Goal: Task Accomplishment & Management: Manage account settings

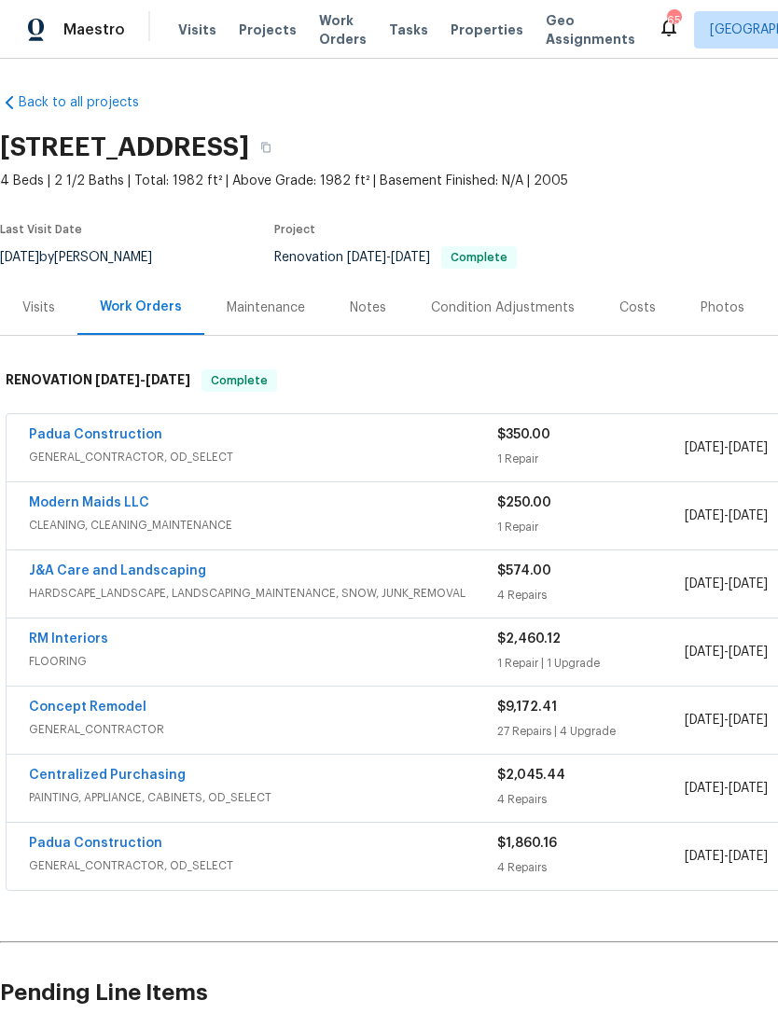
scroll to position [3, 0]
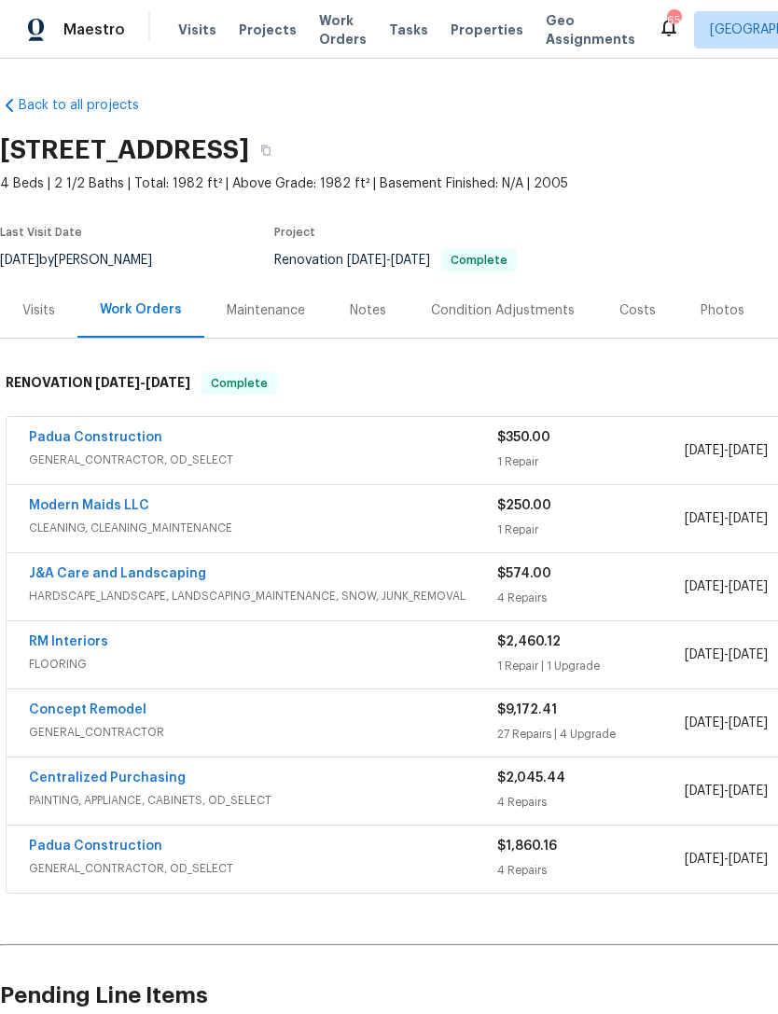
click at [270, 305] on div "Maintenance" at bounding box center [266, 310] width 78 height 19
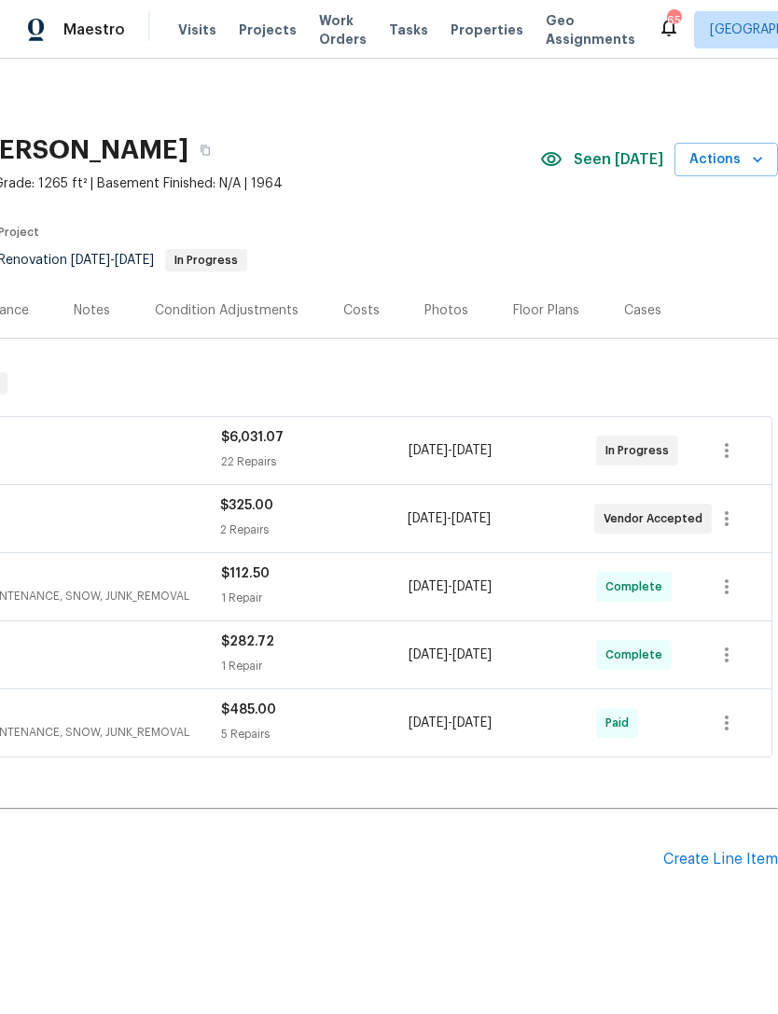
scroll to position [0, 276]
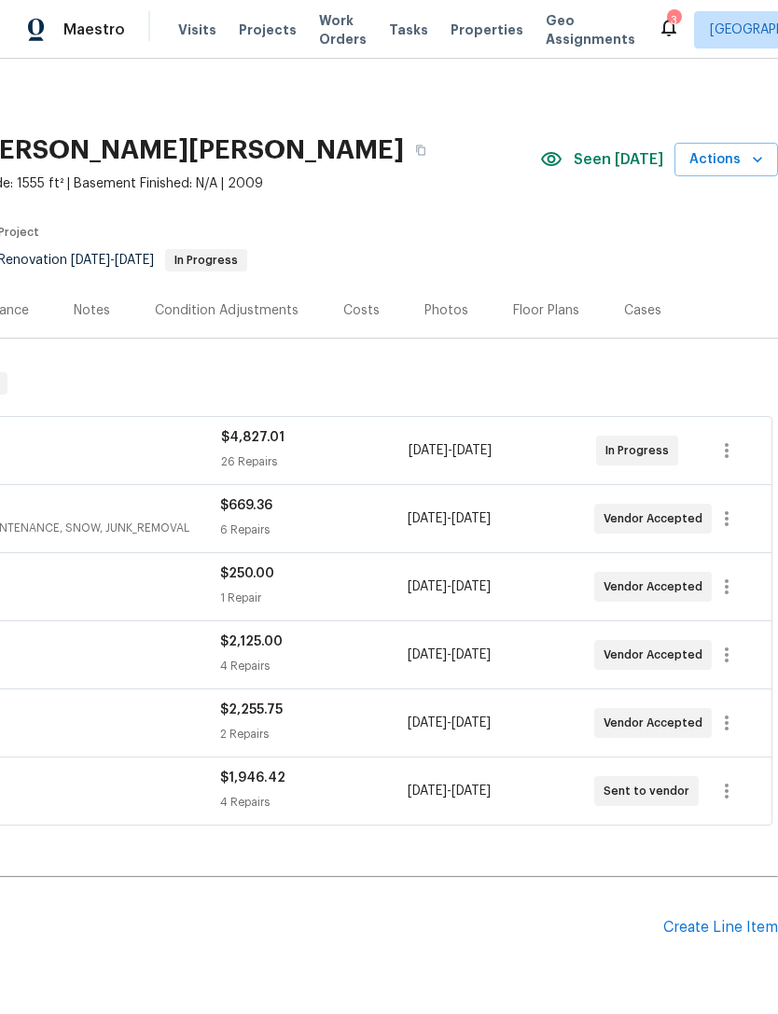
scroll to position [0, 276]
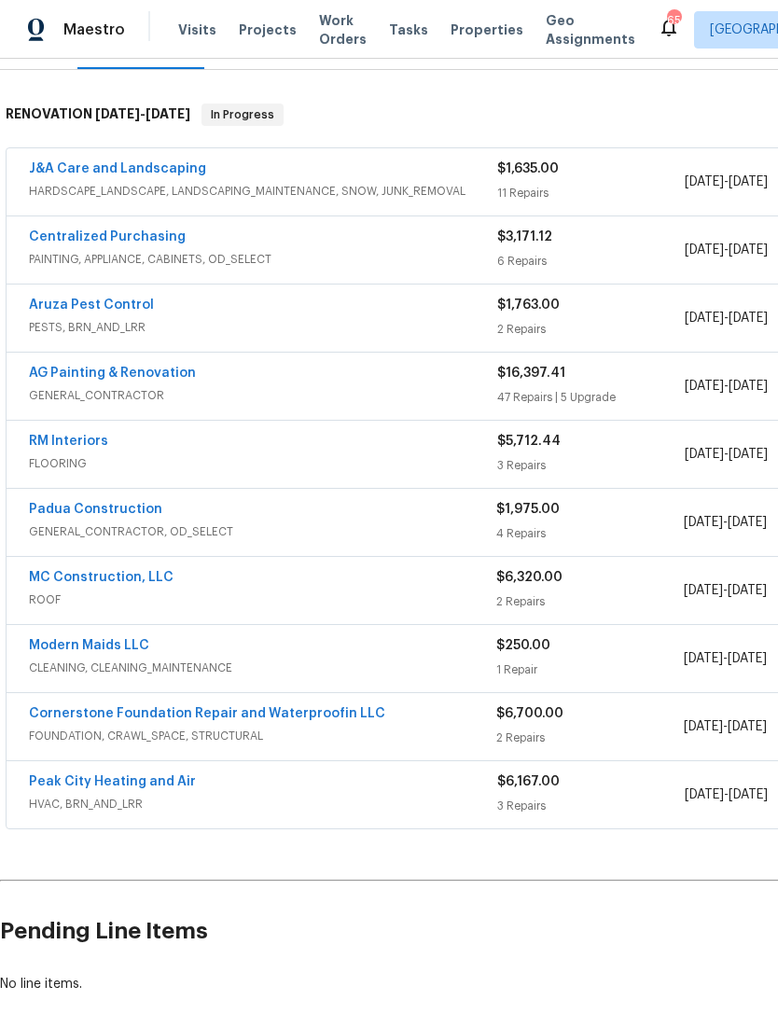
scroll to position [270, 0]
click at [139, 782] on link "Peak City Heating and Air" at bounding box center [112, 780] width 167 height 13
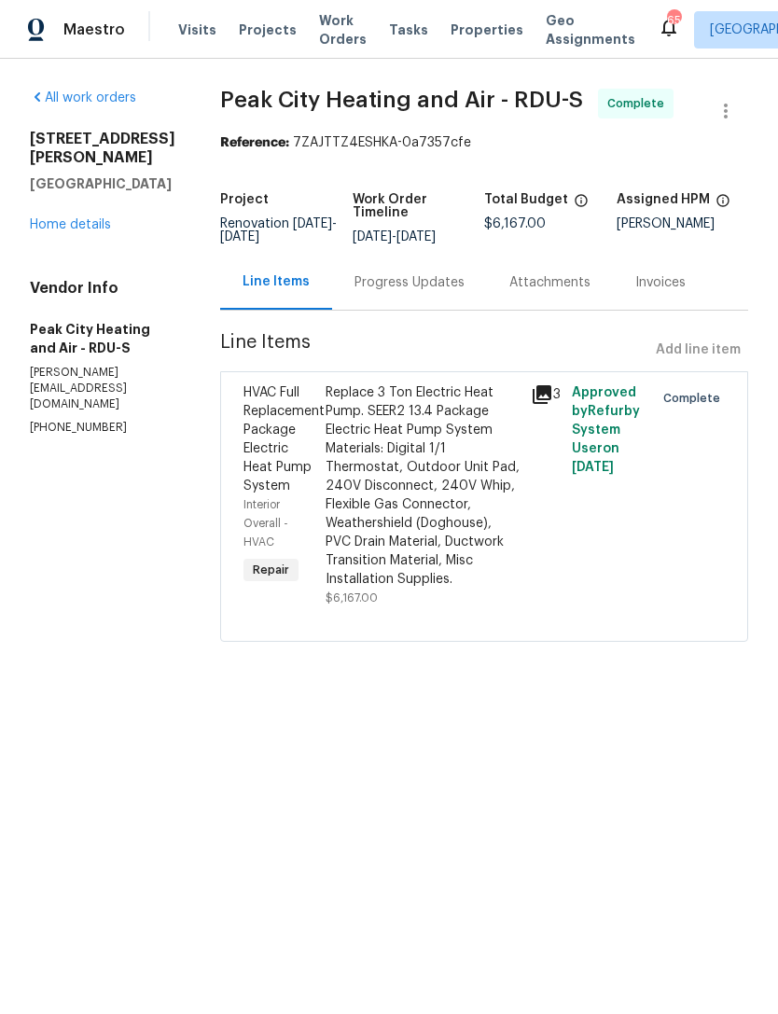
click at [71, 224] on link "Home details" at bounding box center [70, 224] width 81 height 13
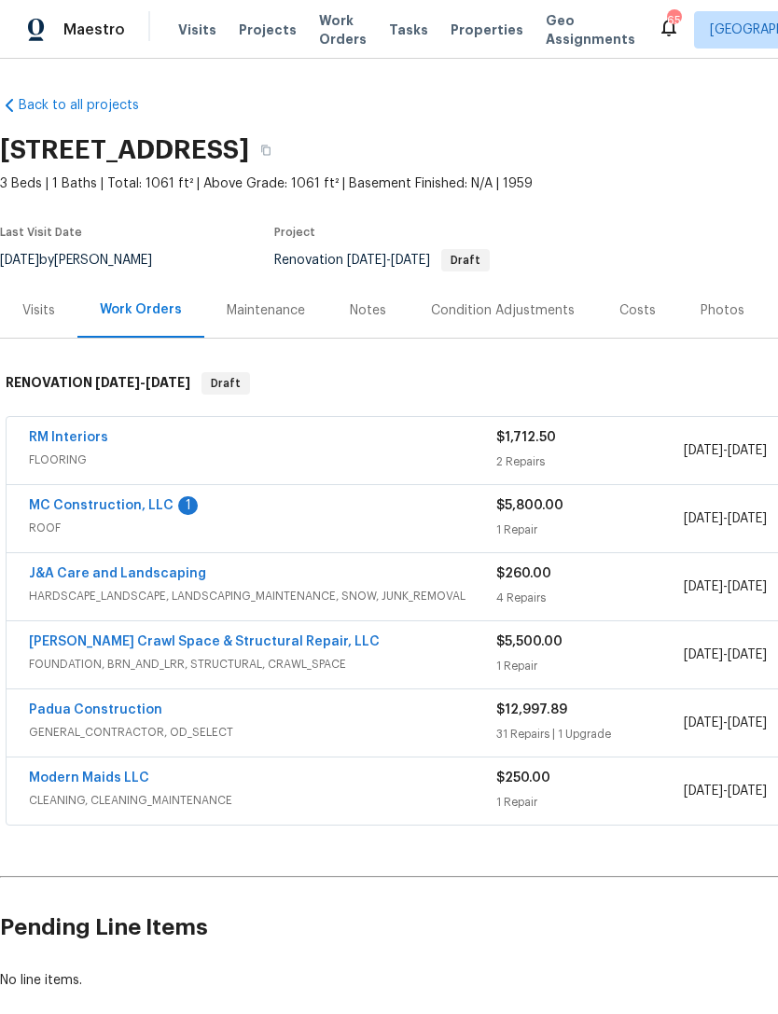
click at [164, 507] on link "MC Construction, LLC" at bounding box center [101, 505] width 145 height 13
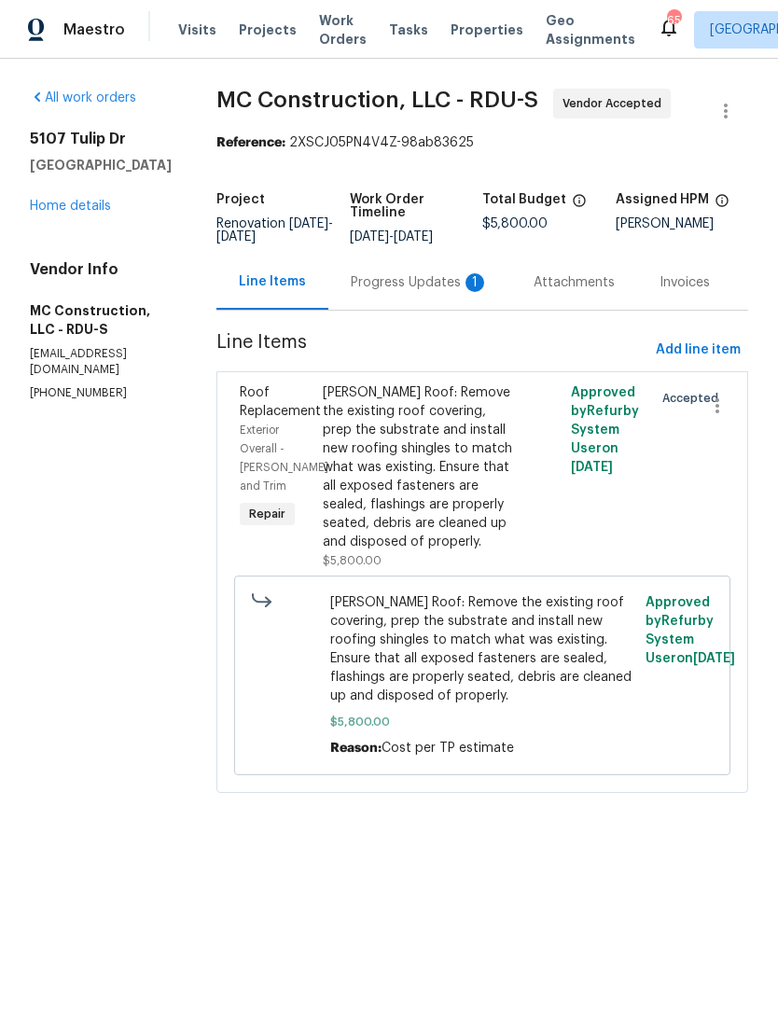
click at [430, 282] on div "Progress Updates 1" at bounding box center [420, 282] width 138 height 19
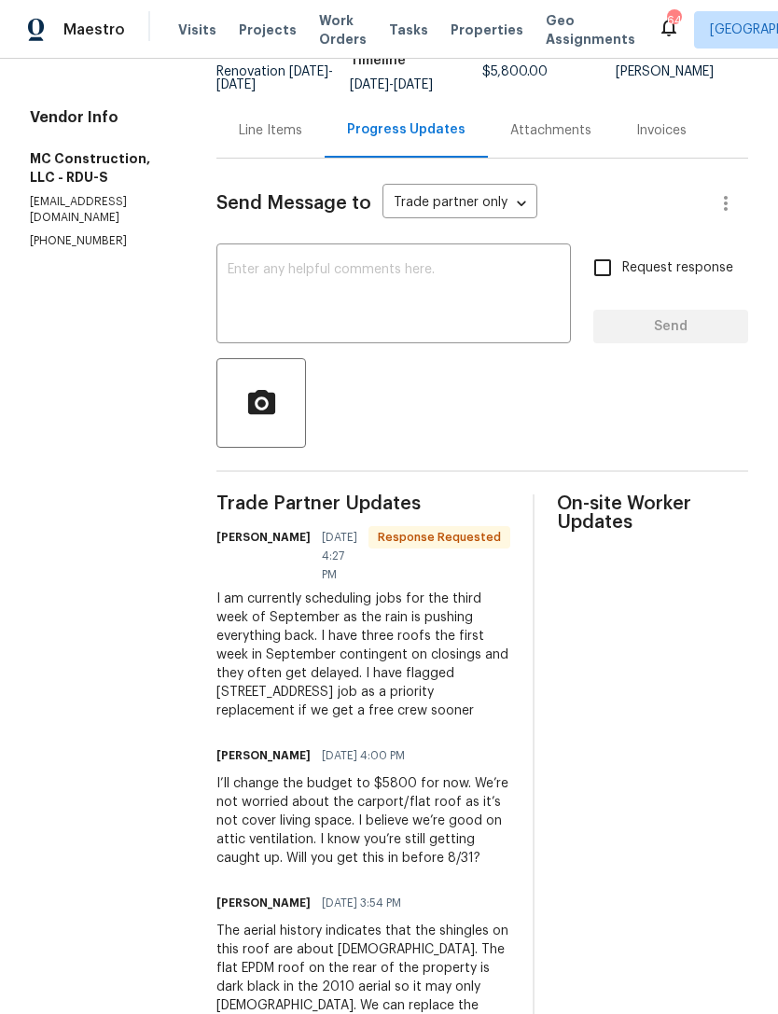
scroll to position [158, 0]
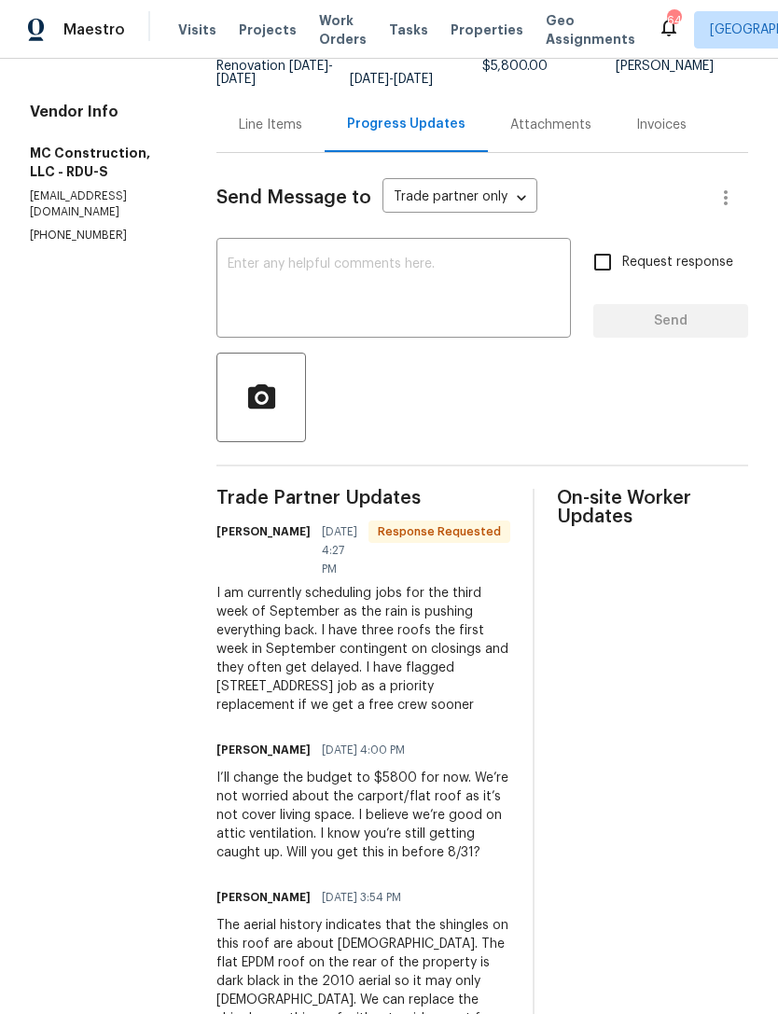
click at [88, 55] on link "Home details" at bounding box center [70, 48] width 81 height 13
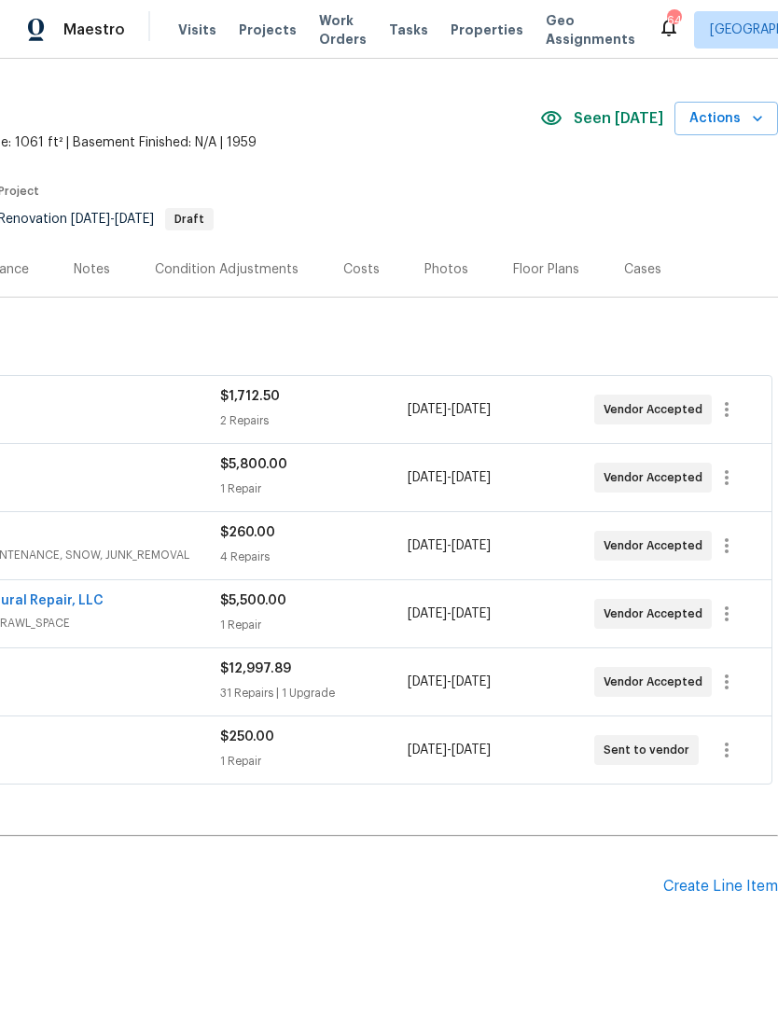
scroll to position [42, 276]
click at [728, 482] on icon "button" at bounding box center [727, 476] width 4 height 15
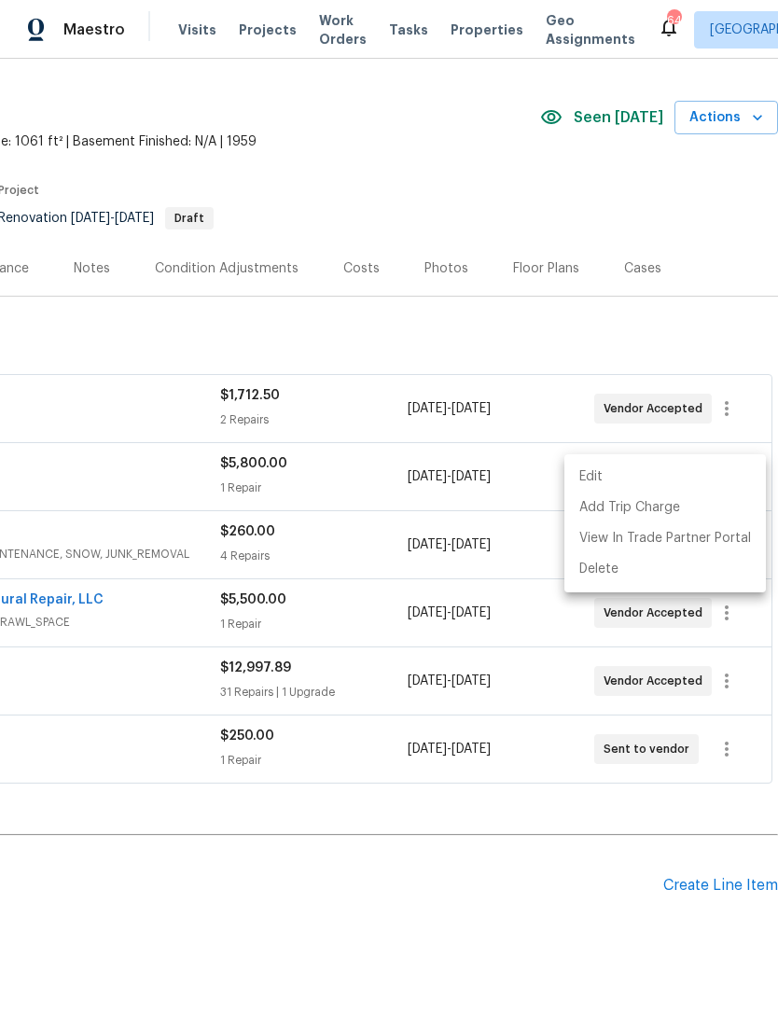
click at [586, 478] on li "Edit" at bounding box center [664, 477] width 201 height 31
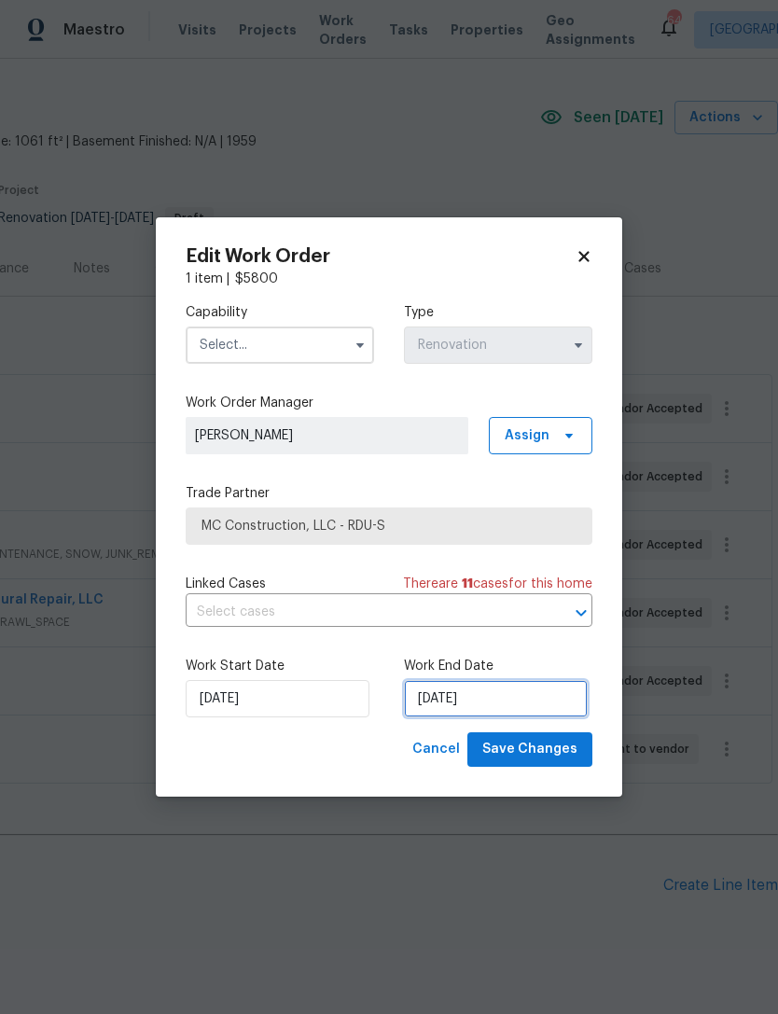
click at [458, 700] on input "[DATE]" at bounding box center [496, 698] width 184 height 37
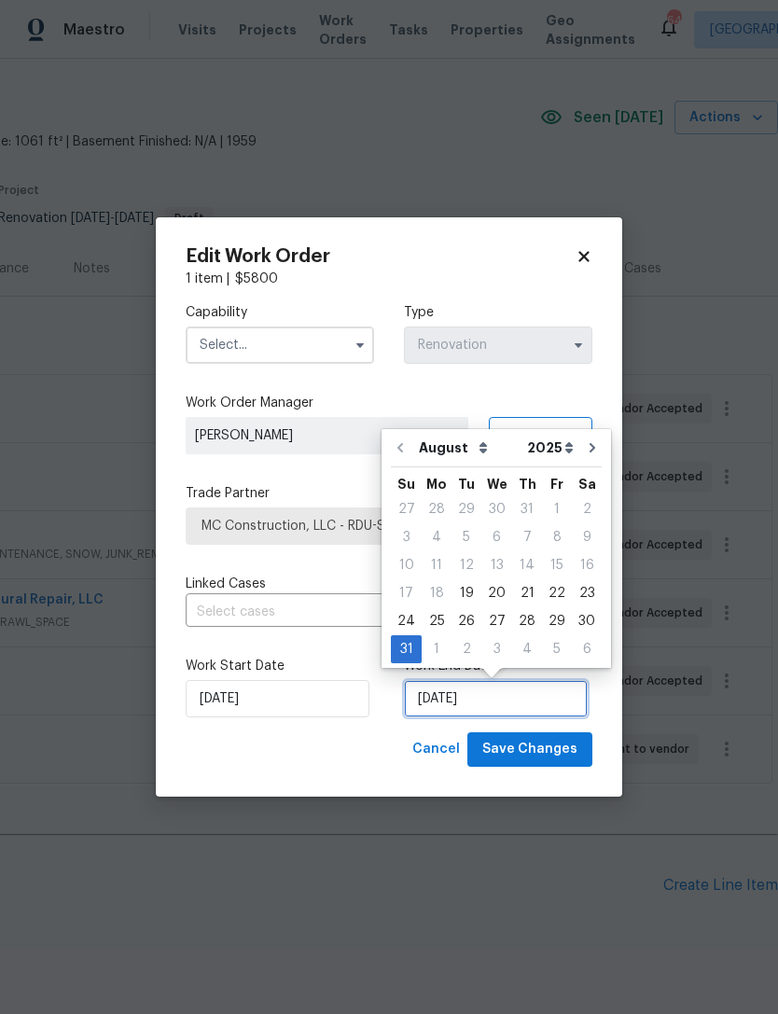
scroll to position [35, 0]
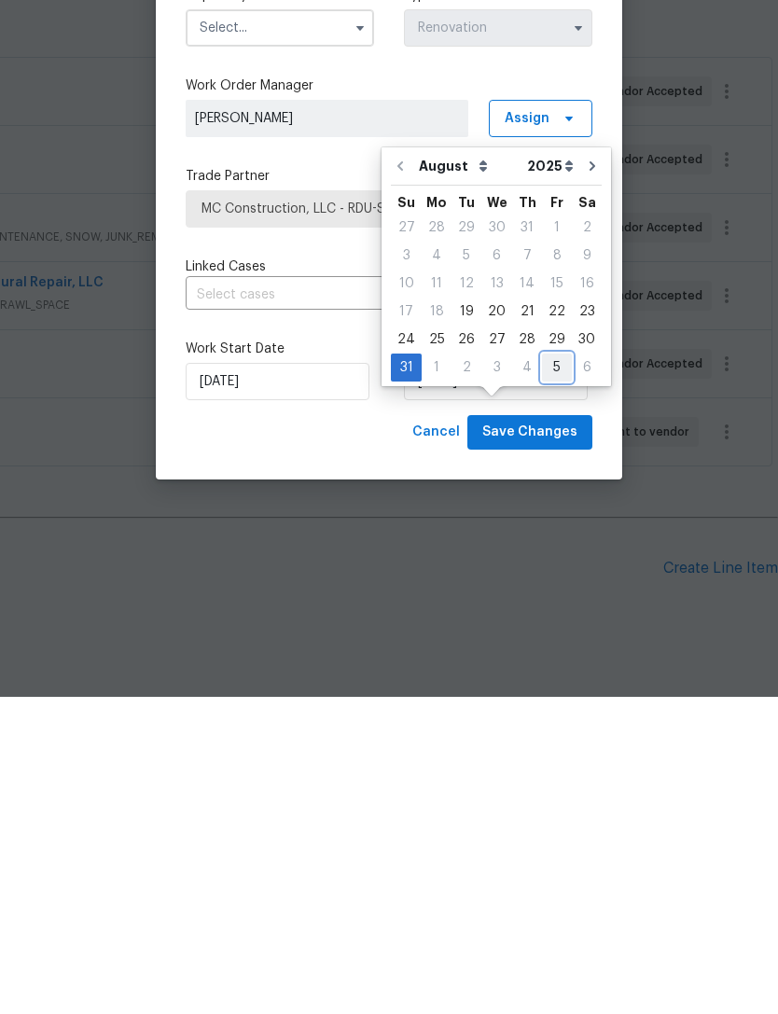
click at [557, 671] on div "5" at bounding box center [557, 684] width 30 height 26
type input "[DATE]"
select select "8"
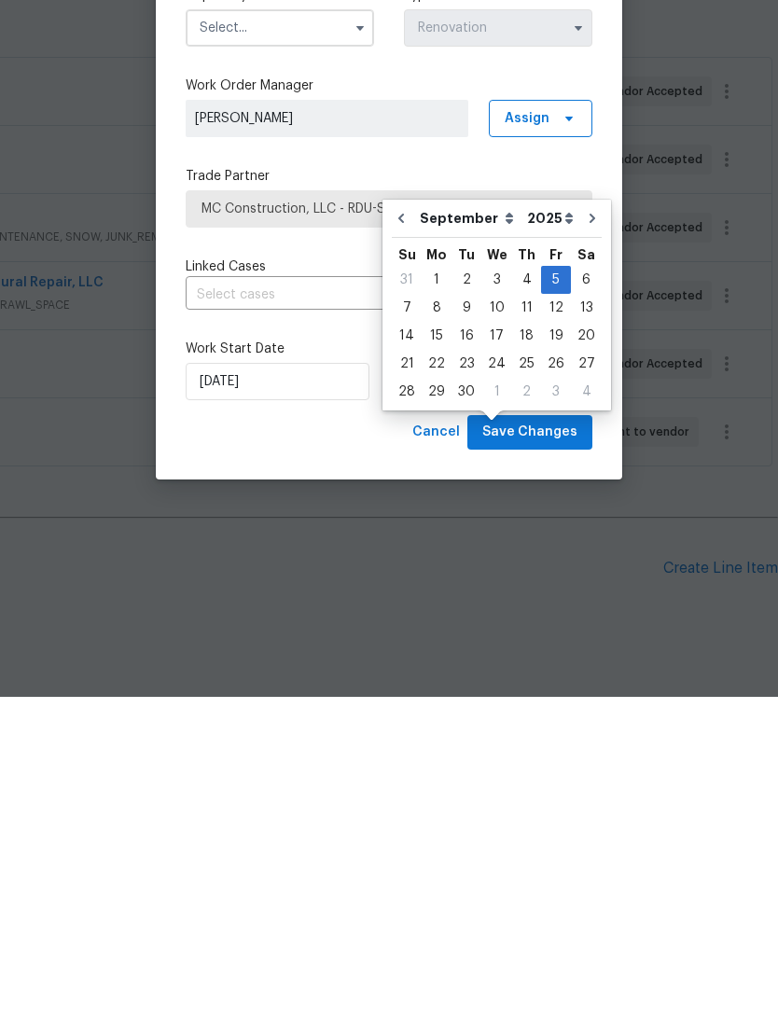
scroll to position [60, 0]
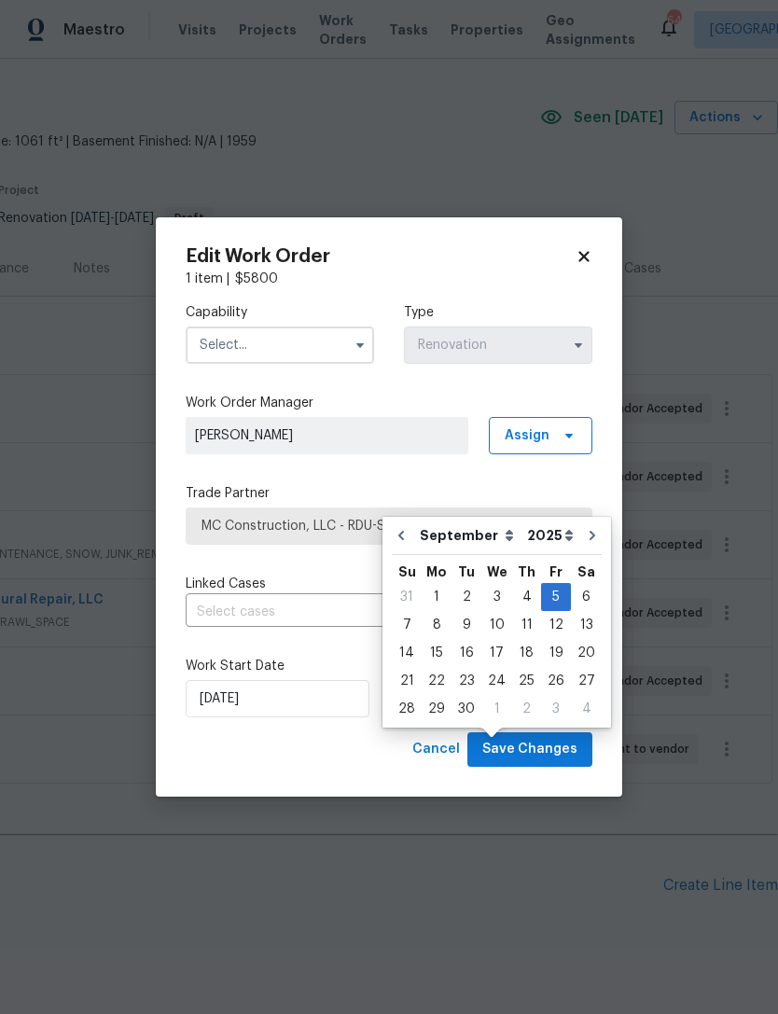
click at [261, 353] on input "text" at bounding box center [280, 344] width 188 height 37
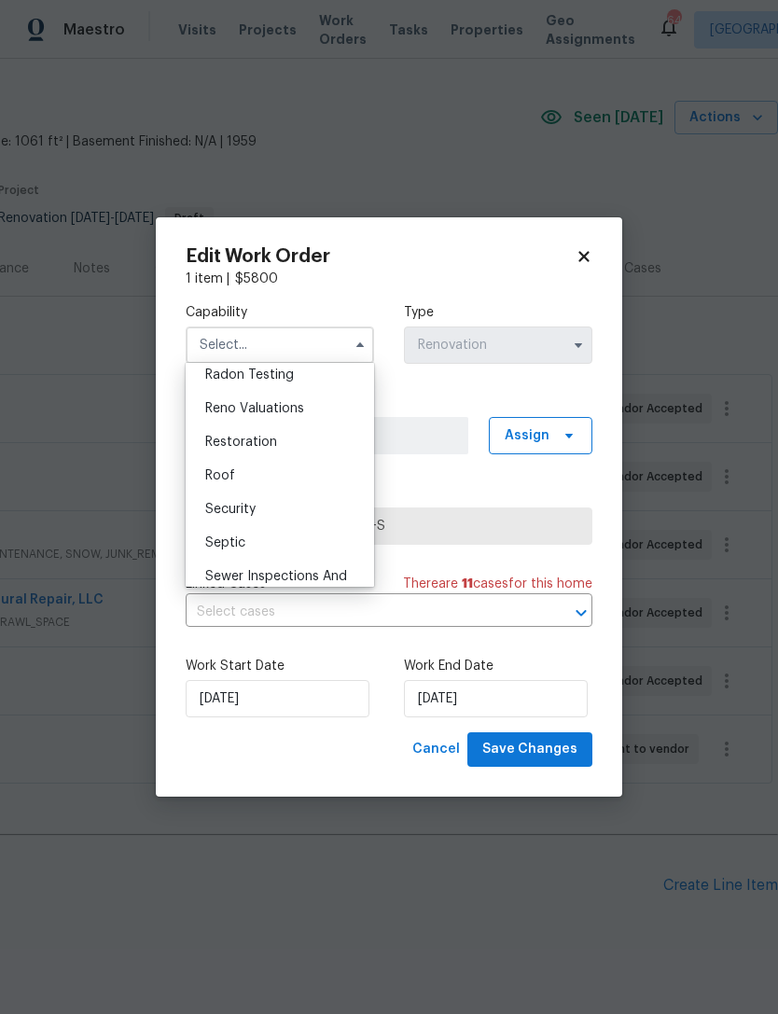
scroll to position [1809, 0]
click at [271, 487] on div "Roof" at bounding box center [279, 478] width 179 height 34
type input "Roof"
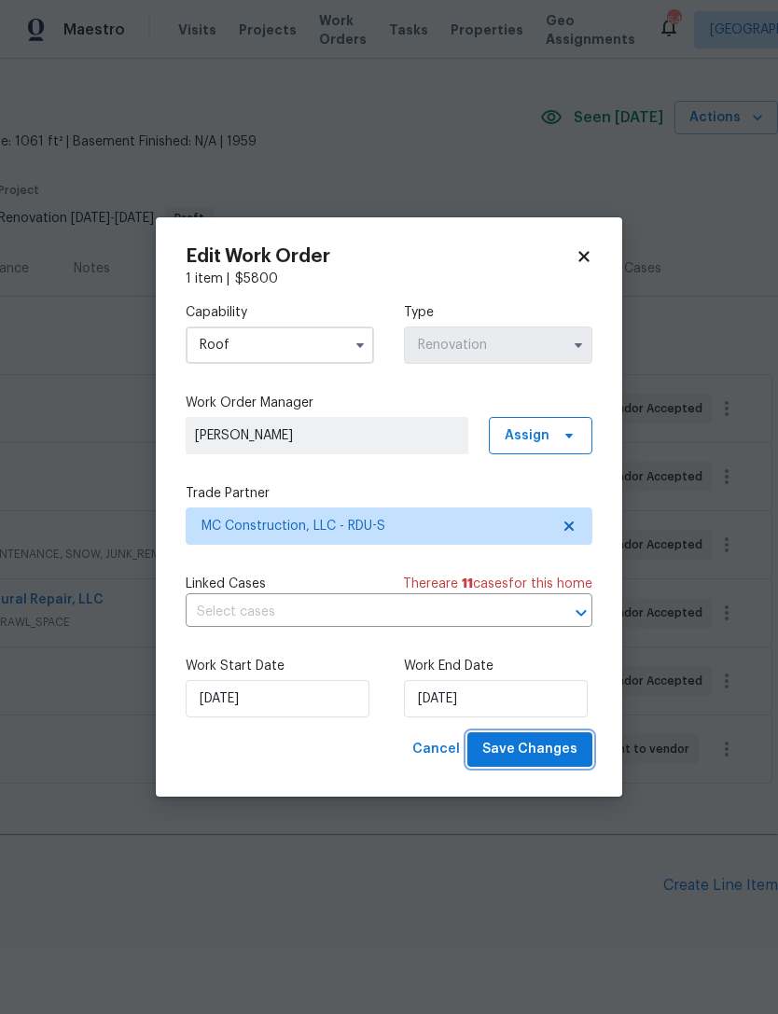
click at [558, 747] on span "Save Changes" at bounding box center [529, 749] width 95 height 23
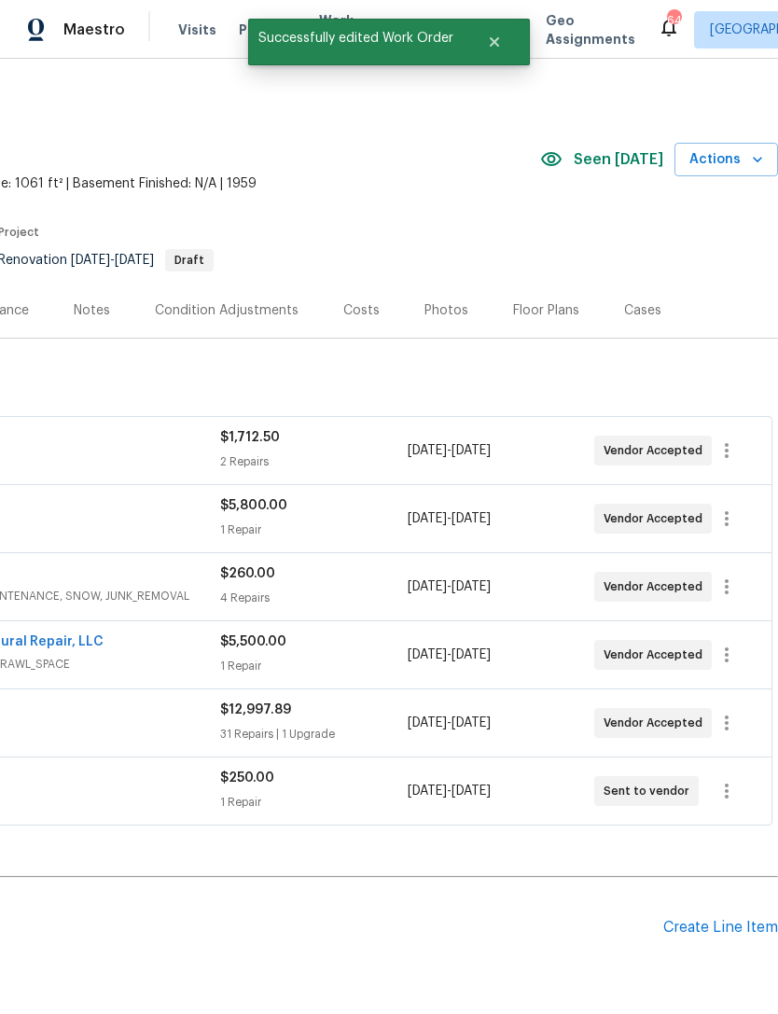
scroll to position [0, 0]
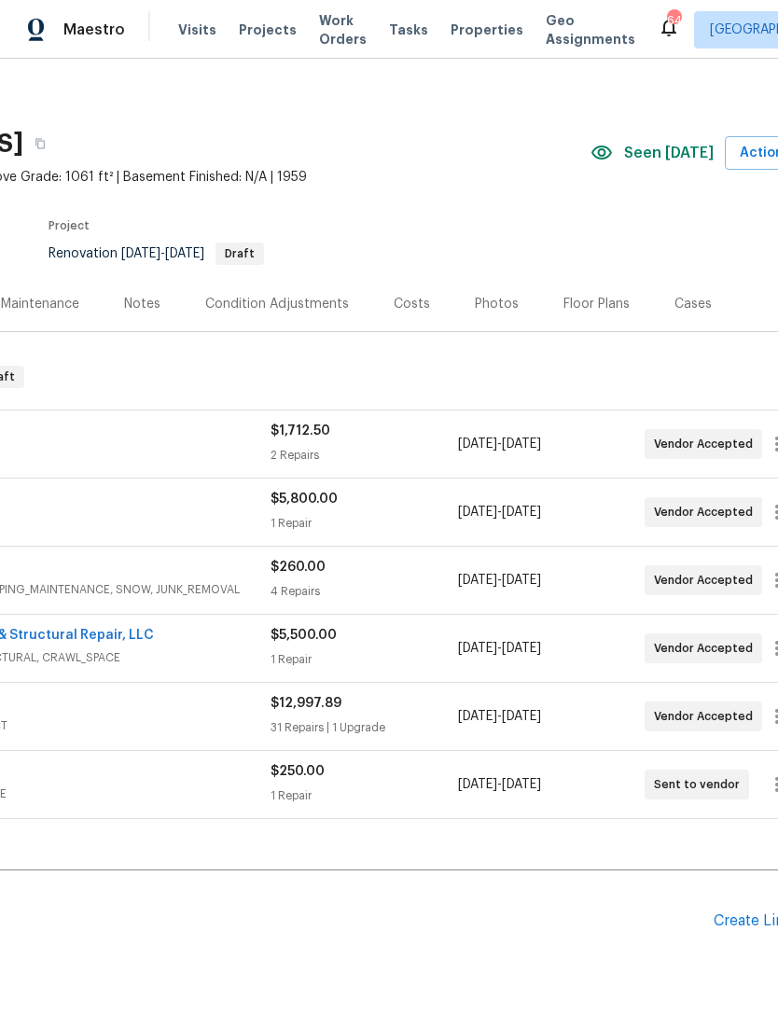
scroll to position [7, 228]
click at [404, 309] on div "Costs" at bounding box center [410, 304] width 36 height 19
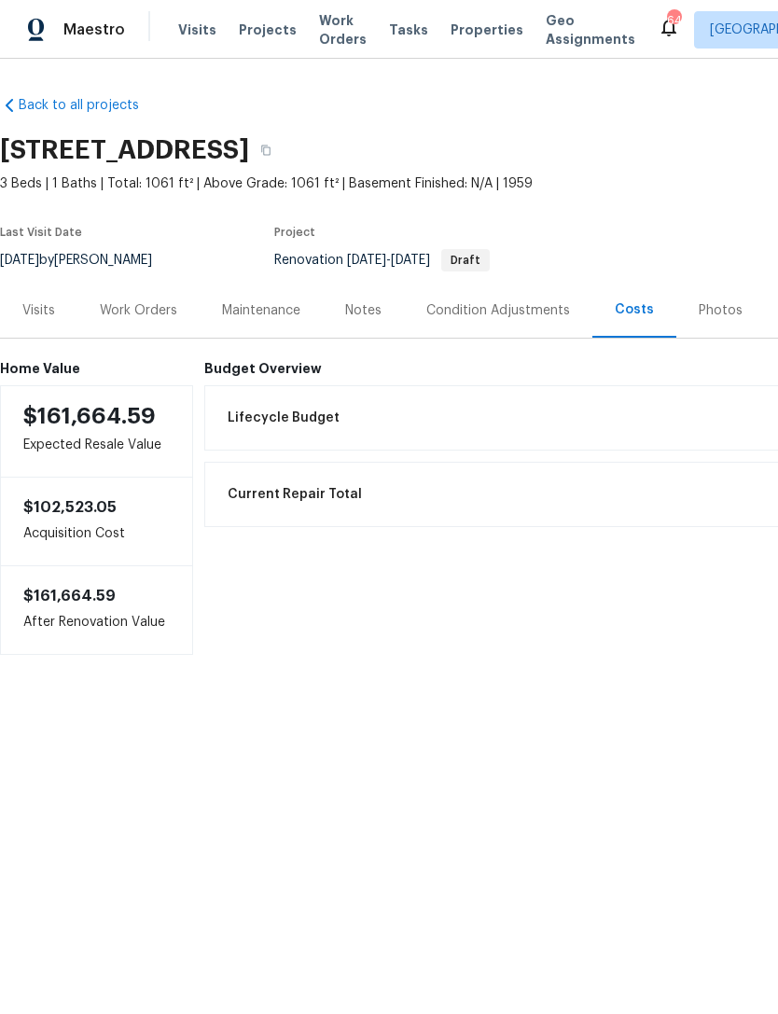
click at [143, 303] on div "Work Orders" at bounding box center [138, 310] width 77 height 19
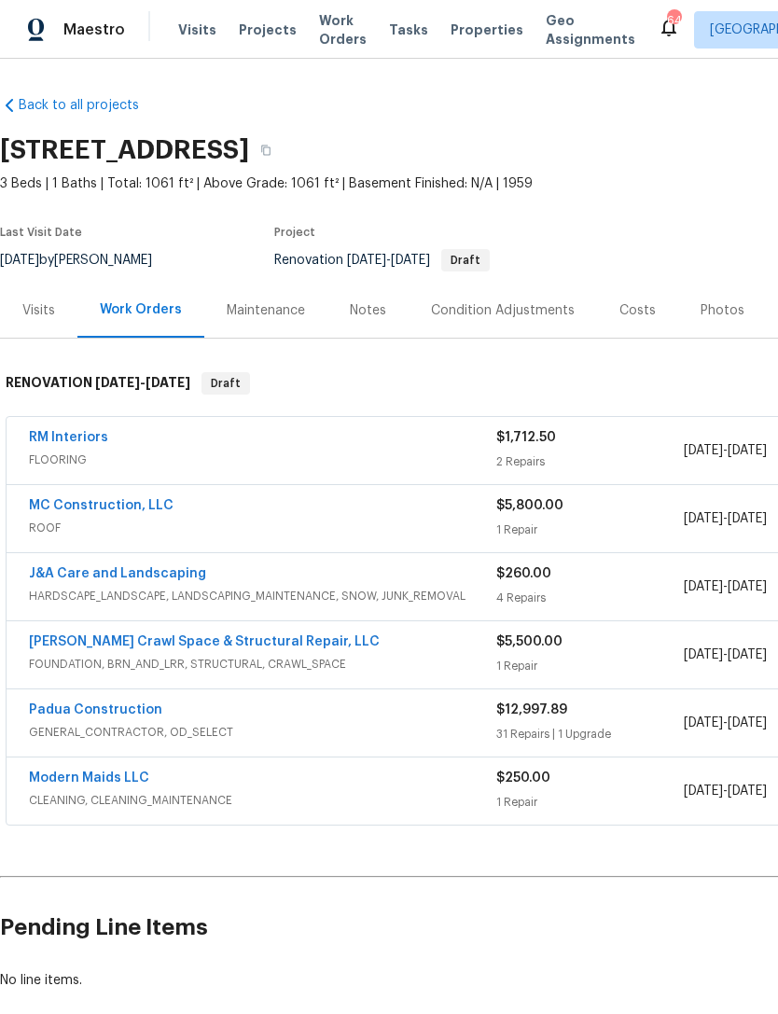
click at [131, 715] on link "Padua Construction" at bounding box center [95, 709] width 133 height 13
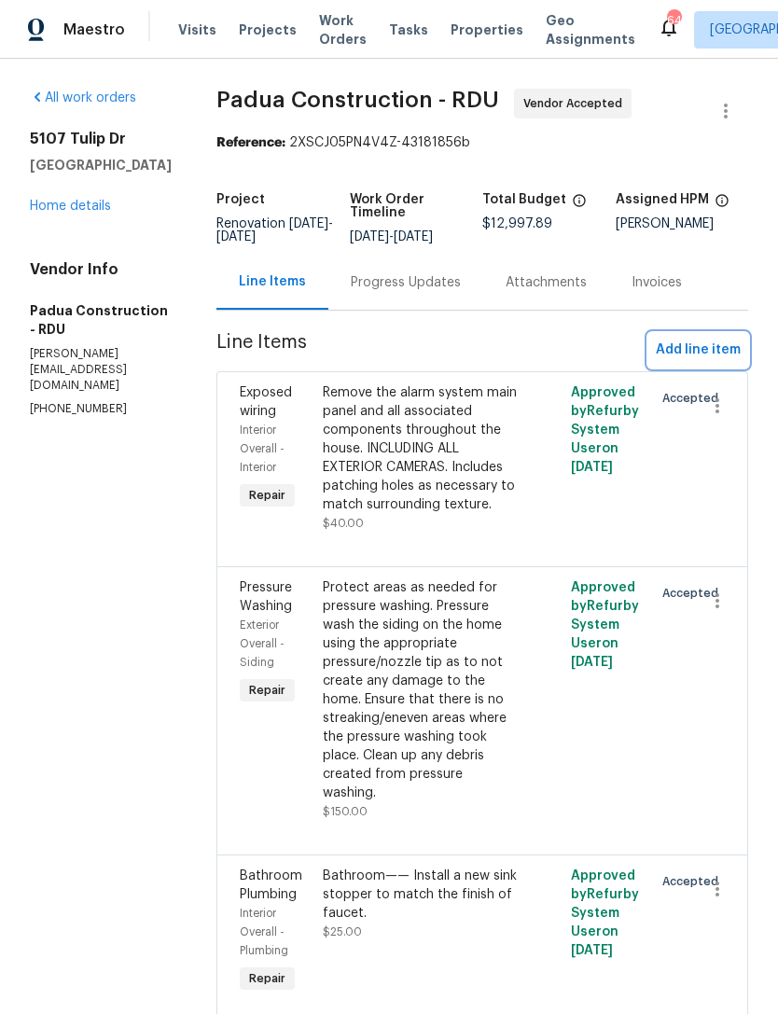
click at [655, 353] on button "Add line item" at bounding box center [698, 350] width 100 height 35
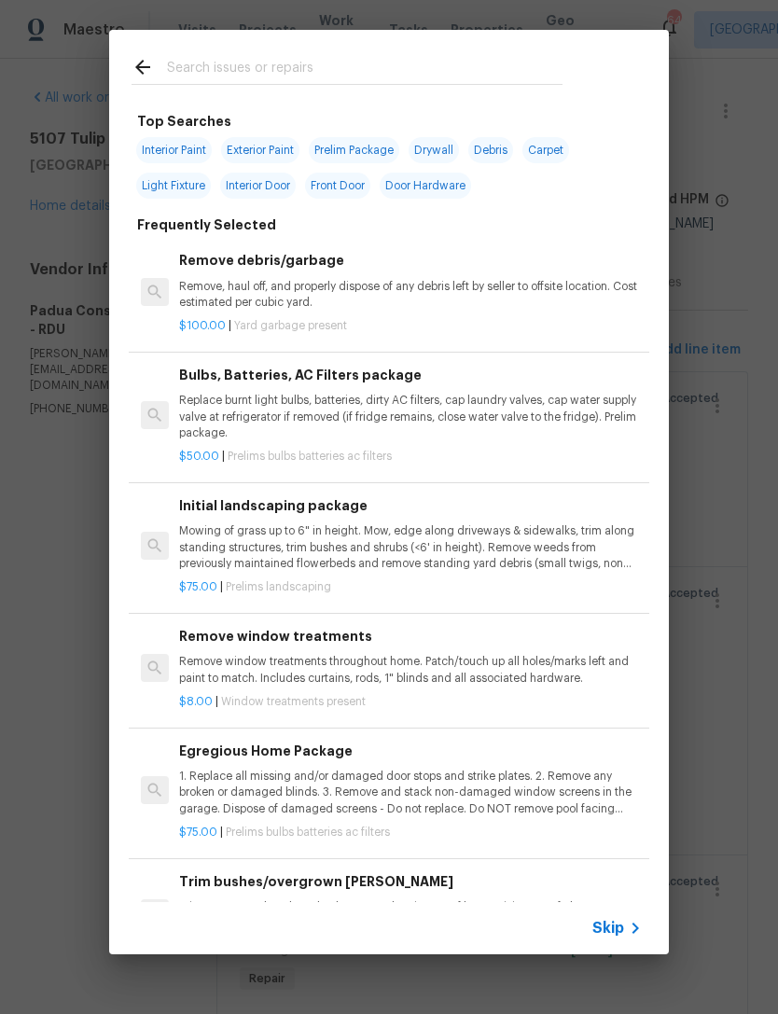
click at [306, 50] on div at bounding box center [347, 67] width 476 height 74
click at [330, 61] on input "text" at bounding box center [364, 70] width 395 height 28
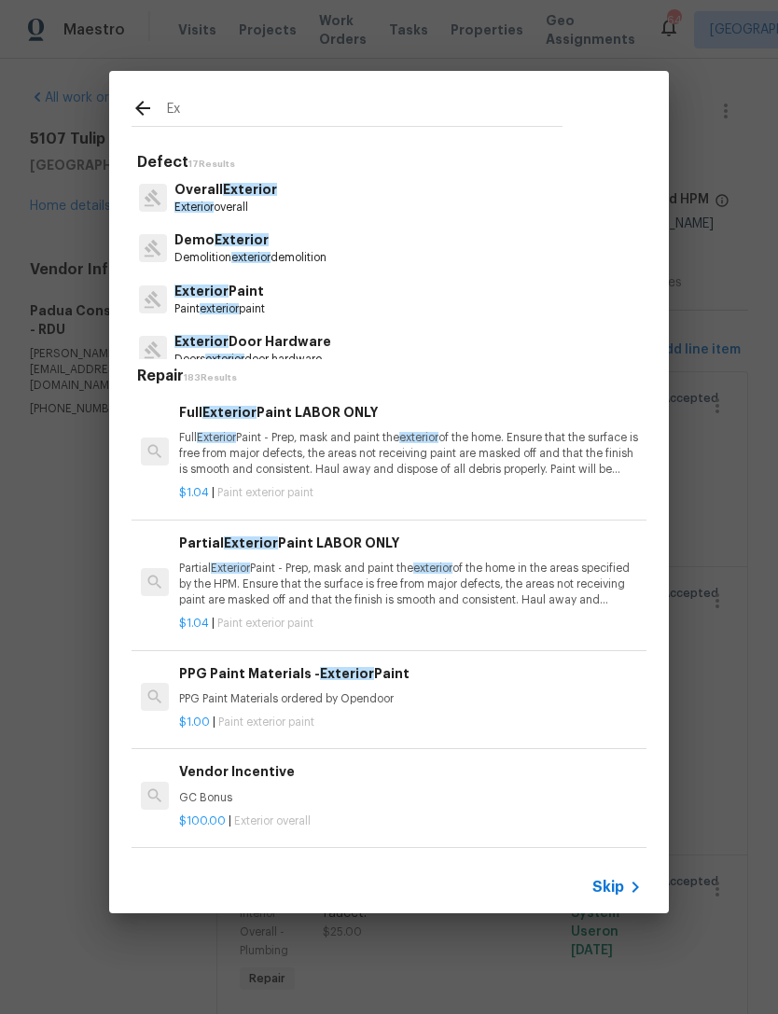
type input "E"
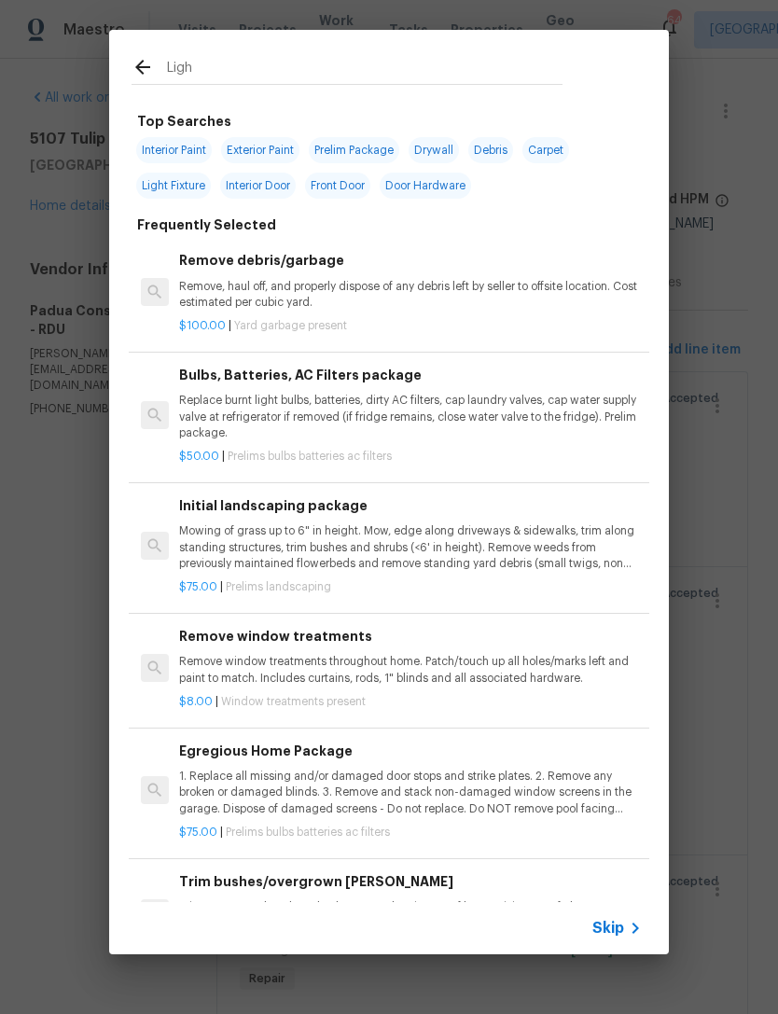
type input "Light"
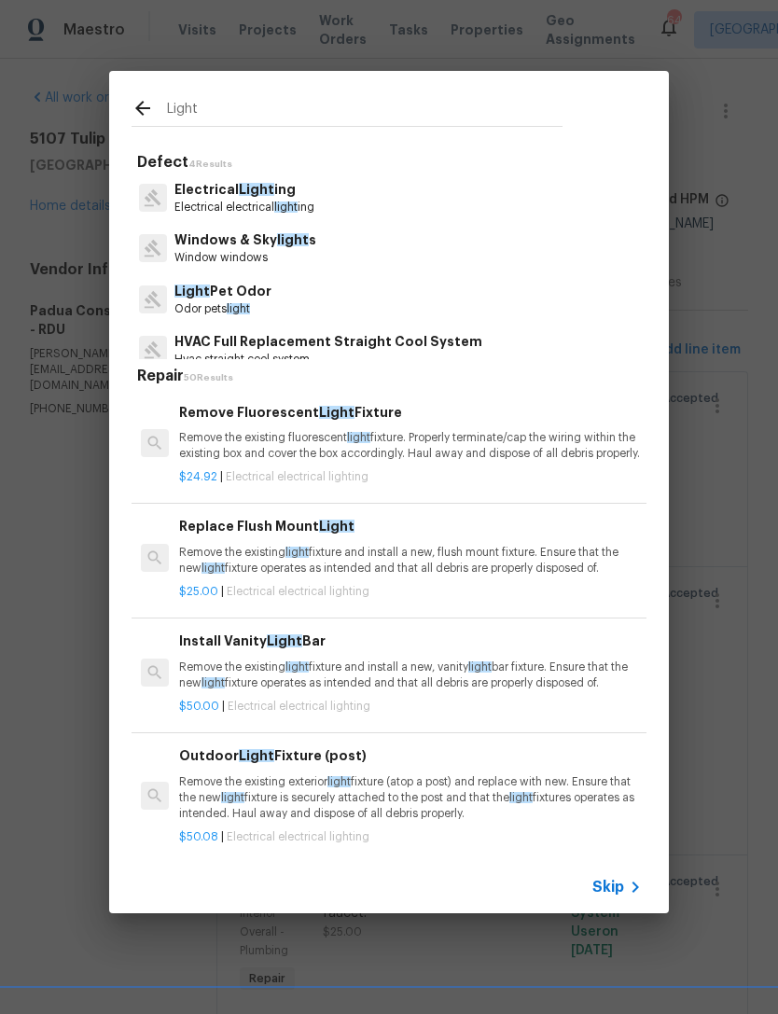
click at [271, 191] on p "Electrical Light ing" at bounding box center [244, 190] width 140 height 20
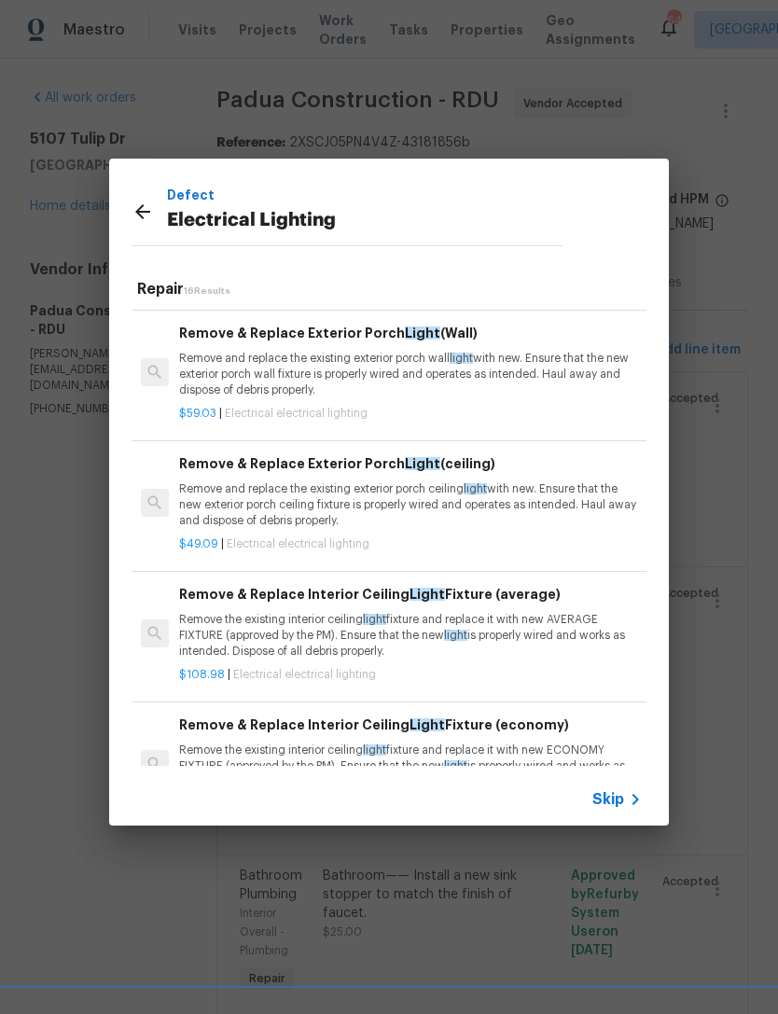
scroll to position [1120, 0]
click at [333, 490] on p "Remove and replace the existing exterior porch ceiling light with new. Ensure t…" at bounding box center [410, 504] width 463 height 48
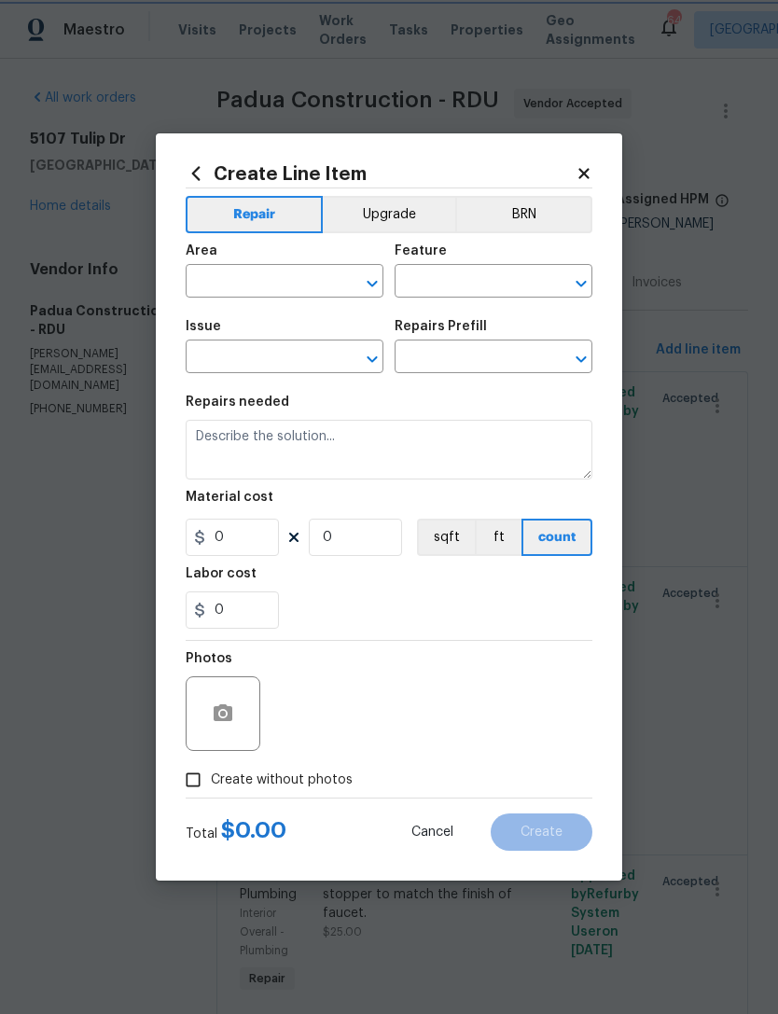
type input "Electrical Lighting"
type input "Remove & Replace Exterior Porch Light (ceiling) $49.09"
type textarea "Remove and replace the existing exterior porch ceiling light with new. Ensure t…"
type input "49.09"
type input "1"
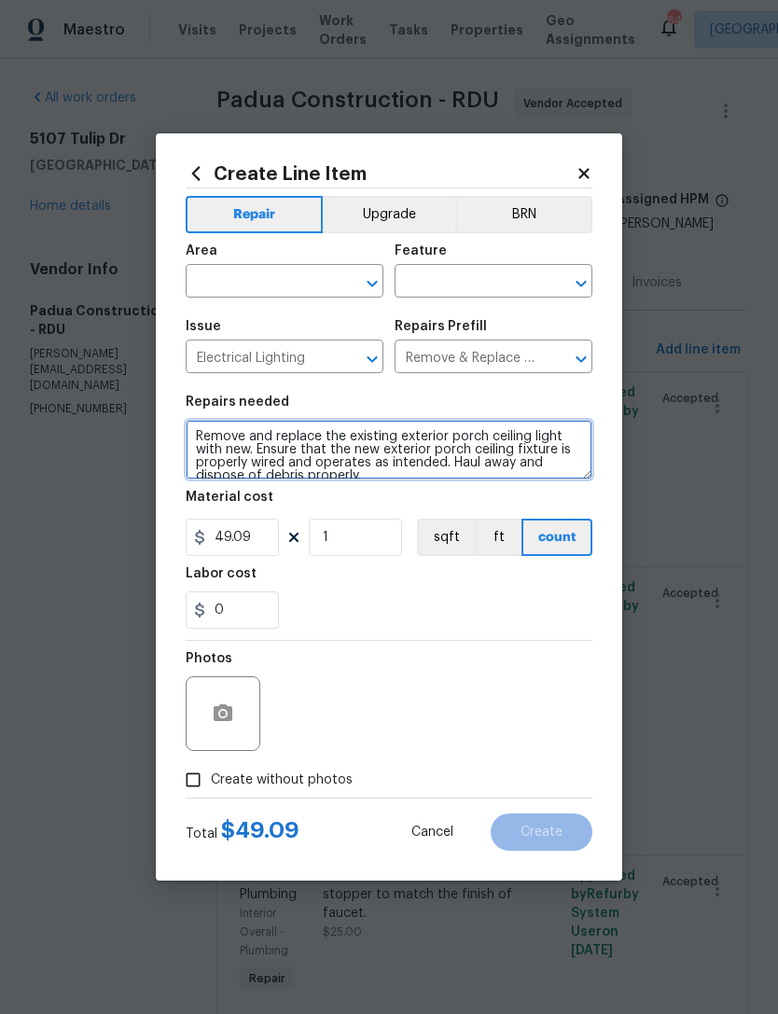
click at [199, 436] on textarea "Remove and replace the existing exterior porch ceiling light with new. Ensure t…" at bounding box center [389, 450] width 407 height 60
click at [375, 430] on textarea "Remove and replace the existing exterior porch ceiling light with new. Ensure t…" at bounding box center [389, 450] width 407 height 60
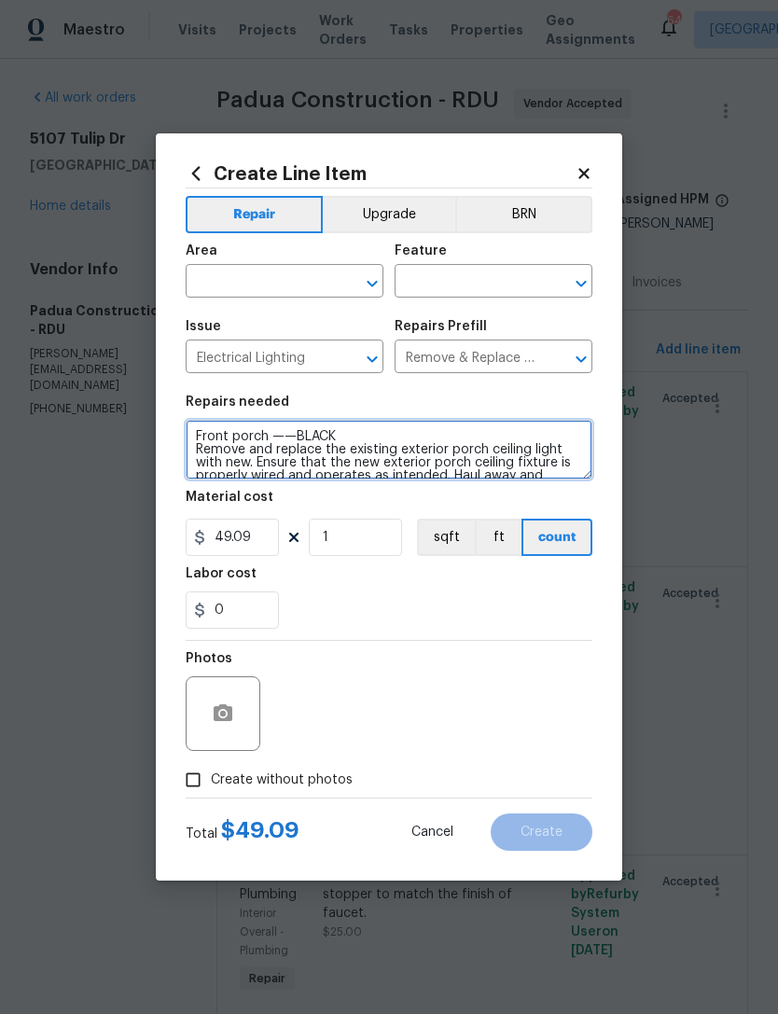
type textarea "Front porch ——BLACK Remove and replace the existing exterior porch ceiling ligh…"
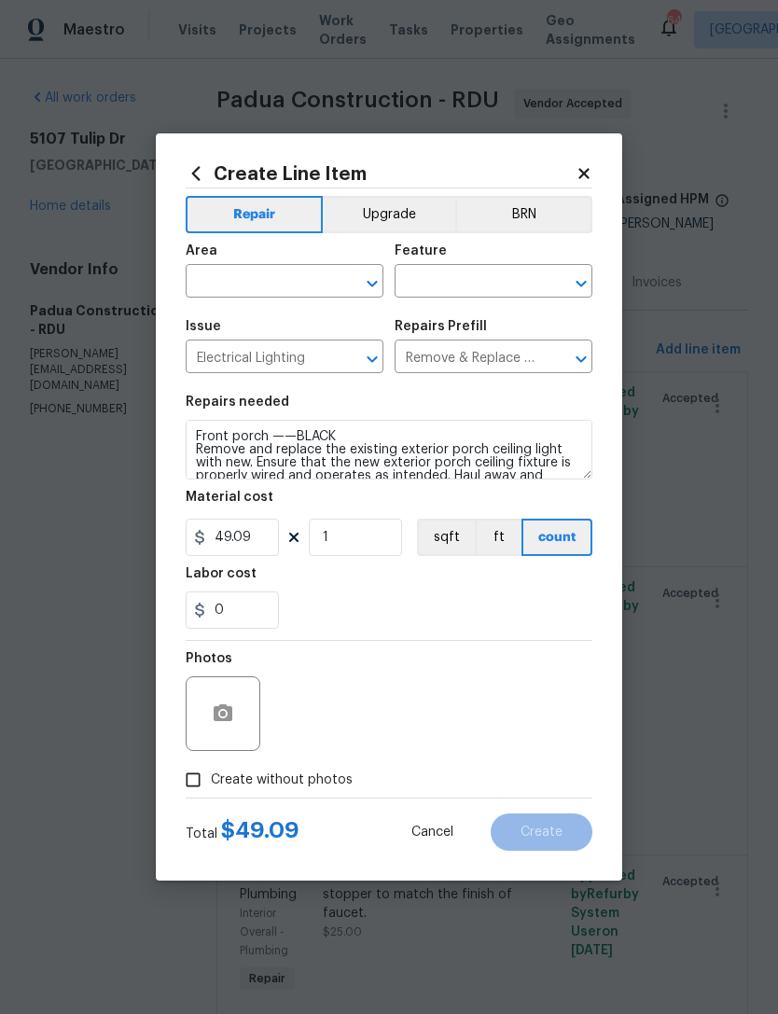
click at [356, 599] on div "0" at bounding box center [389, 609] width 407 height 37
click at [269, 278] on input "text" at bounding box center [258, 283] width 145 height 29
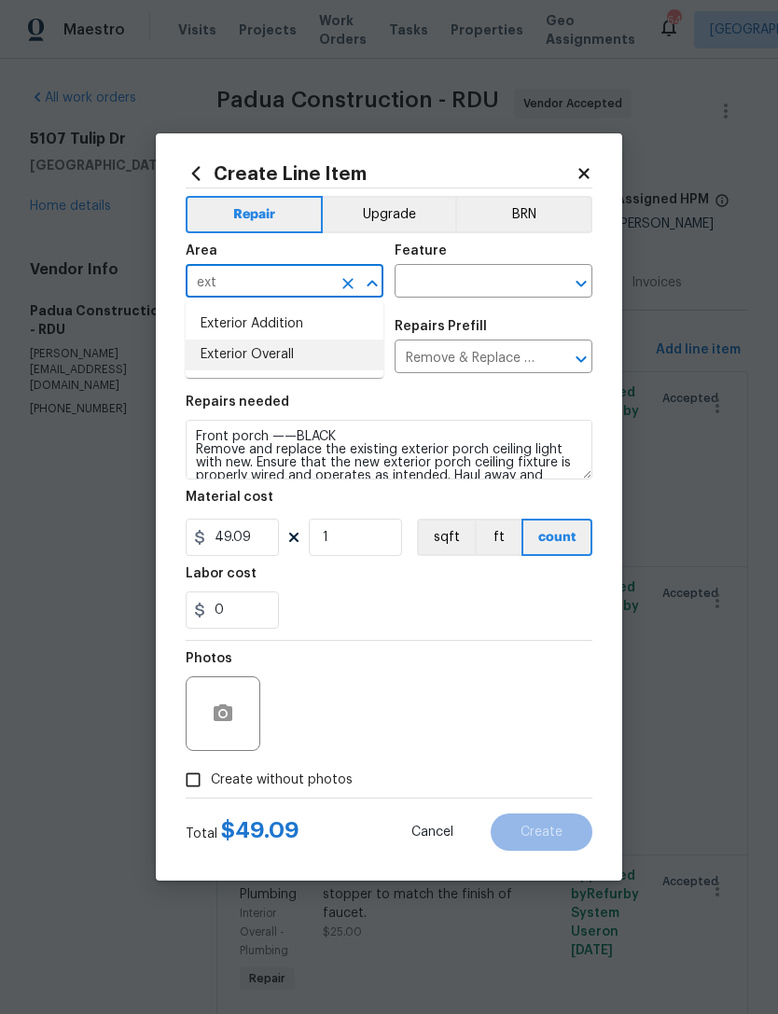
click at [294, 356] on li "Exterior Overall" at bounding box center [285, 354] width 198 height 31
type input "Exterior Overall"
click at [462, 286] on input "text" at bounding box center [466, 283] width 145 height 29
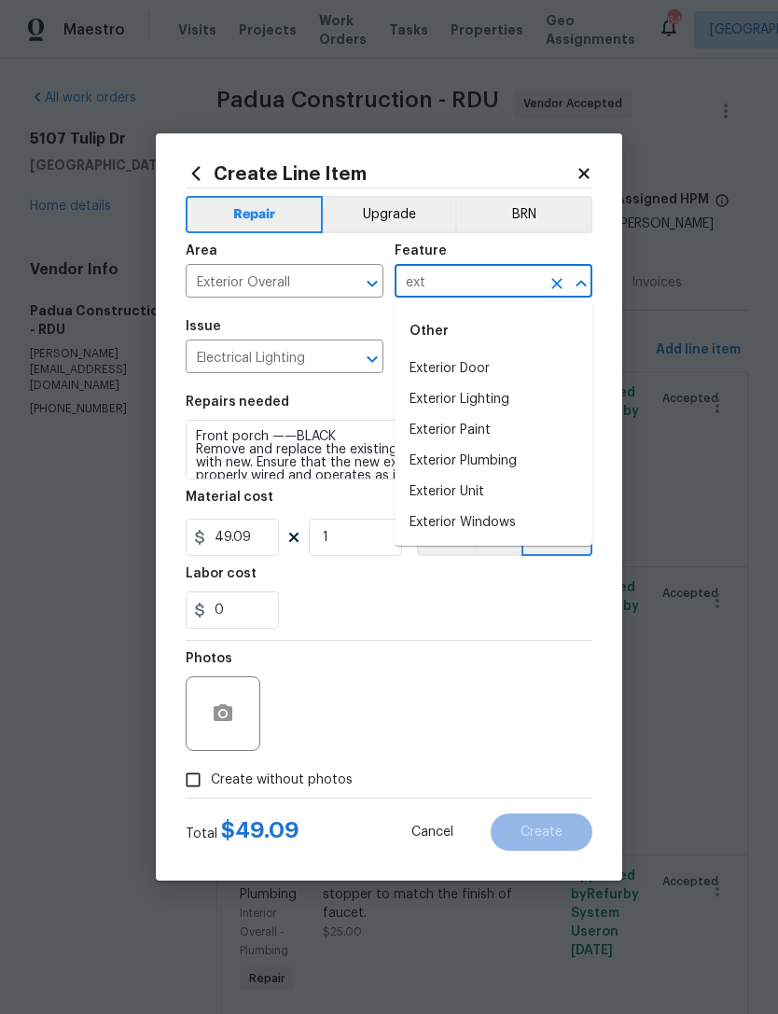
click at [492, 395] on li "Exterior Lighting" at bounding box center [493, 399] width 198 height 31
type input "Exterior Lighting"
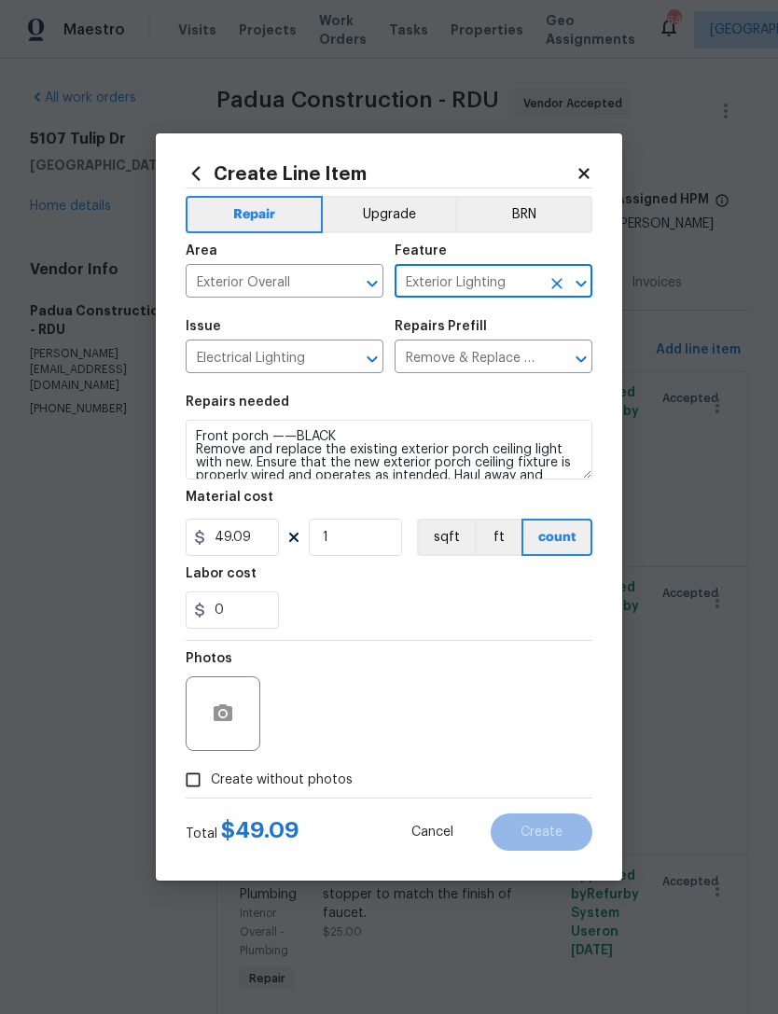
click at [417, 609] on div "0" at bounding box center [389, 609] width 407 height 37
click at [265, 785] on span "Create without photos" at bounding box center [282, 780] width 142 height 20
click at [211, 785] on input "Create without photos" at bounding box center [192, 779] width 35 height 35
checkbox input "true"
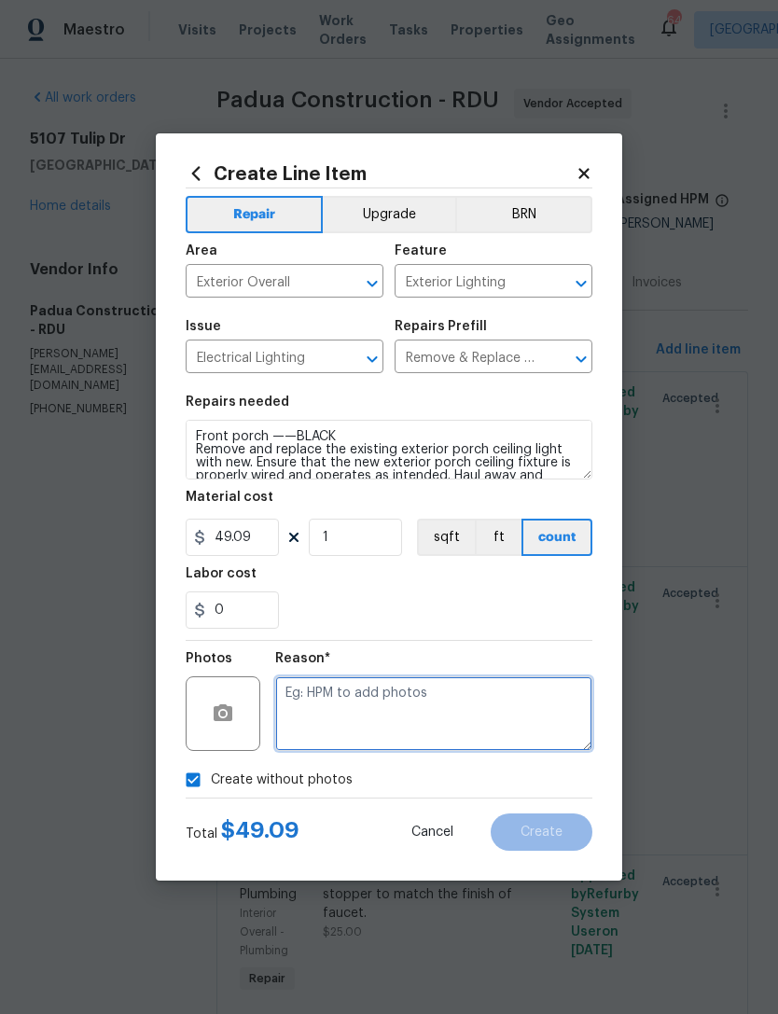
click at [461, 727] on textarea at bounding box center [433, 713] width 317 height 75
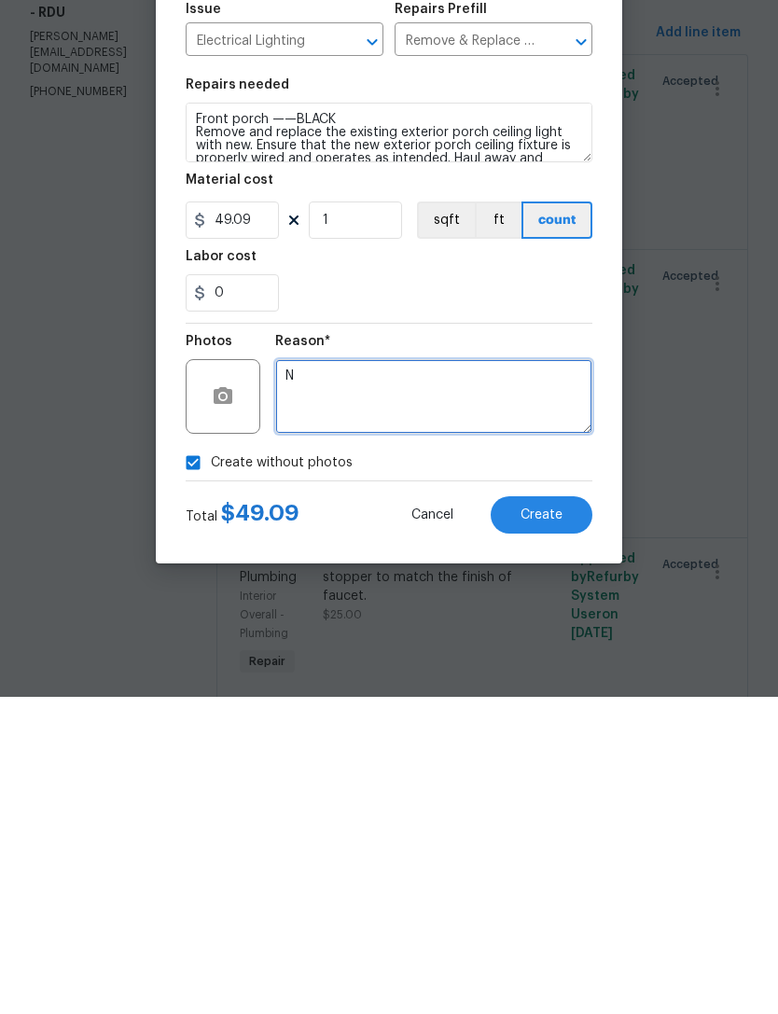
type textarea "N"
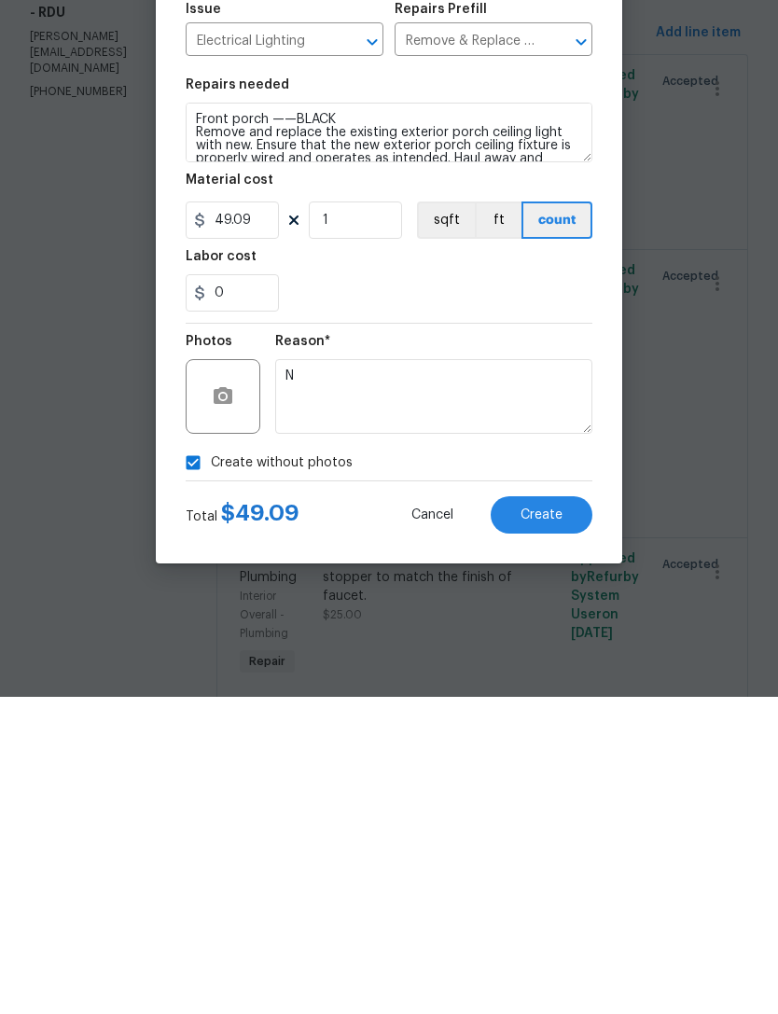
click at [561, 825] on span "Create" at bounding box center [541, 832] width 42 height 14
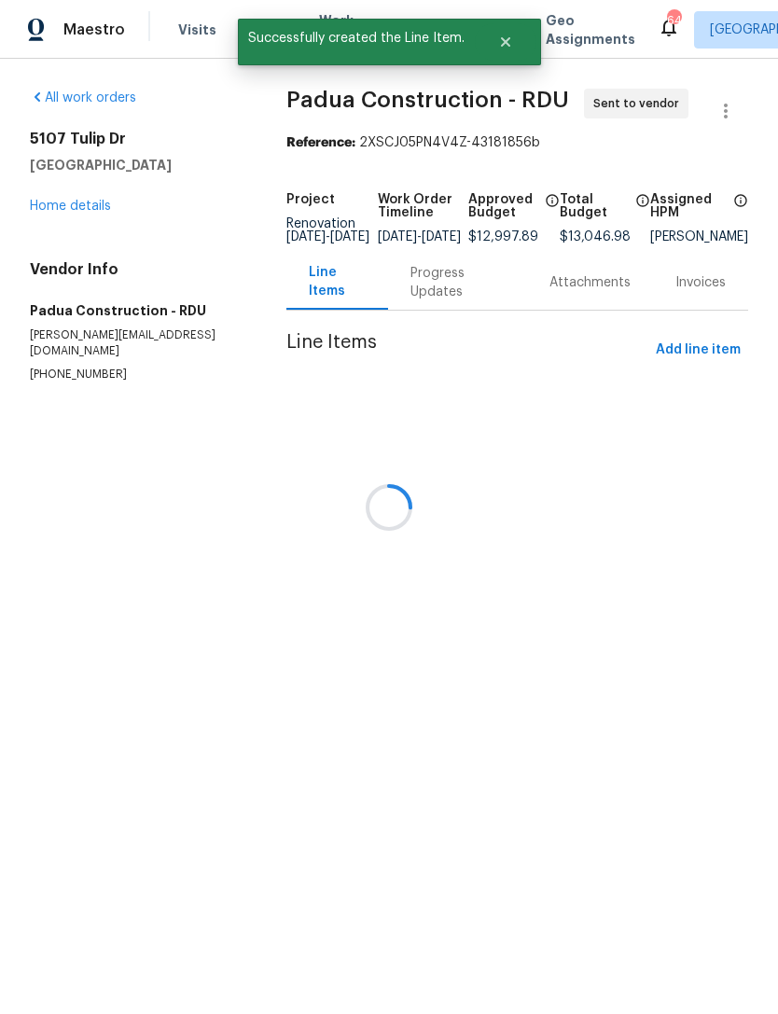
scroll to position [0, 0]
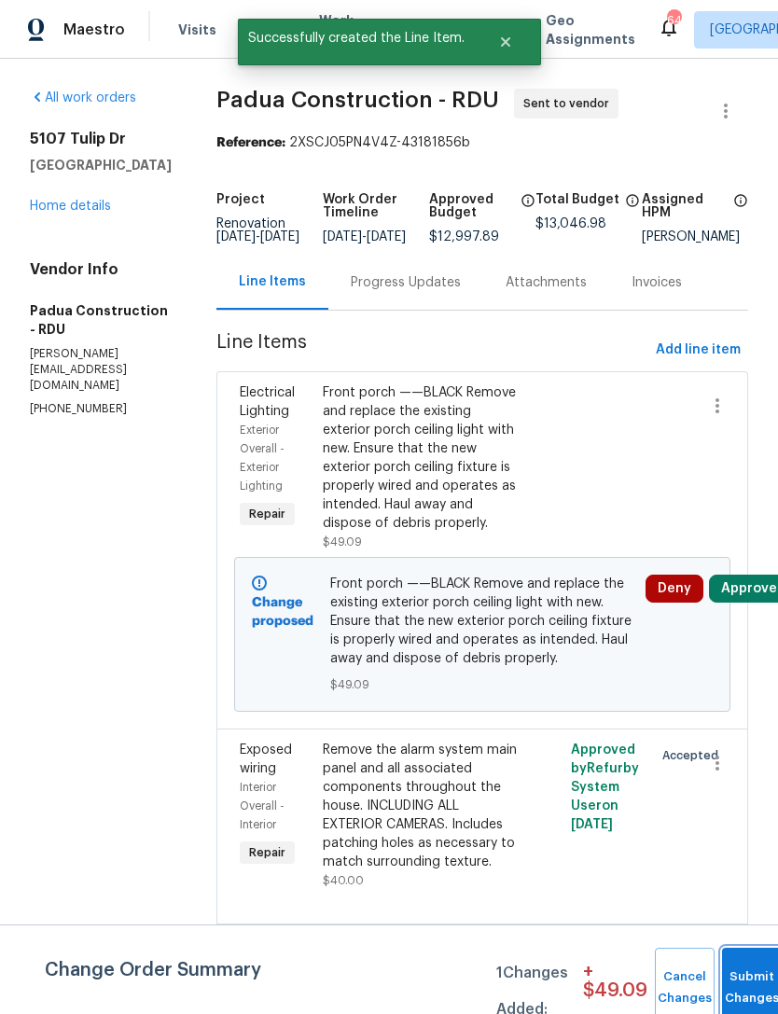
click at [746, 984] on button "Submit Changes" at bounding box center [752, 988] width 60 height 80
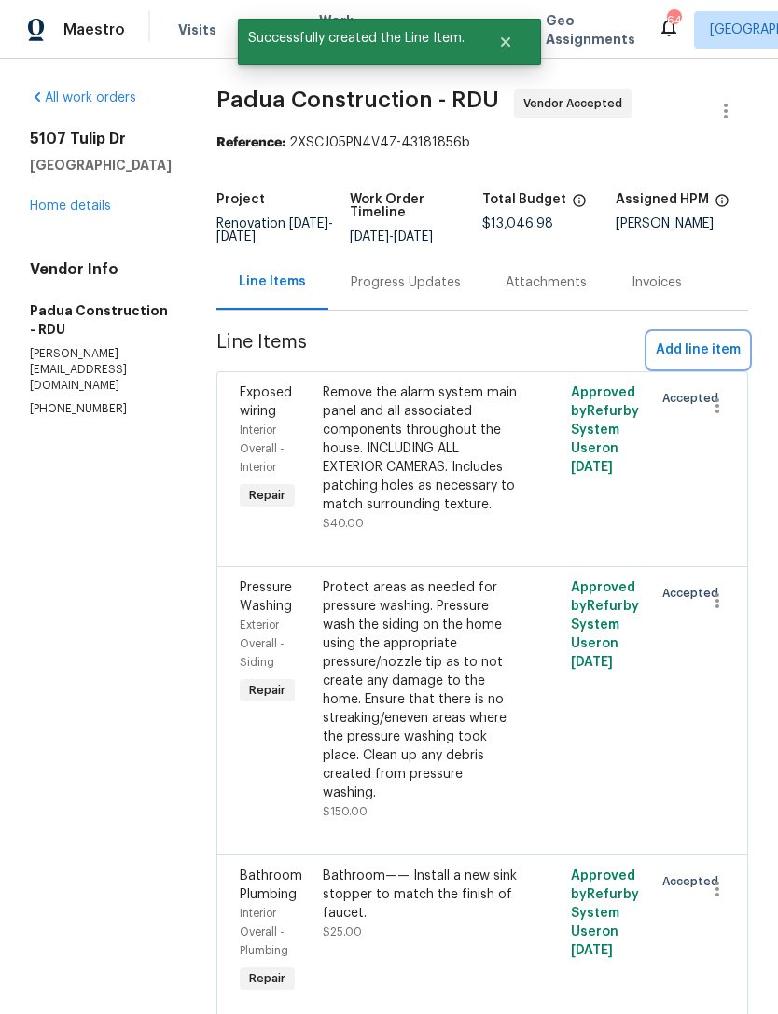
click at [670, 347] on span "Add line item" at bounding box center [698, 350] width 85 height 23
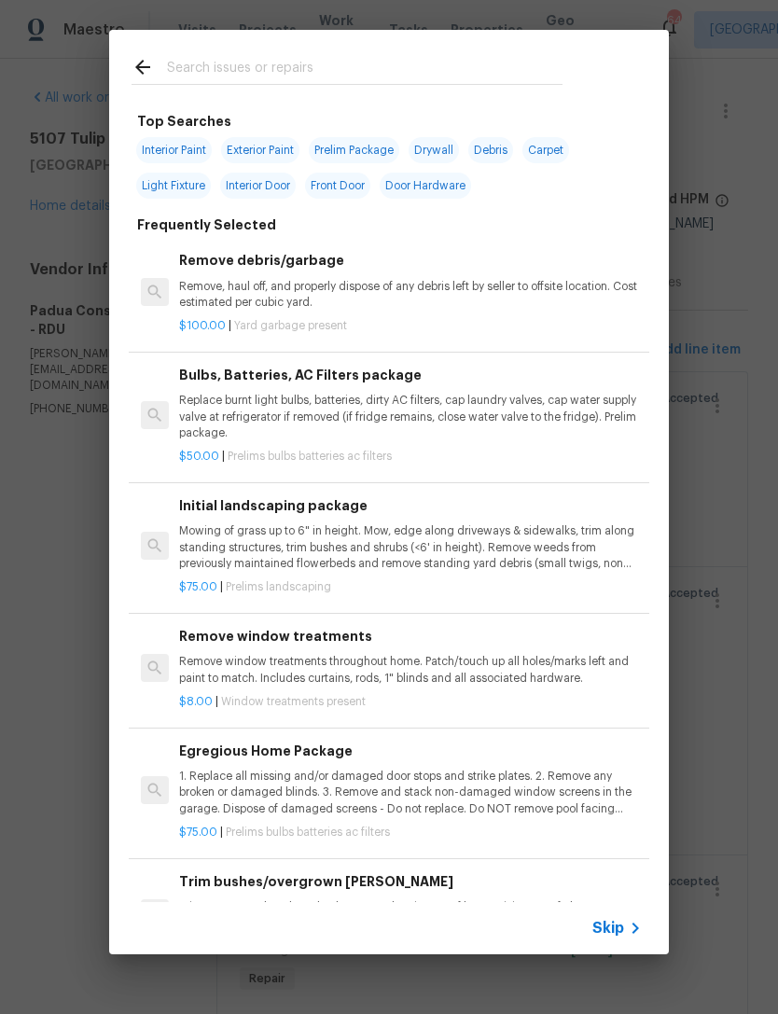
click at [229, 71] on input "text" at bounding box center [364, 70] width 395 height 28
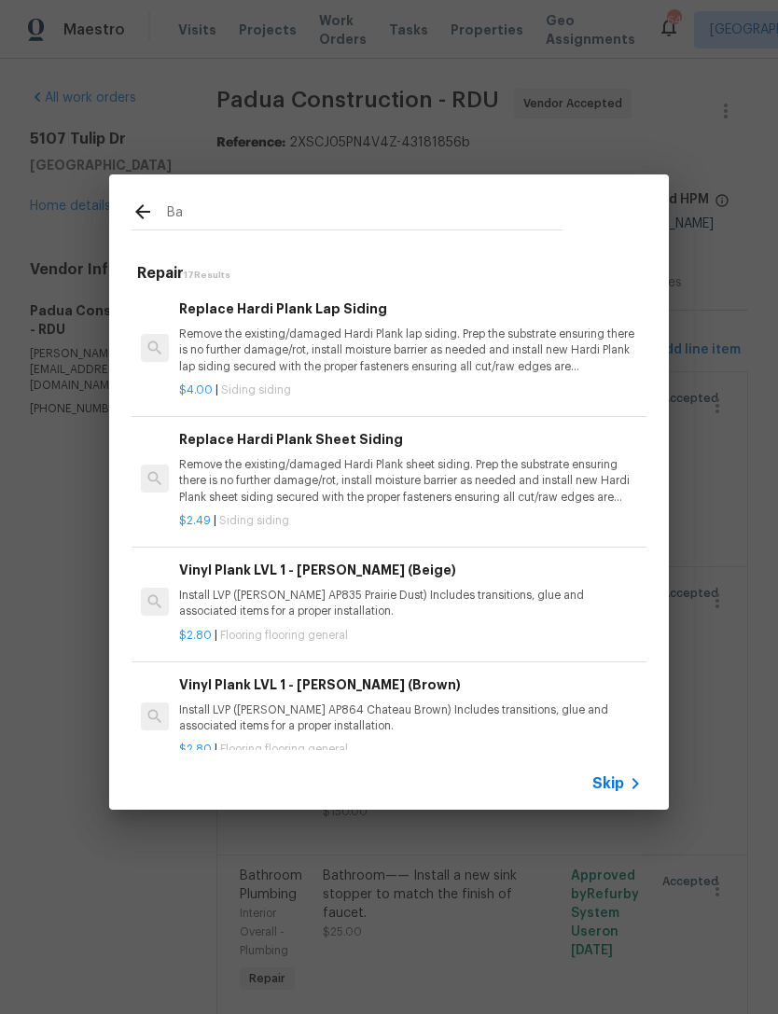
type input "B"
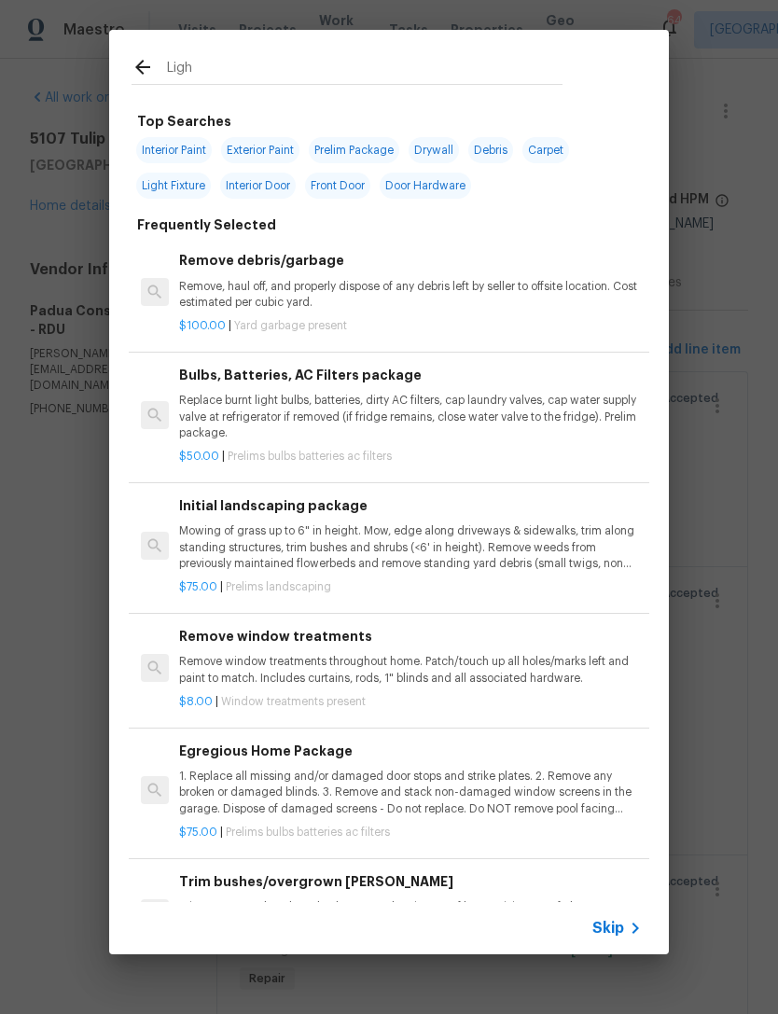
type input "Light"
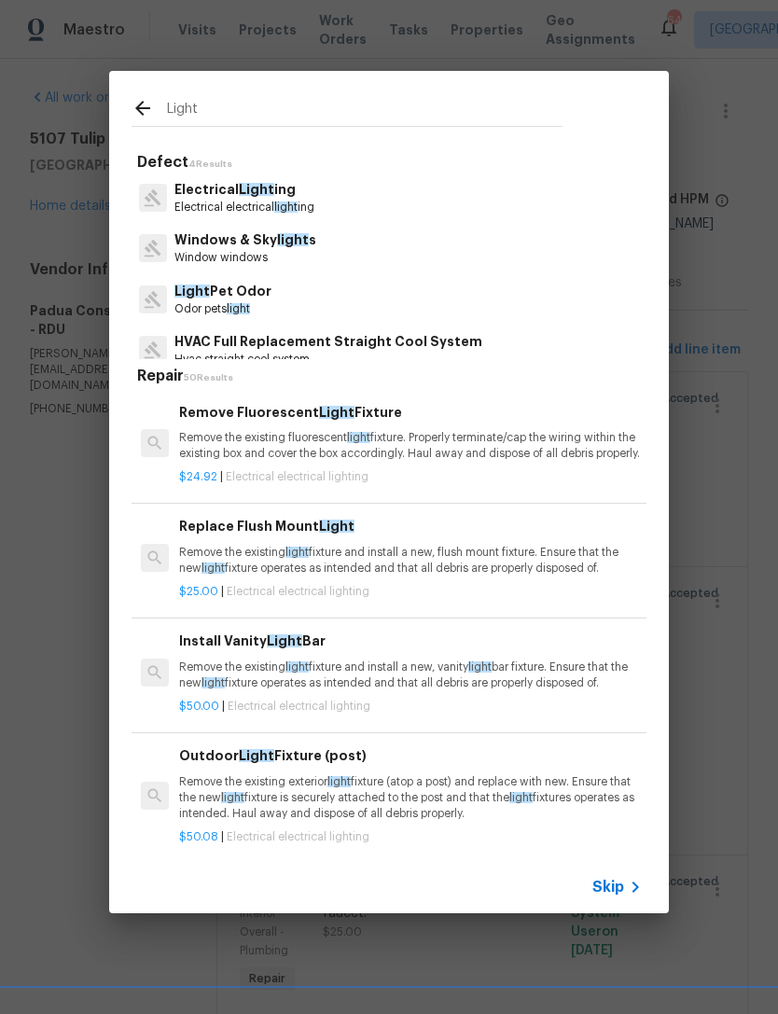
click at [247, 196] on span "Light" at bounding box center [256, 189] width 35 height 13
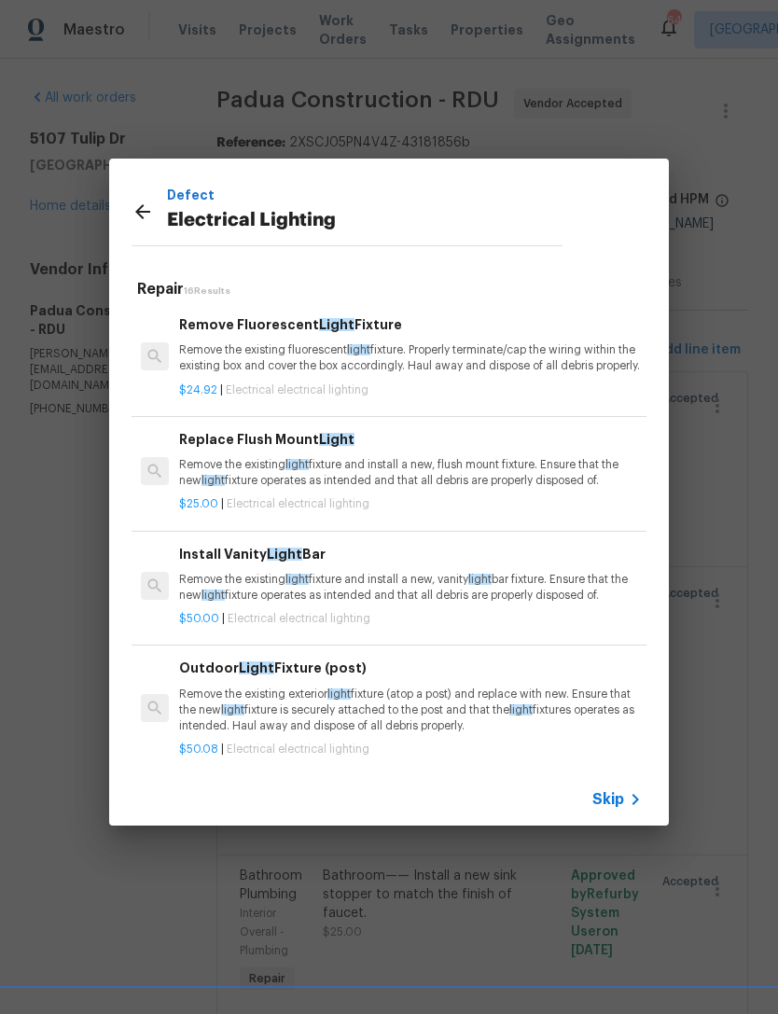
click at [261, 564] on h6 "Install Vanity Light Bar" at bounding box center [410, 554] width 463 height 21
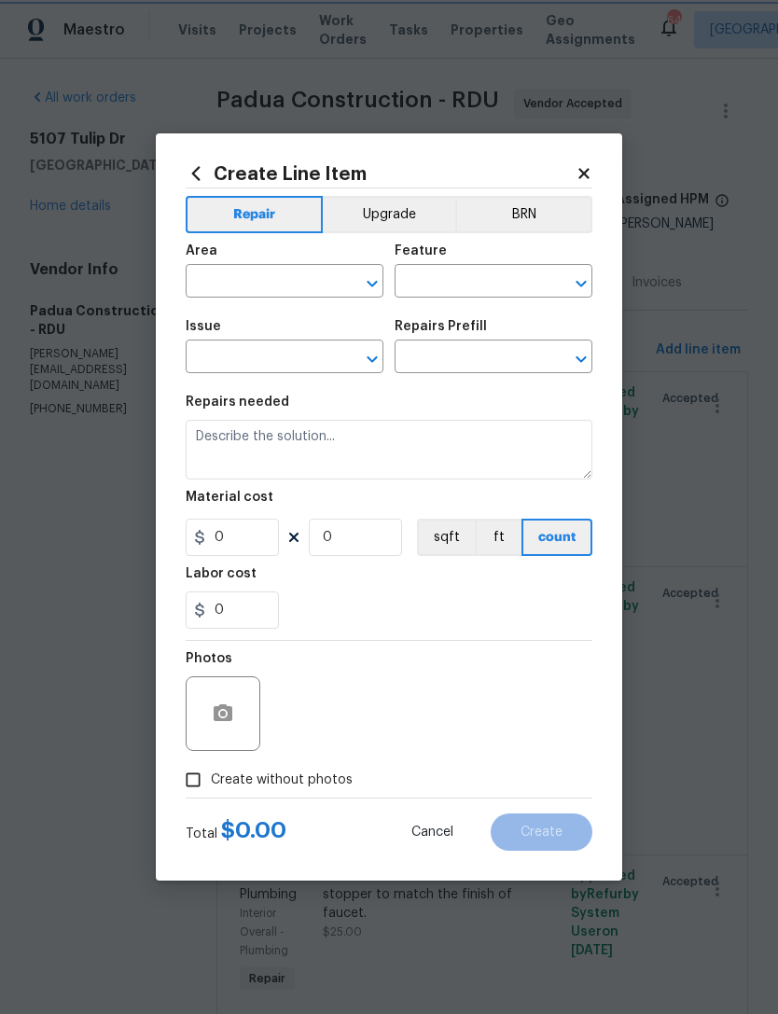
type input "Electrical Lighting"
type input "Install Vanity Light Bar $50.00"
type textarea "Remove the existing light fixture and install a new, vanity light bar fixture. …"
type input "50"
type input "1"
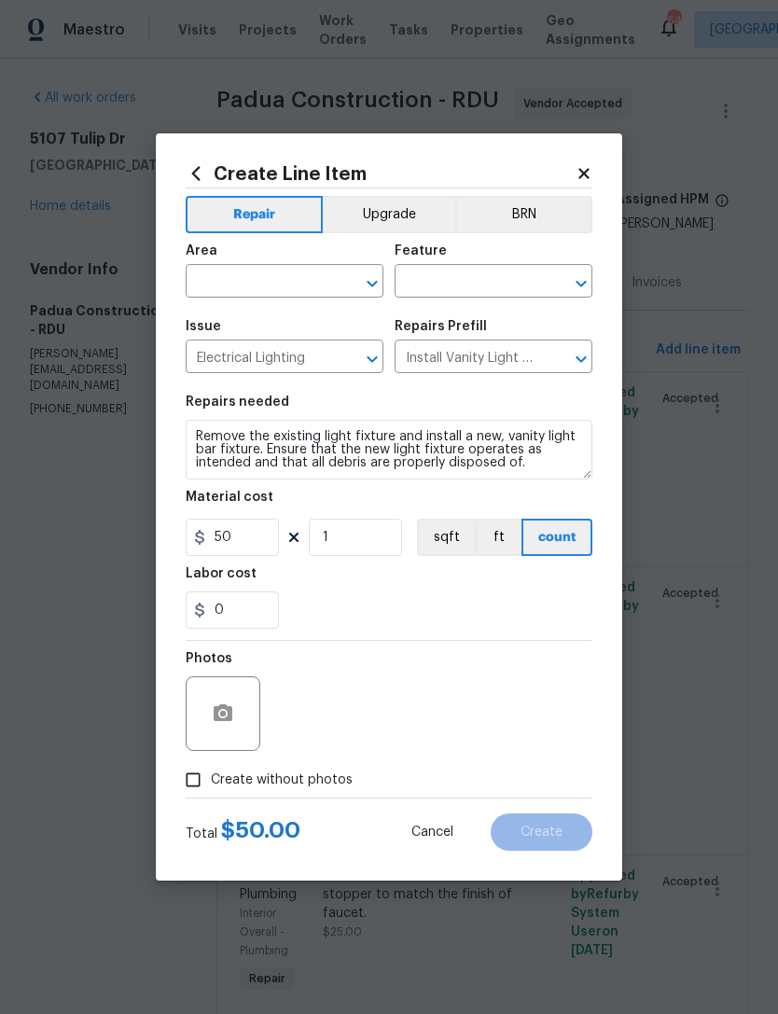
click at [386, 217] on button "Upgrade" at bounding box center [389, 214] width 133 height 37
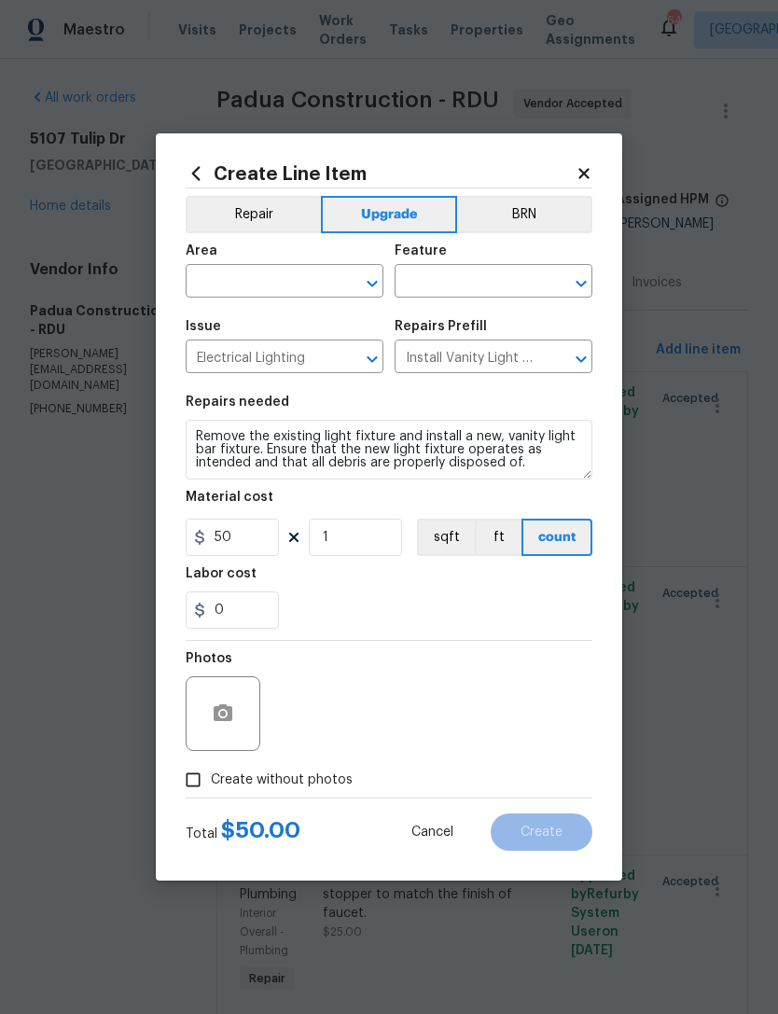
click at [250, 288] on input "text" at bounding box center [258, 283] width 145 height 29
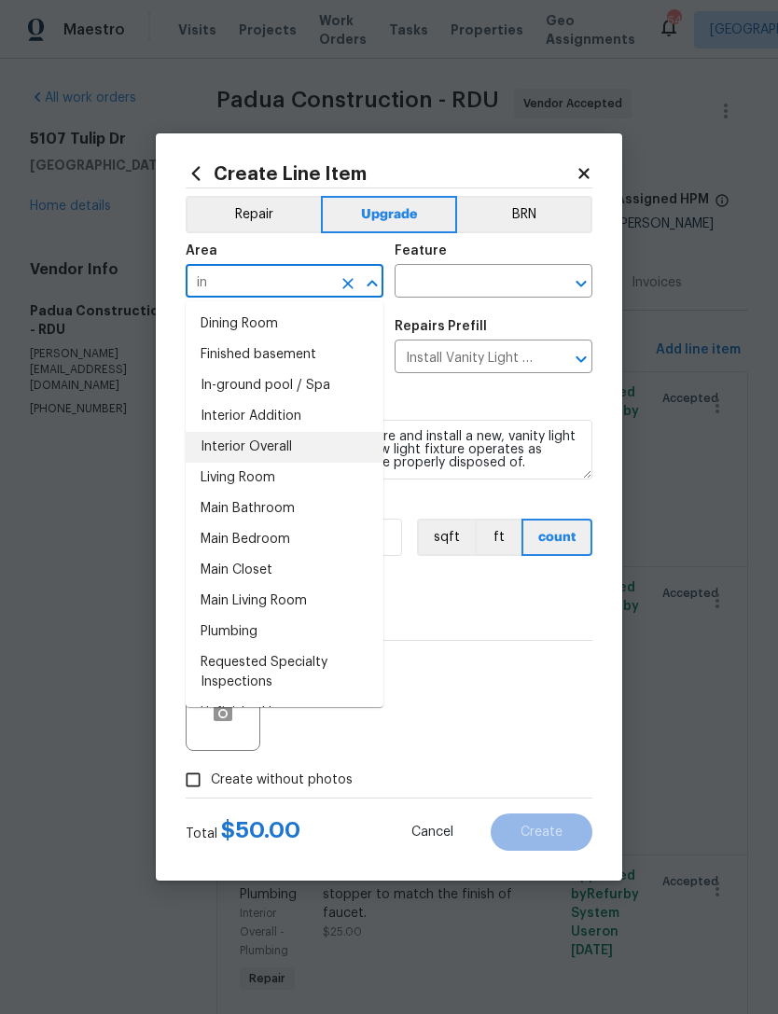
click at [288, 449] on li "Interior Overall" at bounding box center [285, 447] width 198 height 31
type input "Interior Overall"
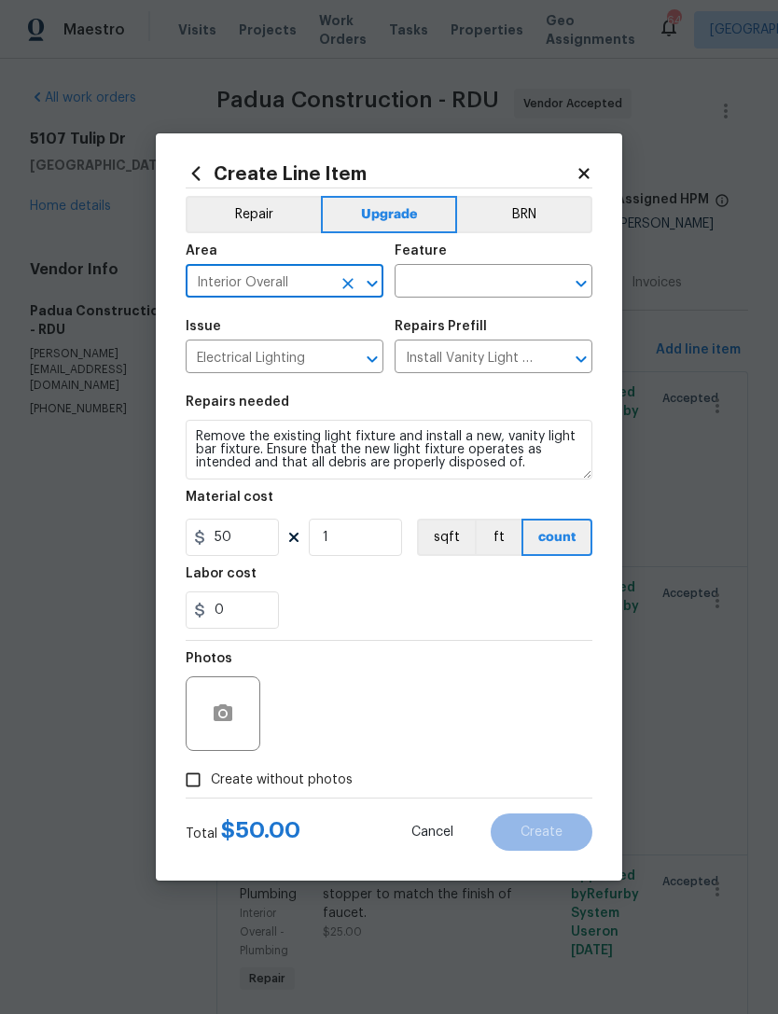
click at [475, 277] on input "text" at bounding box center [466, 283] width 145 height 29
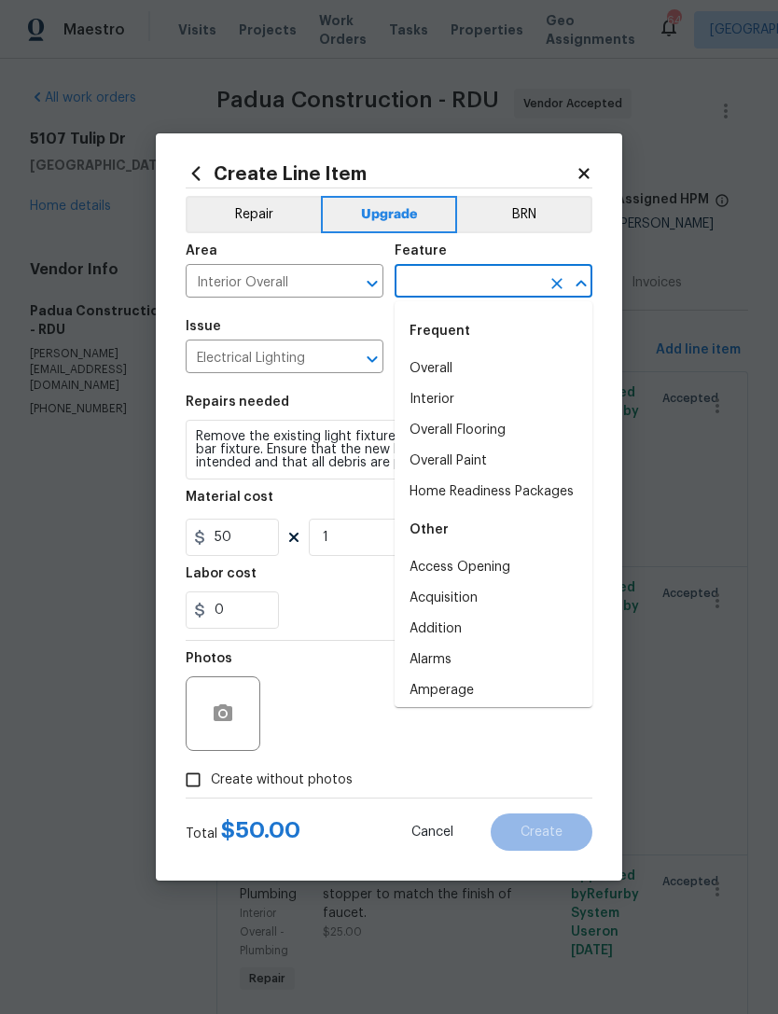
click at [471, 397] on li "Interior" at bounding box center [493, 399] width 198 height 31
type input "Interior"
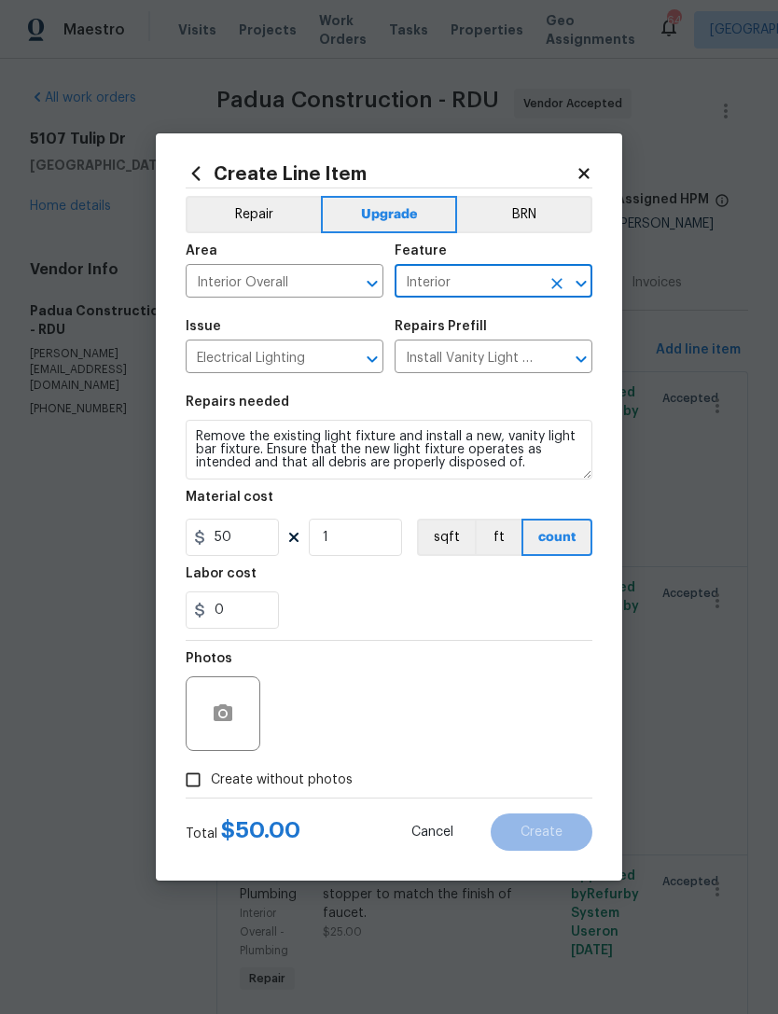
click at [505, 637] on section "Repairs needed Remove the existing light fixture and install a new, vanity ligh…" at bounding box center [389, 512] width 407 height 256
click at [234, 790] on span "Create without photos" at bounding box center [282, 780] width 142 height 20
click at [211, 790] on input "Create without photos" at bounding box center [192, 779] width 35 height 35
checkbox input "true"
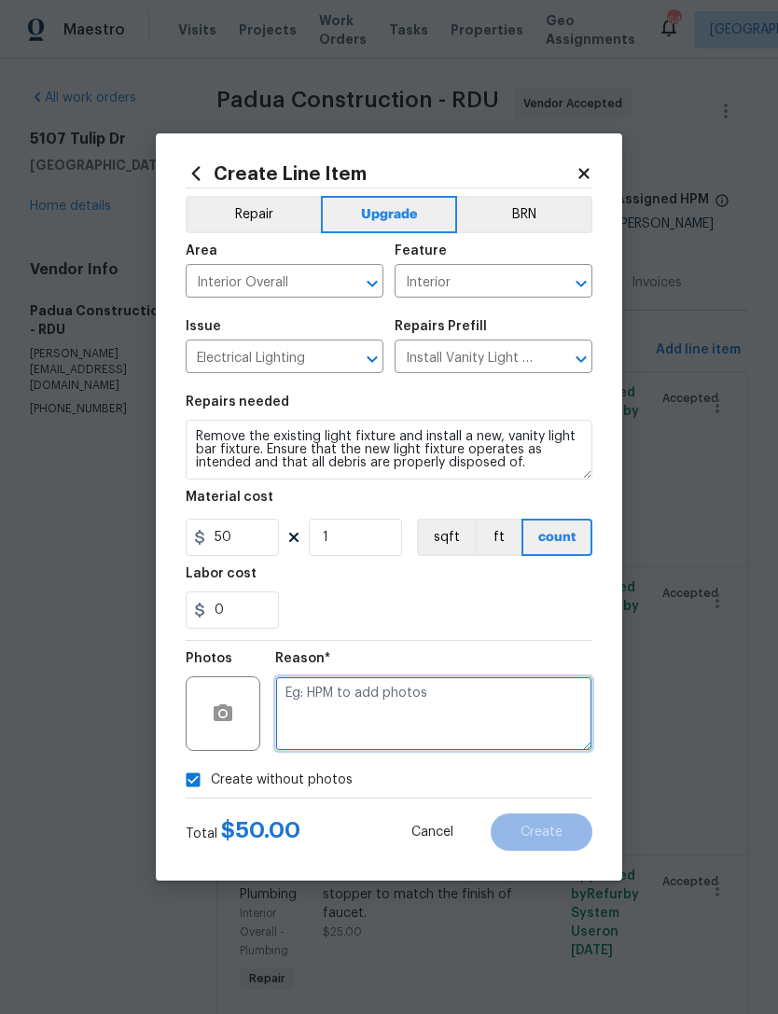
click at [387, 721] on textarea at bounding box center [433, 713] width 317 height 75
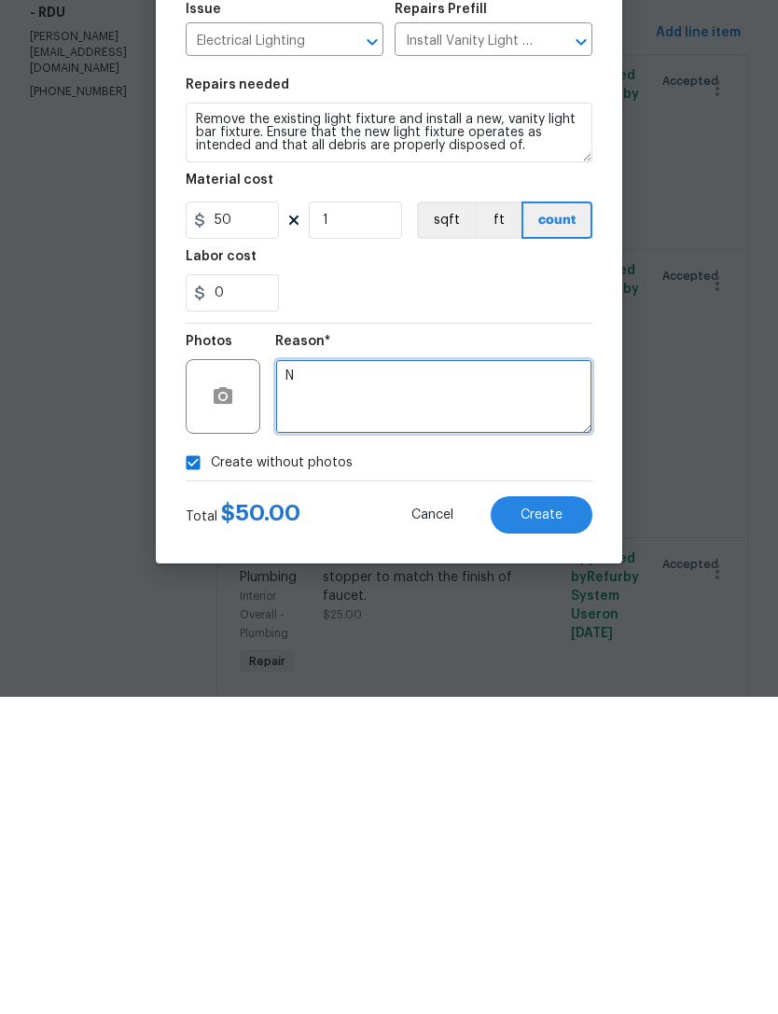
type textarea "N"
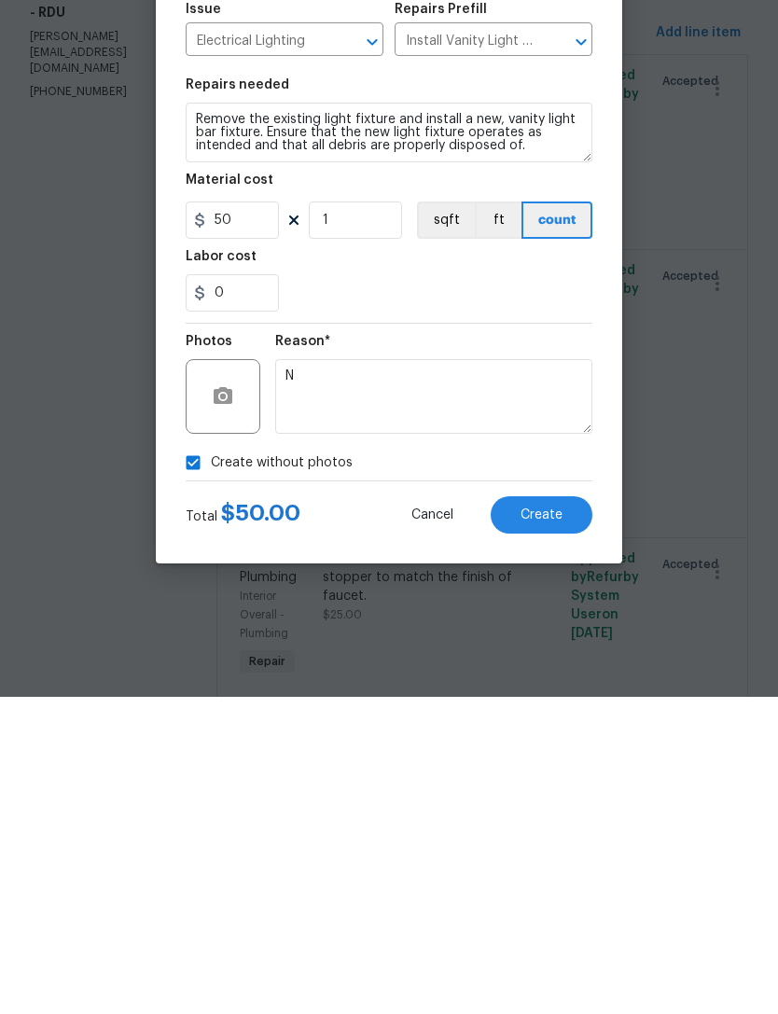
click at [556, 825] on span "Create" at bounding box center [541, 832] width 42 height 14
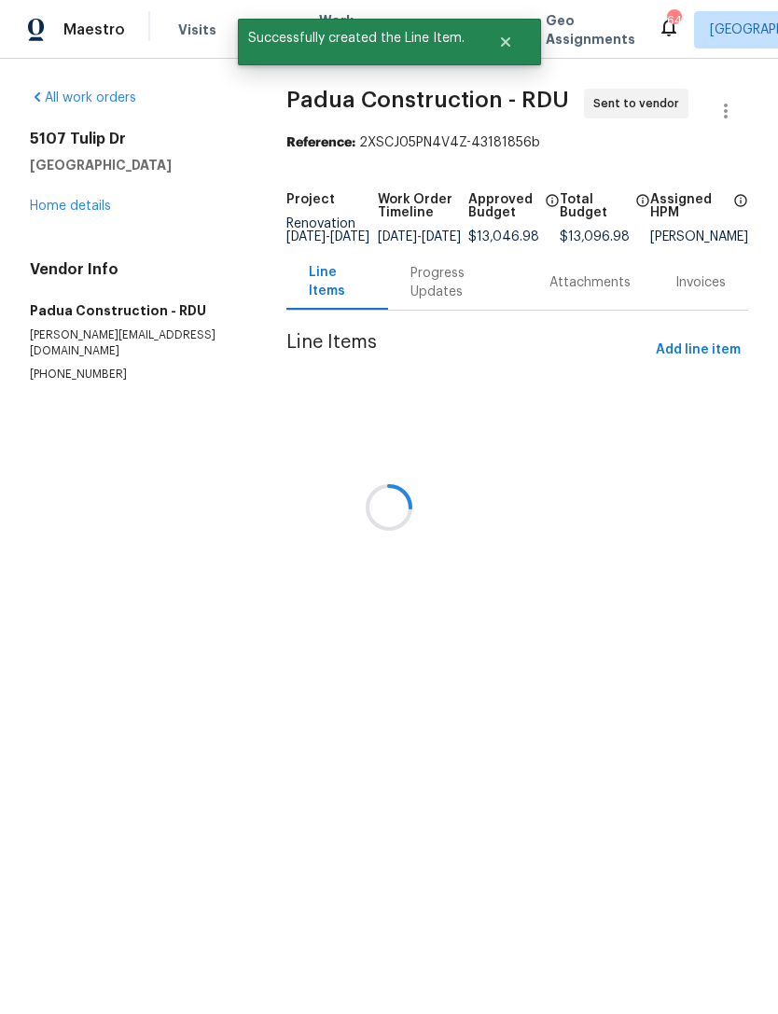
scroll to position [0, 0]
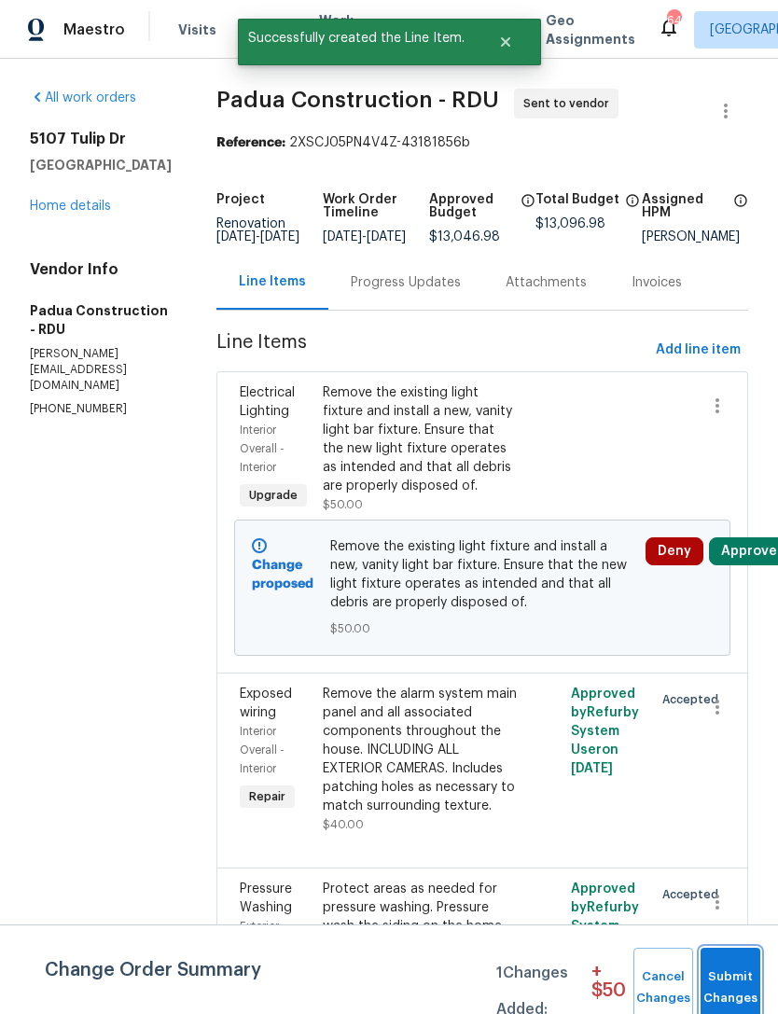
click at [731, 979] on span "Submit Changes" at bounding box center [730, 987] width 41 height 43
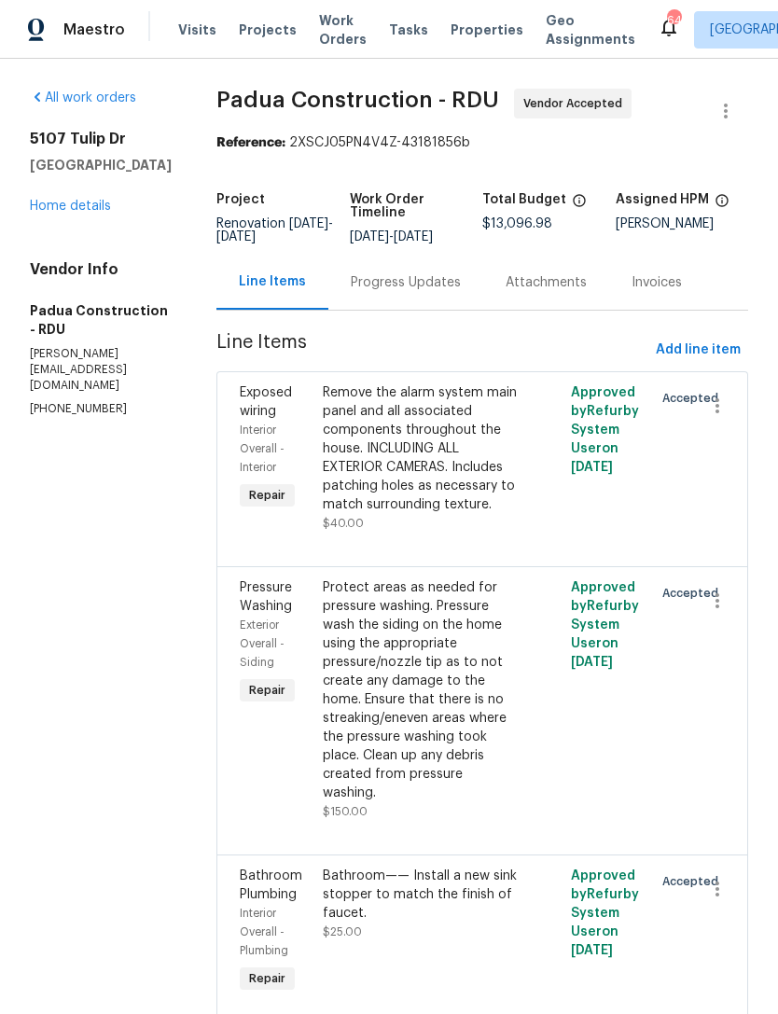
click at [88, 200] on link "Home details" at bounding box center [70, 206] width 81 height 13
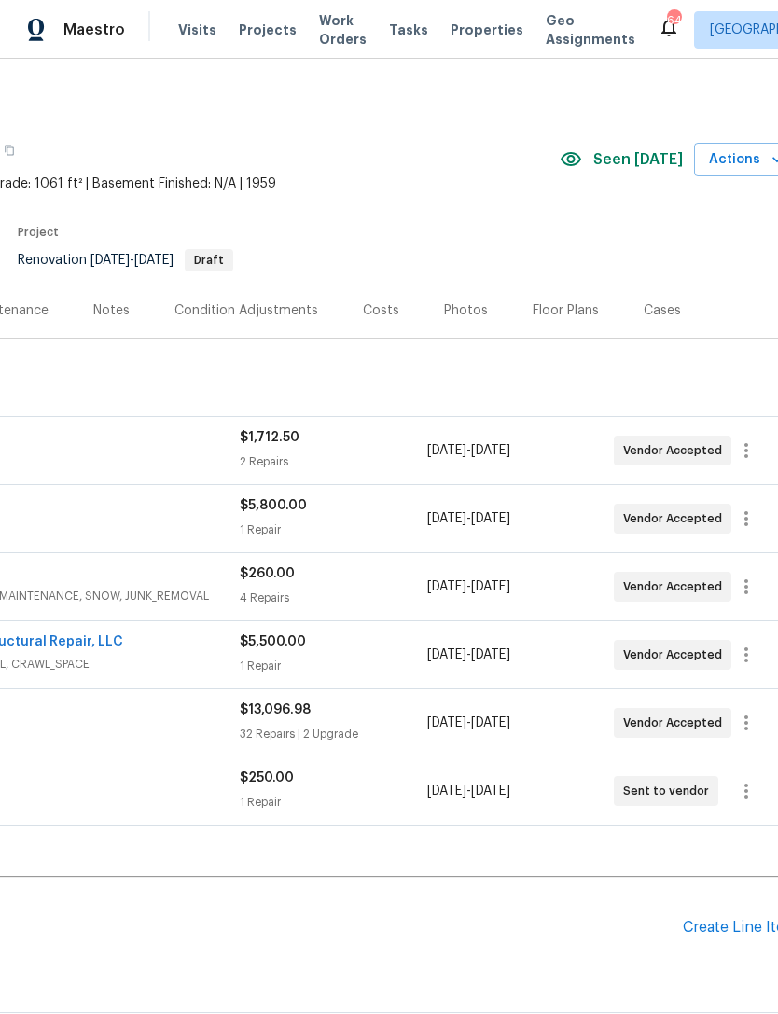
scroll to position [0, 257]
click at [377, 303] on div "Costs" at bounding box center [380, 310] width 36 height 19
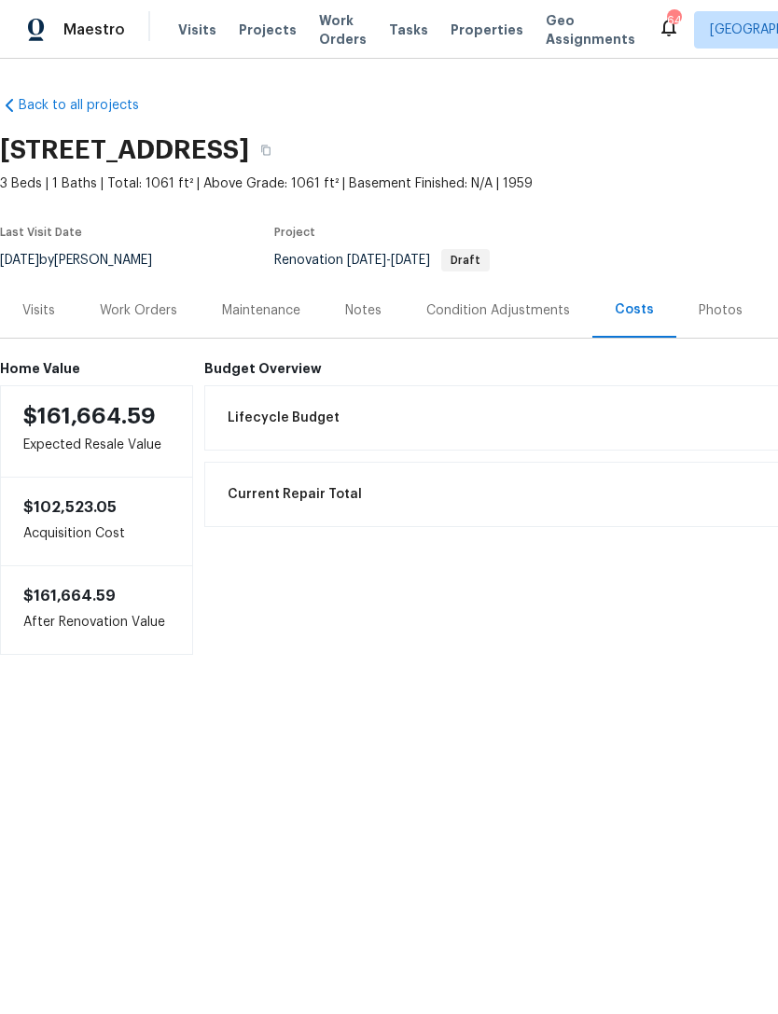
click at [135, 310] on div "Work Orders" at bounding box center [138, 310] width 77 height 19
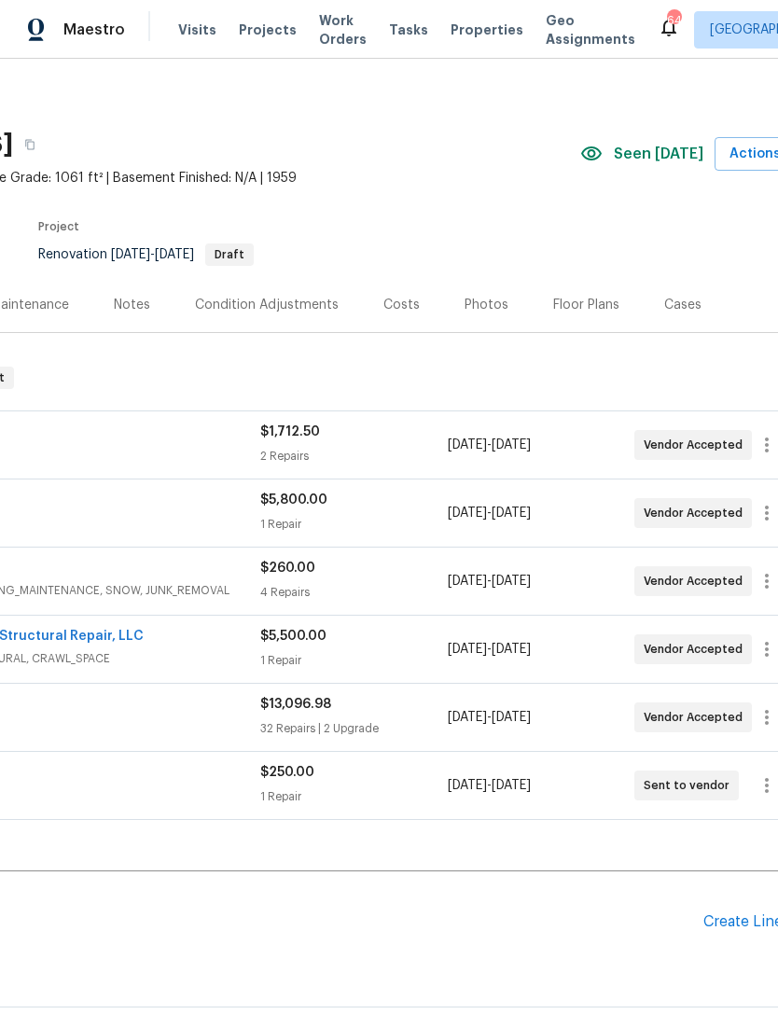
scroll to position [6, 237]
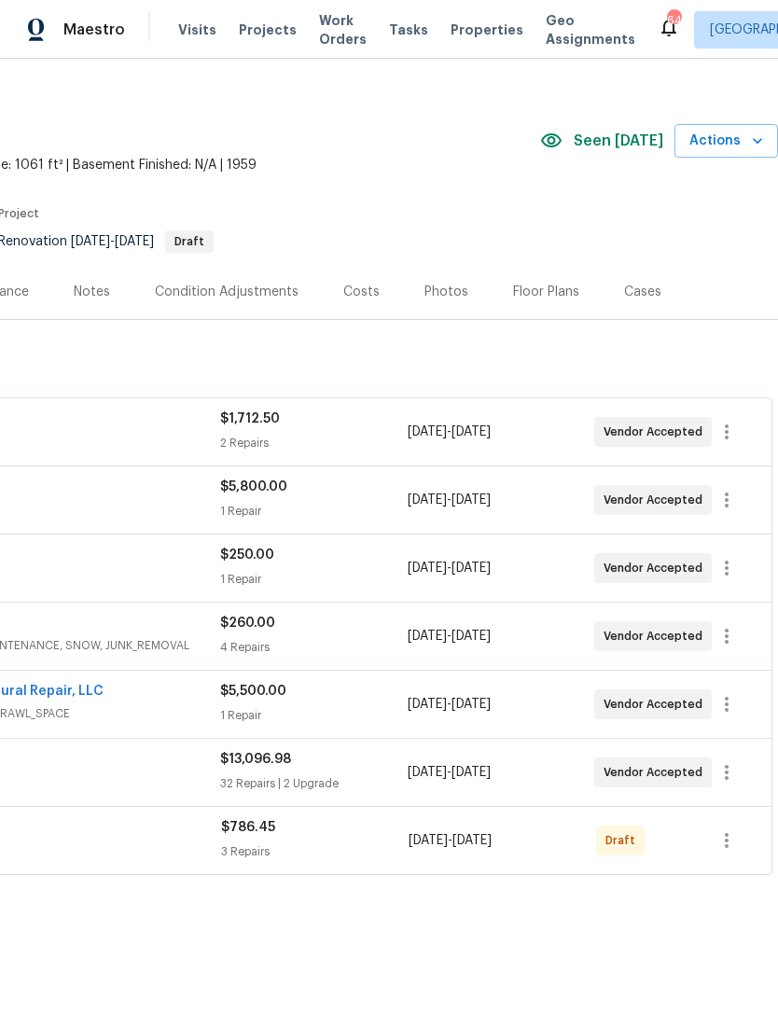
scroll to position [20, 276]
click at [730, 847] on icon "button" at bounding box center [726, 839] width 22 height 22
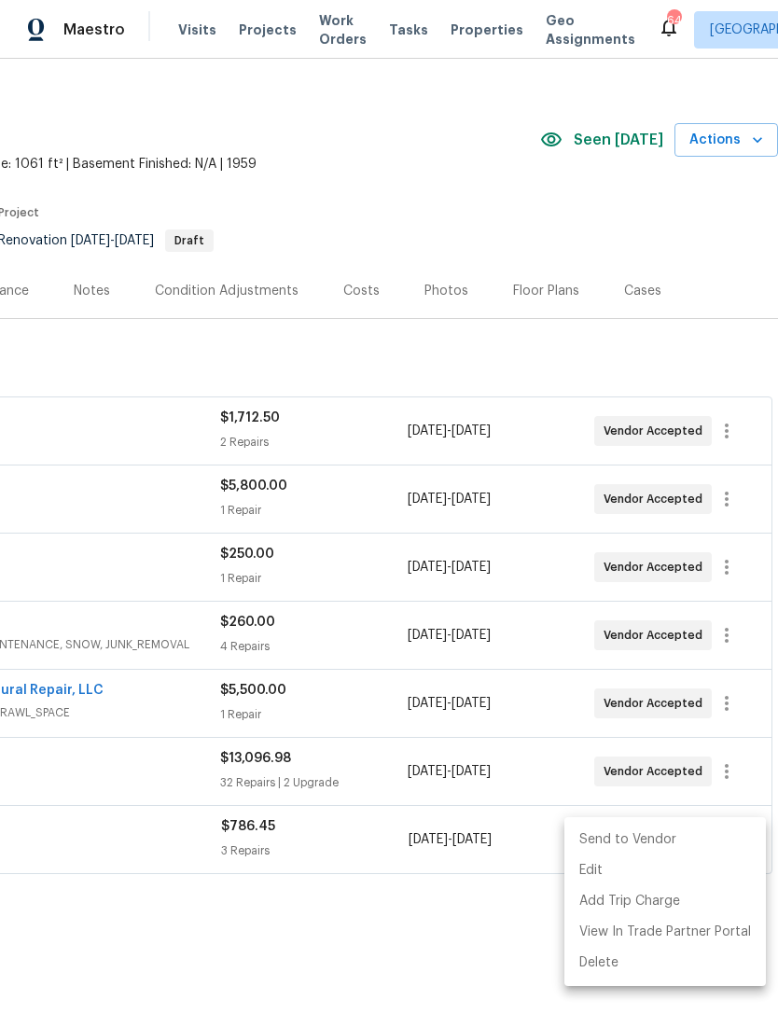
click at [619, 840] on li "Send to Vendor" at bounding box center [664, 839] width 201 height 31
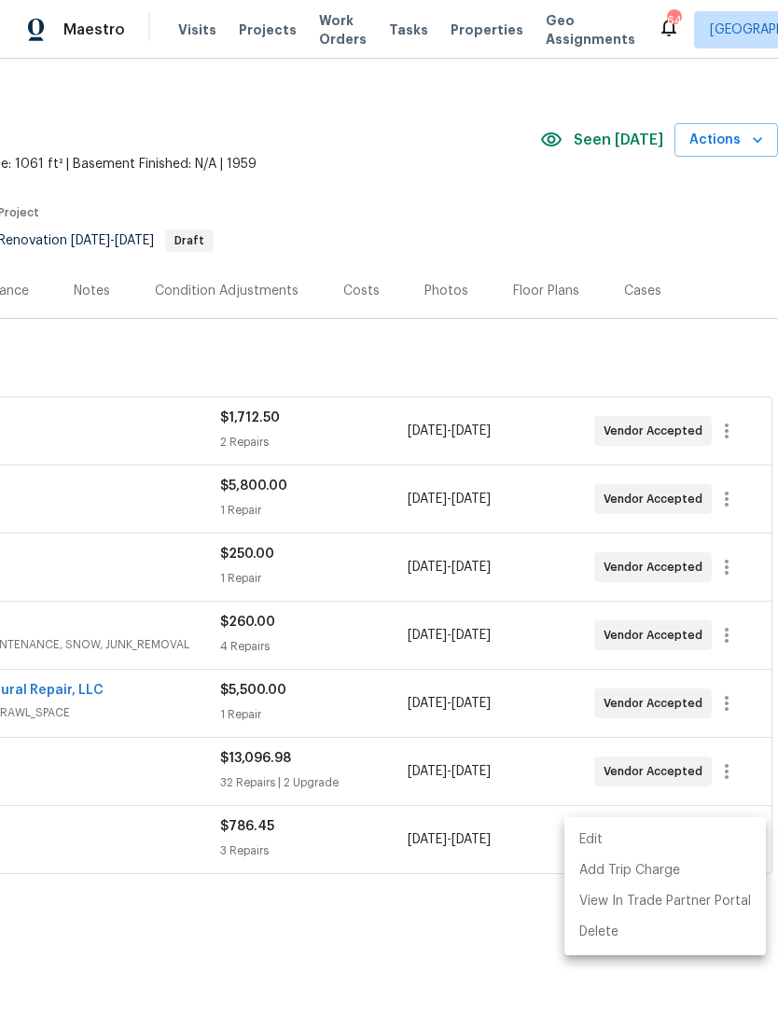
click at [234, 914] on div at bounding box center [389, 507] width 778 height 1014
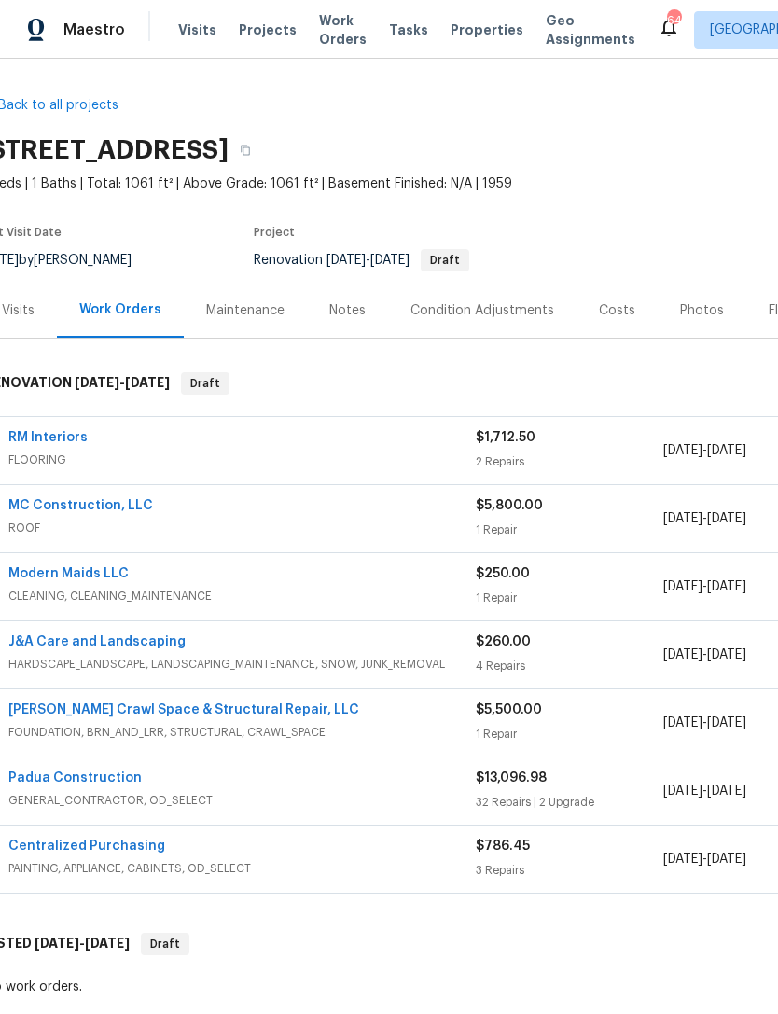
scroll to position [0, 14]
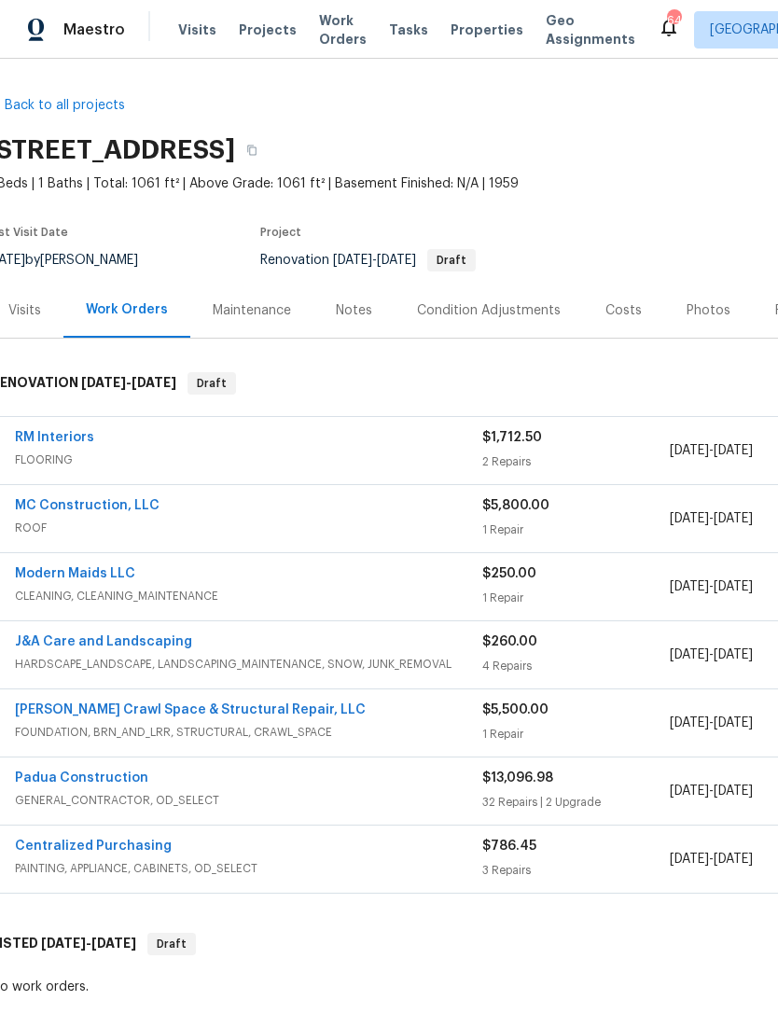
click at [126, 843] on link "Centralized Purchasing" at bounding box center [93, 845] width 157 height 13
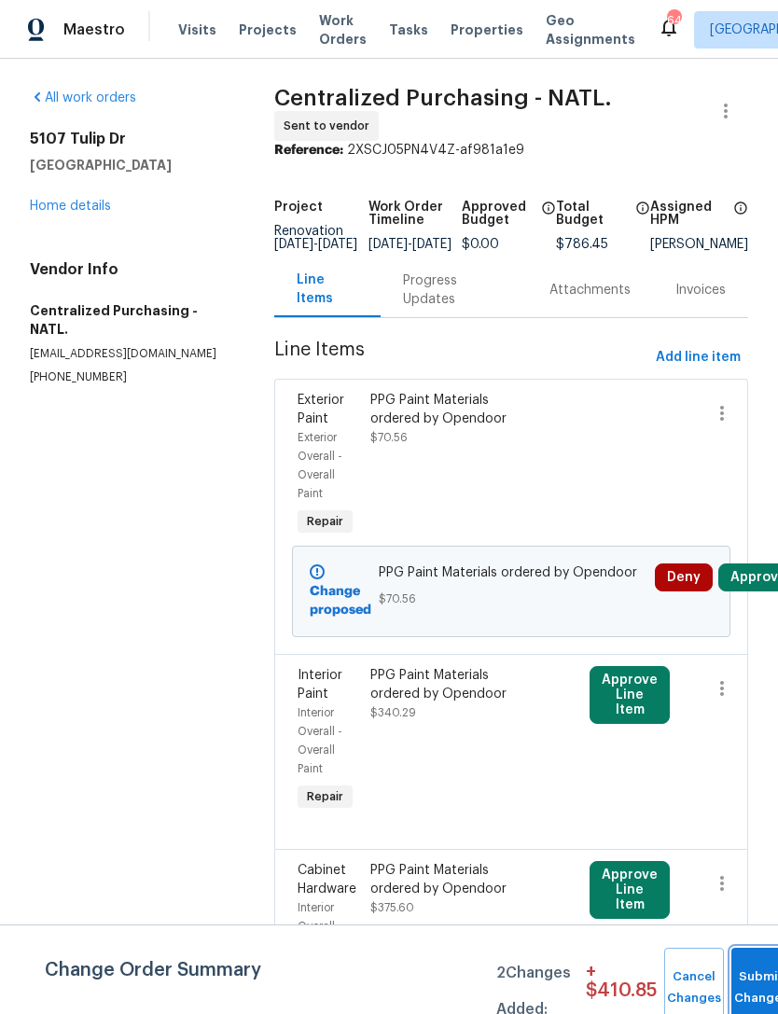
click at [753, 969] on button "Submit Changes" at bounding box center [761, 988] width 60 height 80
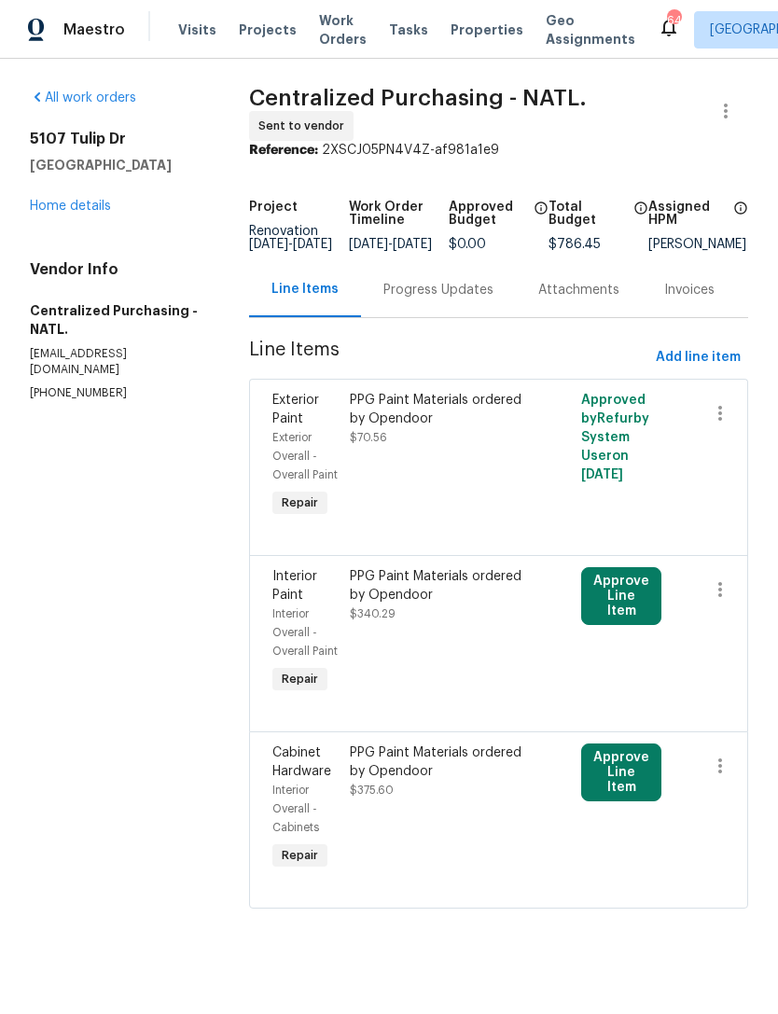
click at [618, 618] on button "Approve Line Item" at bounding box center [621, 596] width 80 height 58
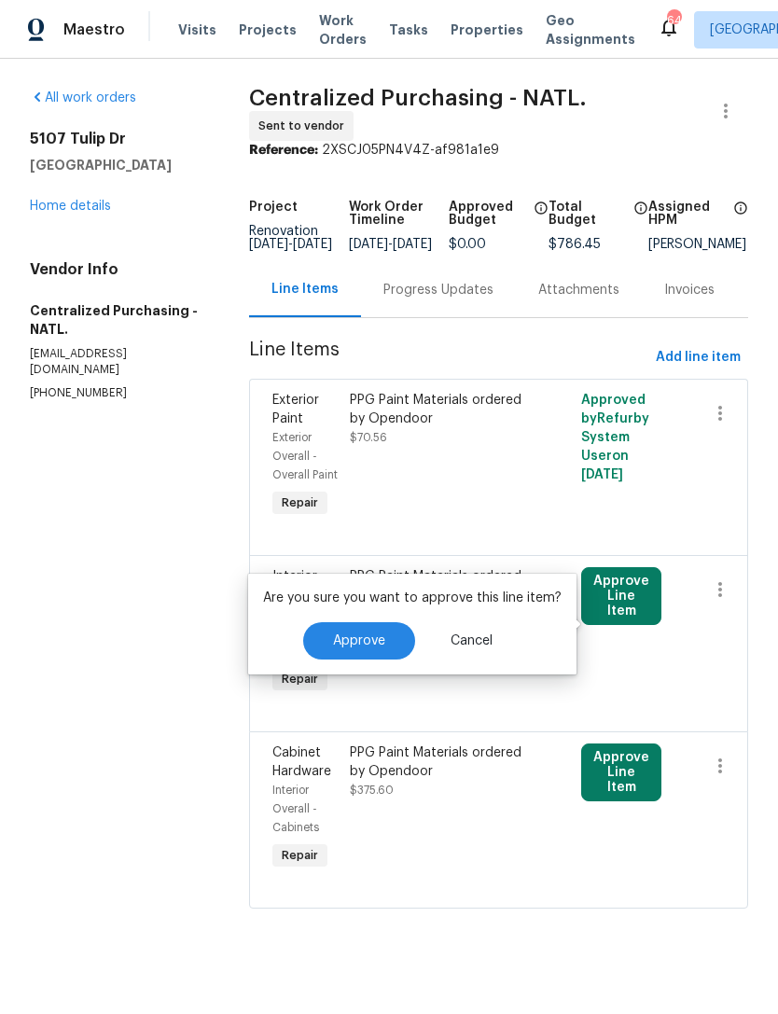
click at [381, 640] on button "Approve" at bounding box center [359, 640] width 112 height 37
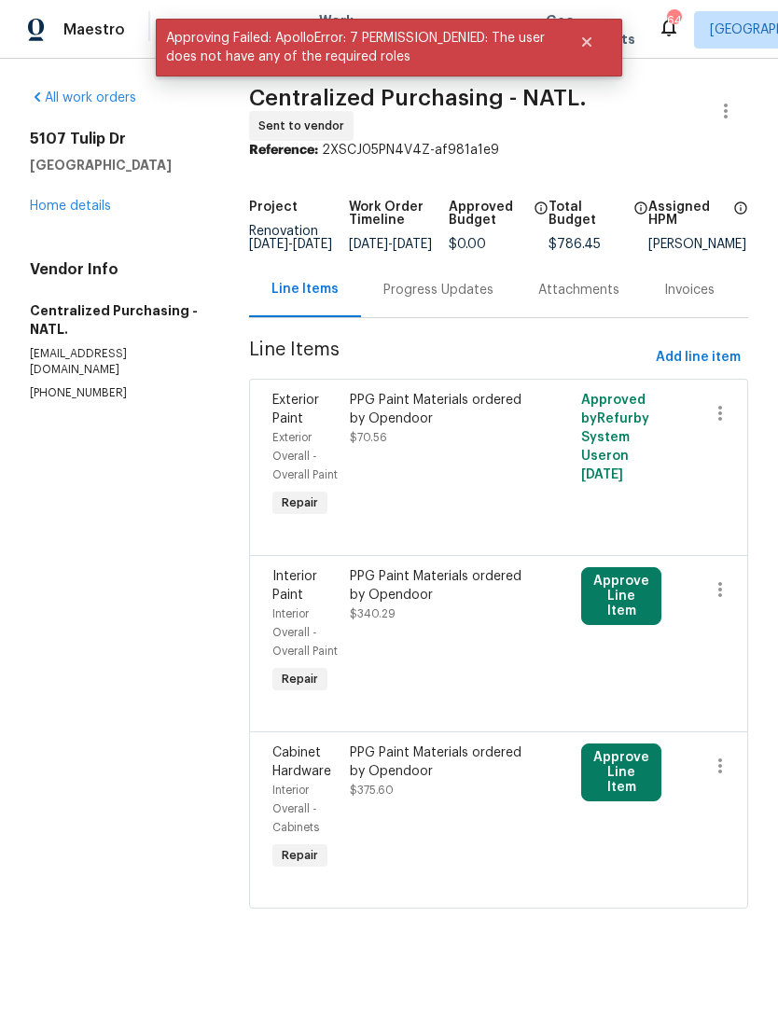
click at [638, 801] on button "Approve Line Item" at bounding box center [621, 772] width 80 height 58
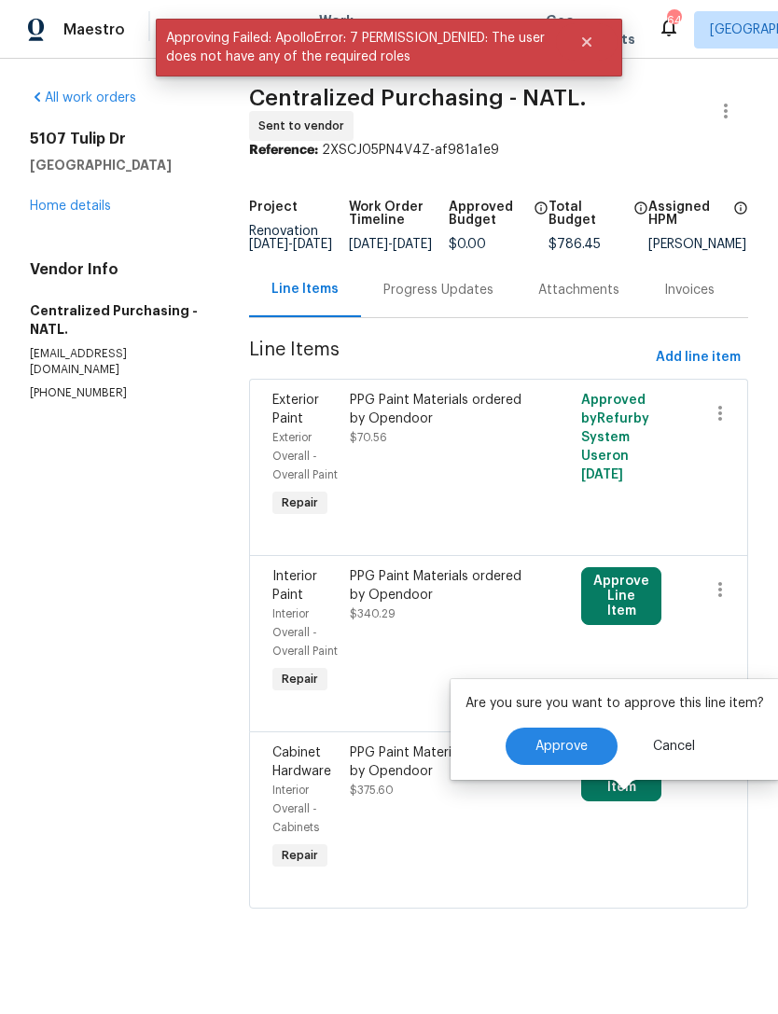
click at [564, 750] on span "Approve" at bounding box center [561, 747] width 52 height 14
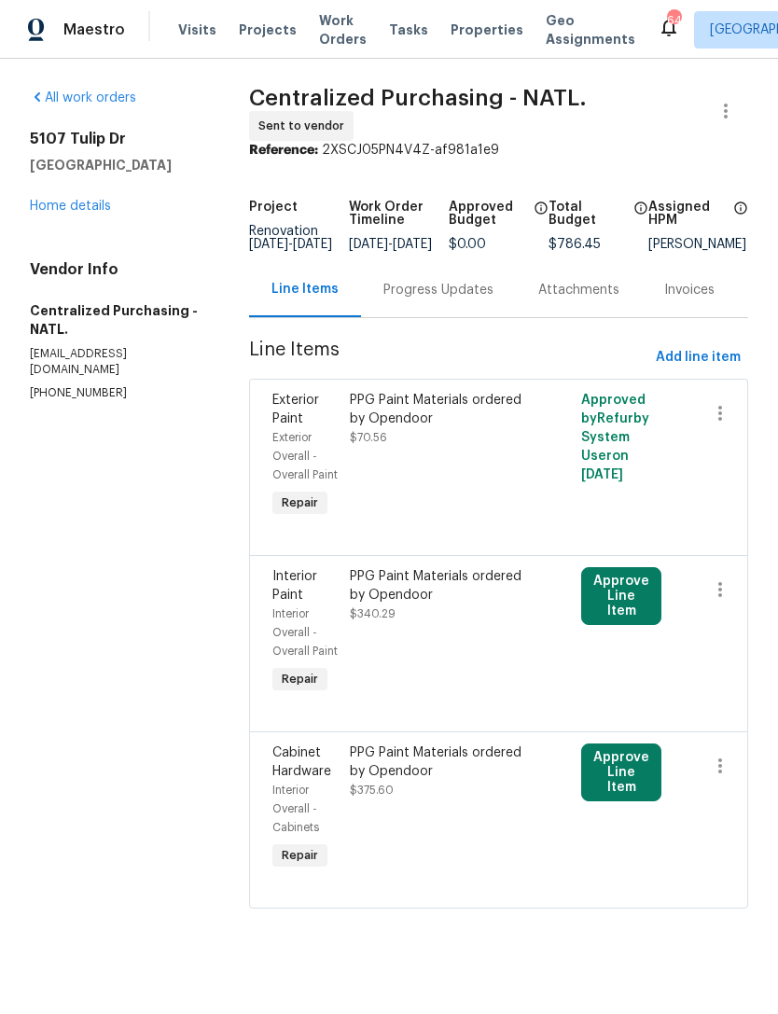
click at [48, 203] on link "Home details" at bounding box center [70, 206] width 81 height 13
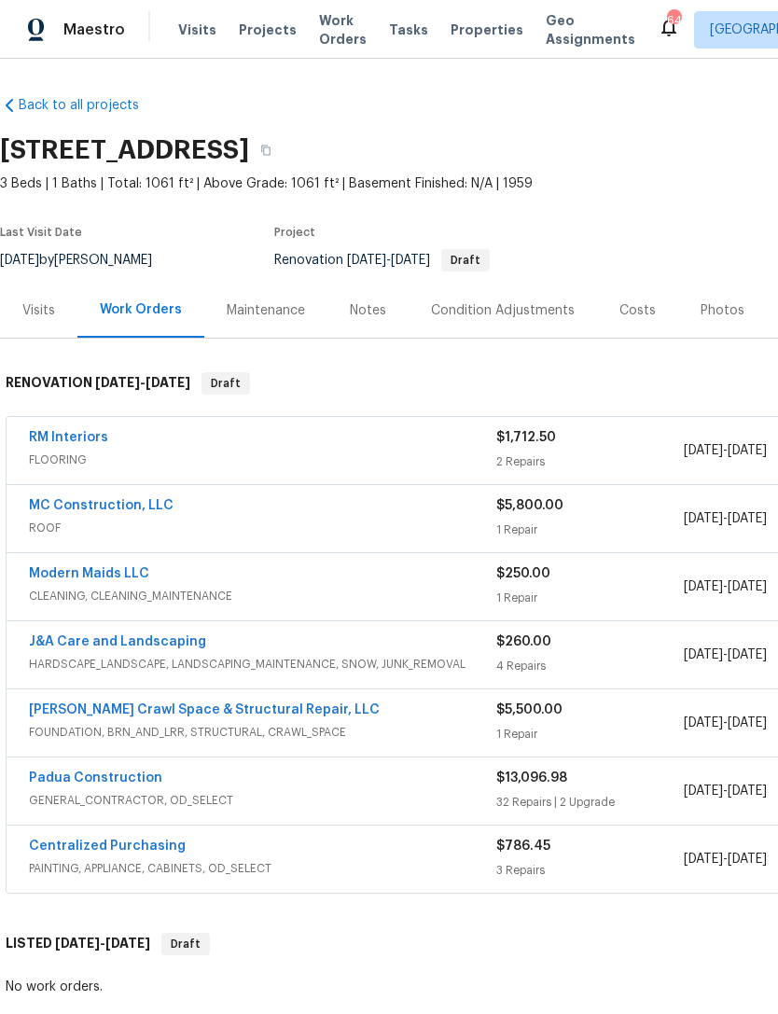
click at [212, 703] on link "[PERSON_NAME] Crawl Space & Structural Repair, LLC" at bounding box center [204, 709] width 351 height 13
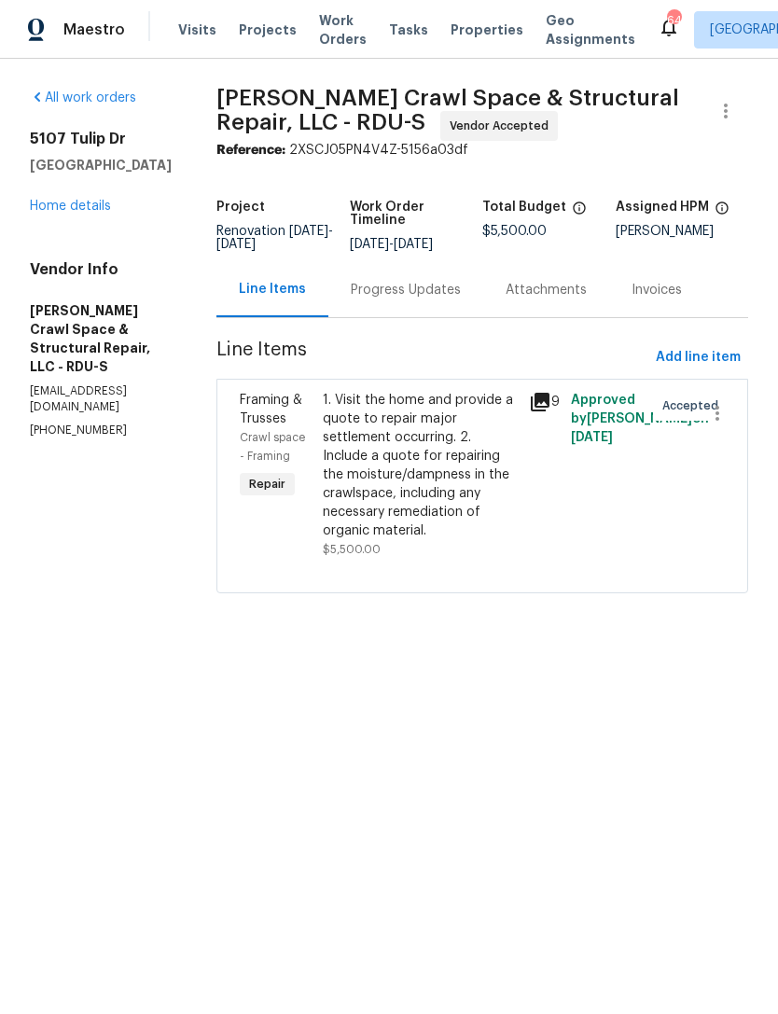
click at [431, 299] on div "Progress Updates" at bounding box center [406, 290] width 110 height 19
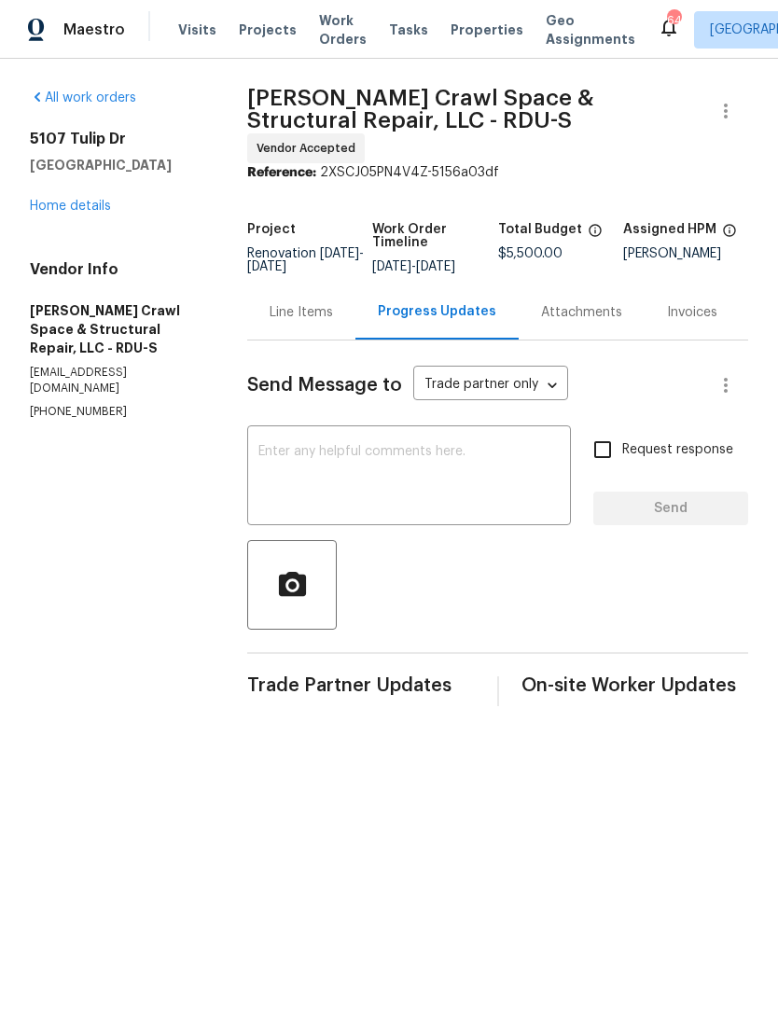
click at [390, 455] on textarea at bounding box center [408, 477] width 301 height 65
click at [53, 211] on link "Home details" at bounding box center [70, 206] width 81 height 13
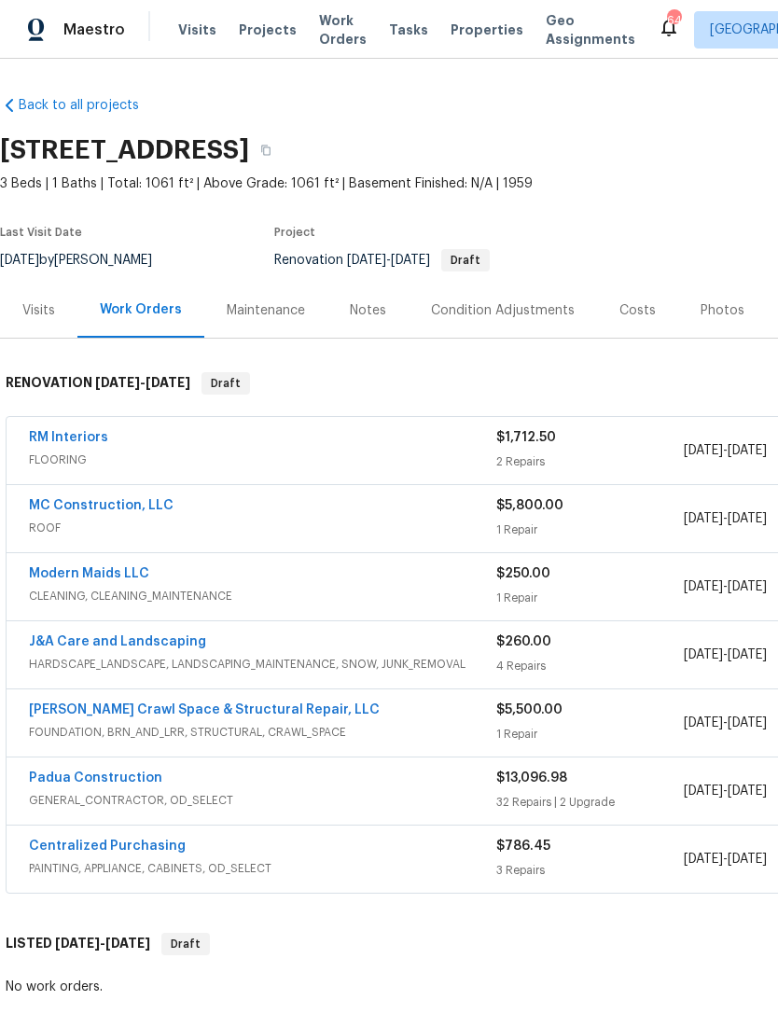
click at [35, 322] on div "Visits" at bounding box center [38, 310] width 77 height 55
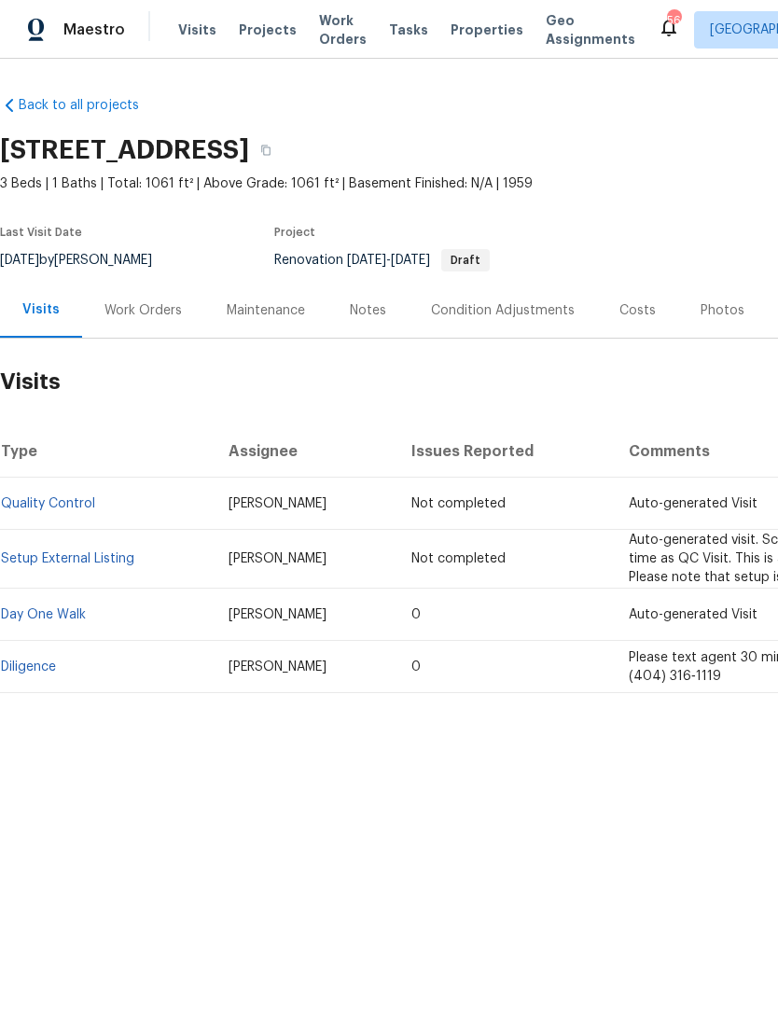
click at [145, 308] on div "Work Orders" at bounding box center [142, 310] width 77 height 19
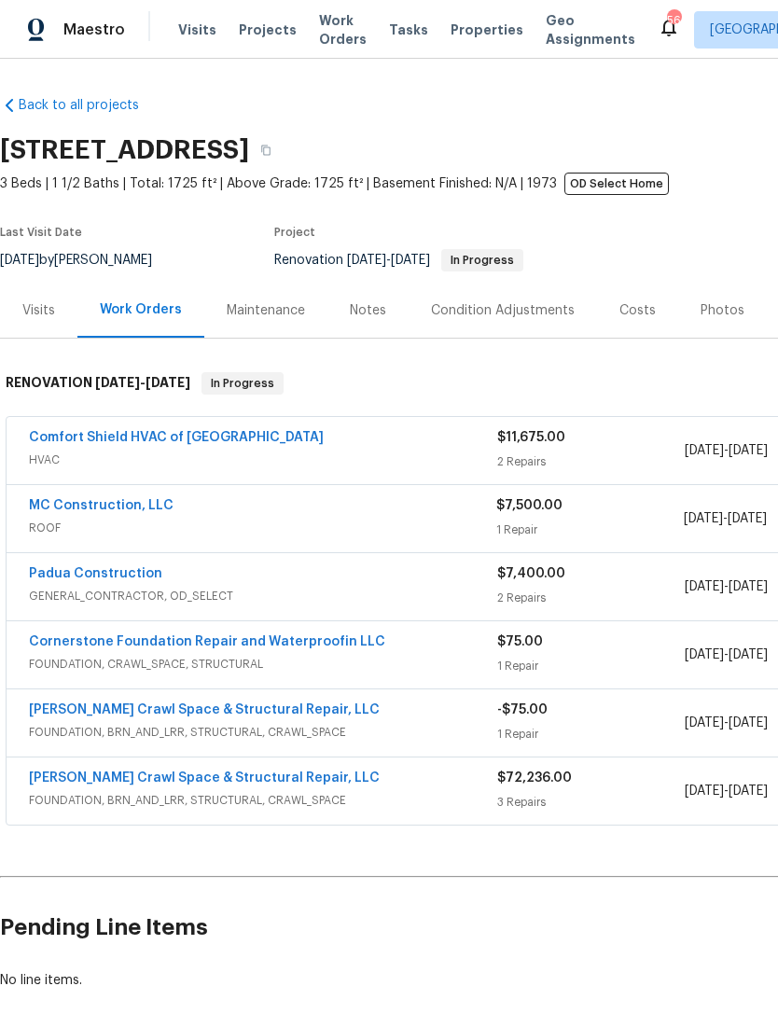
click at [145, 442] on link "Comfort Shield HVAC of NC" at bounding box center [176, 437] width 295 height 13
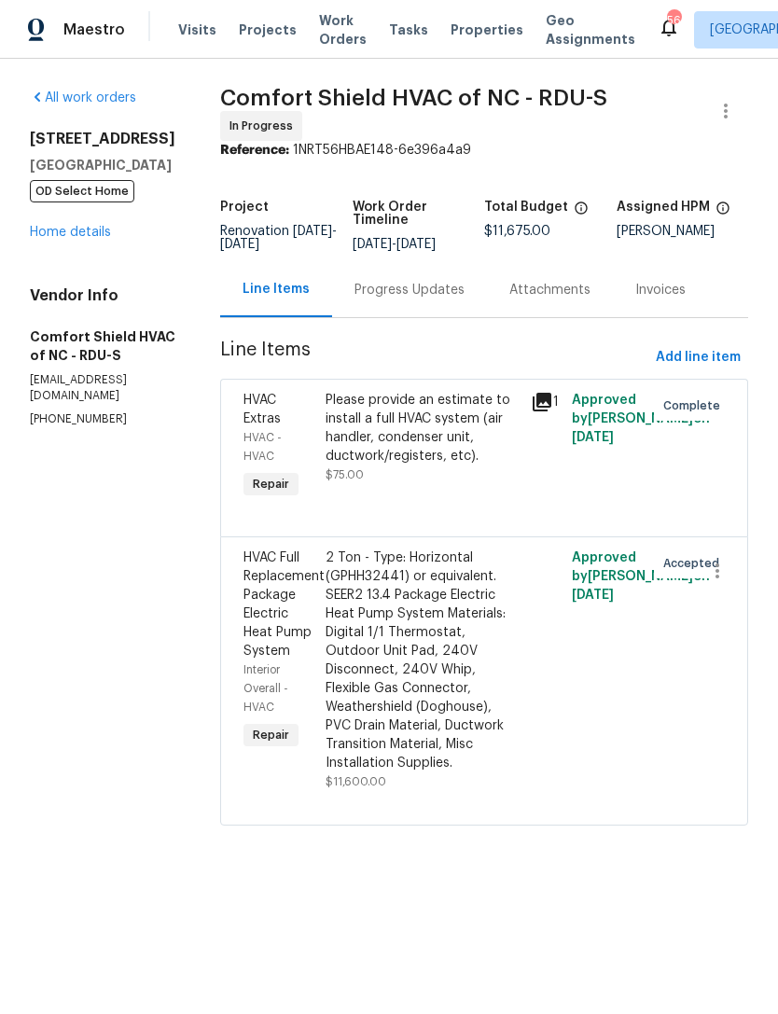
click at [435, 299] on div "Progress Updates" at bounding box center [409, 290] width 110 height 19
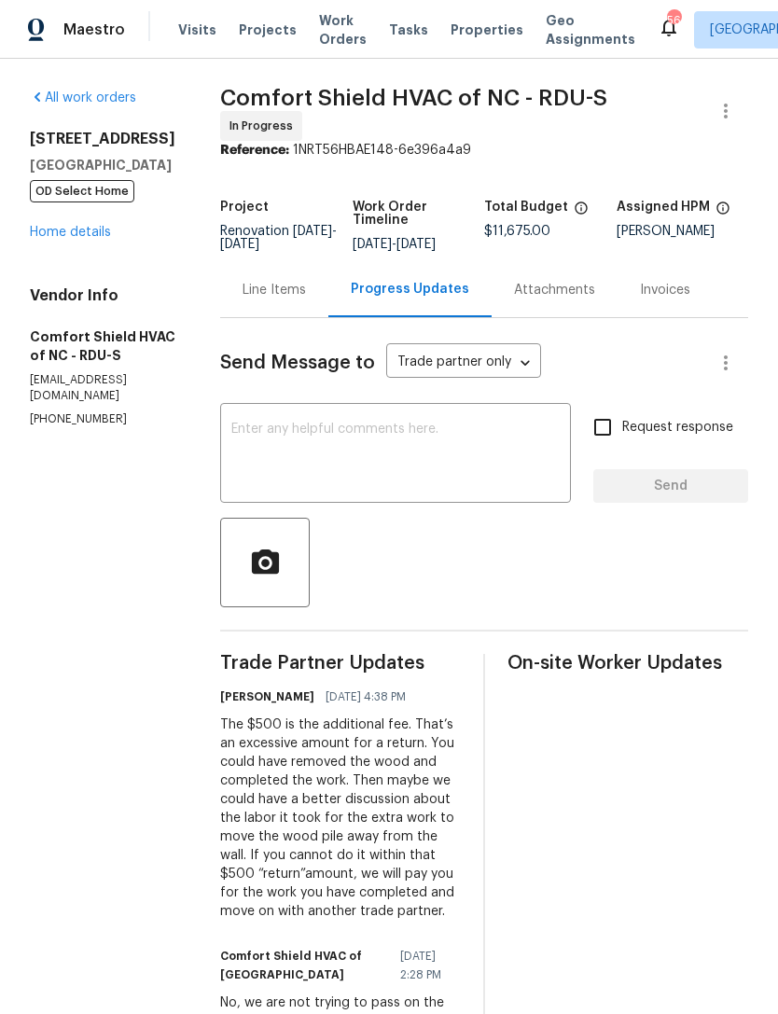
click at [78, 236] on link "Home details" at bounding box center [70, 232] width 81 height 13
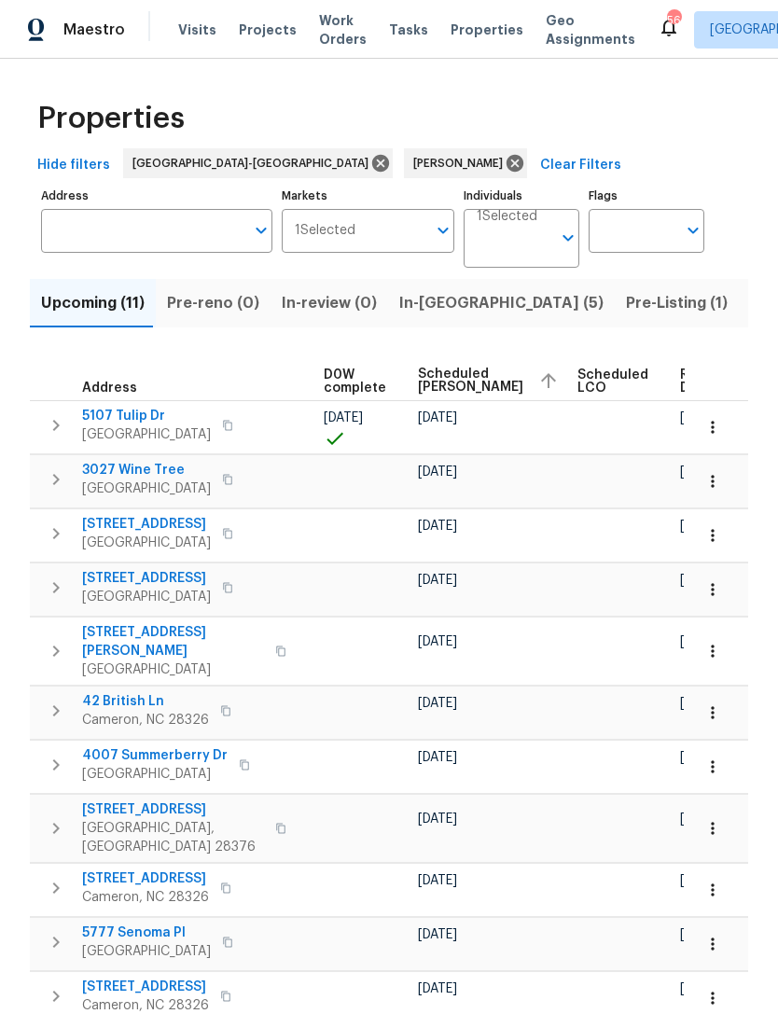
scroll to position [0, 491]
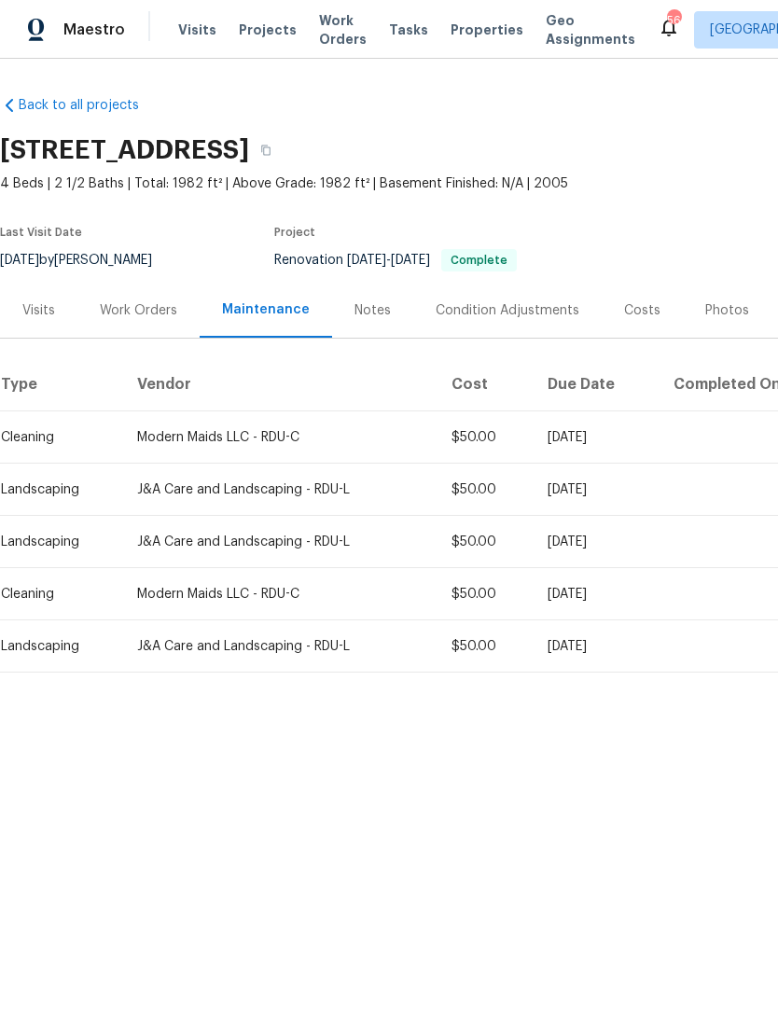
click at [140, 308] on div "Work Orders" at bounding box center [138, 310] width 77 height 19
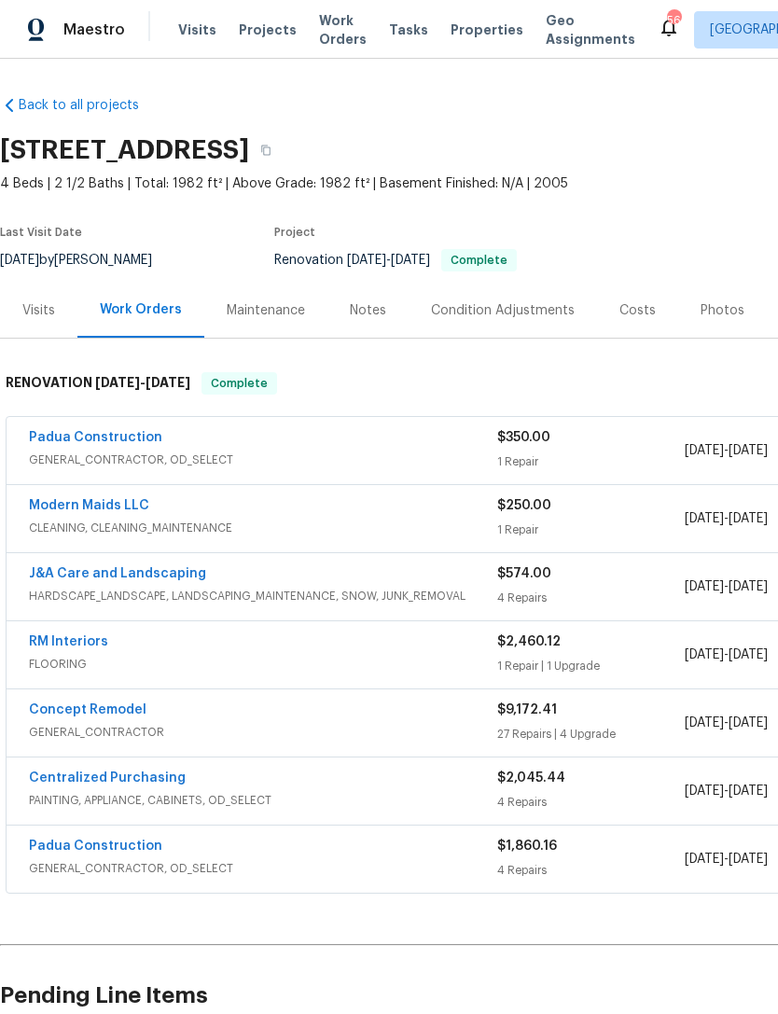
click at [36, 308] on div "Visits" at bounding box center [38, 310] width 33 height 19
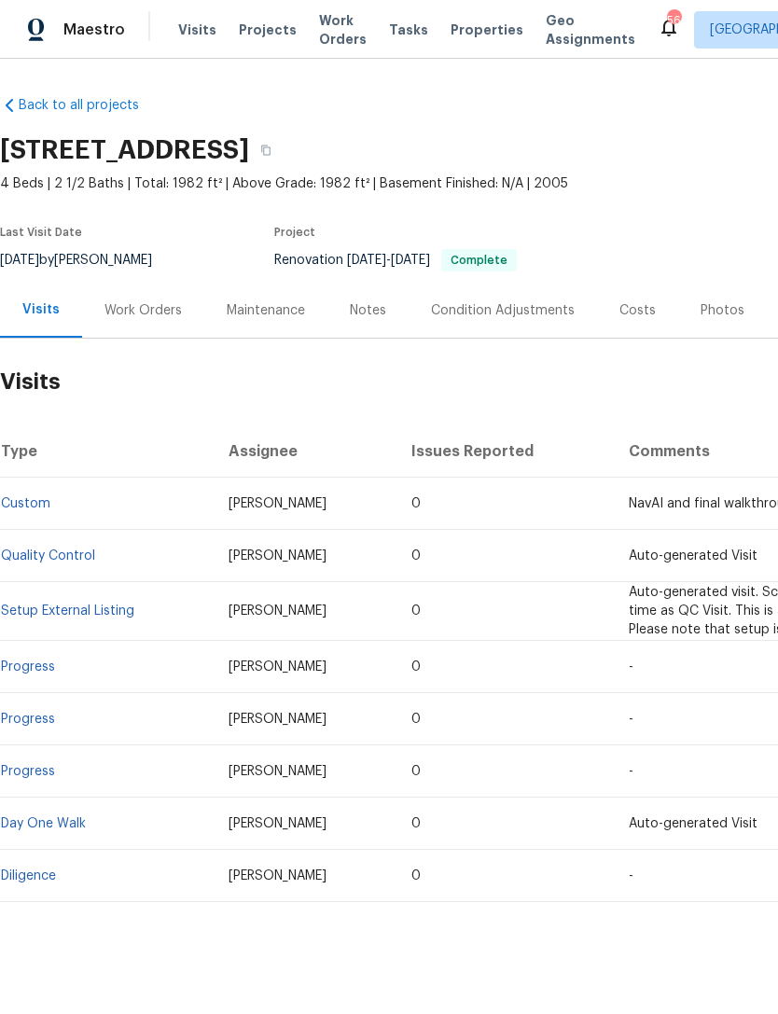
click at [360, 311] on div "Notes" at bounding box center [368, 310] width 36 height 19
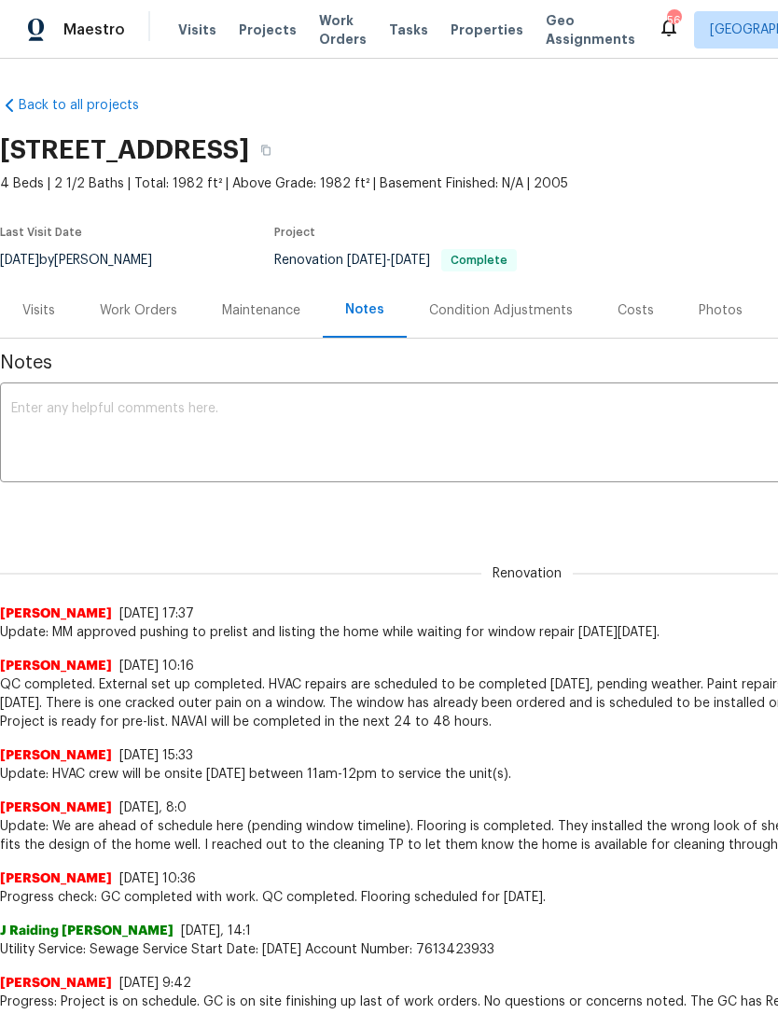
click at [134, 307] on div "Work Orders" at bounding box center [138, 310] width 77 height 19
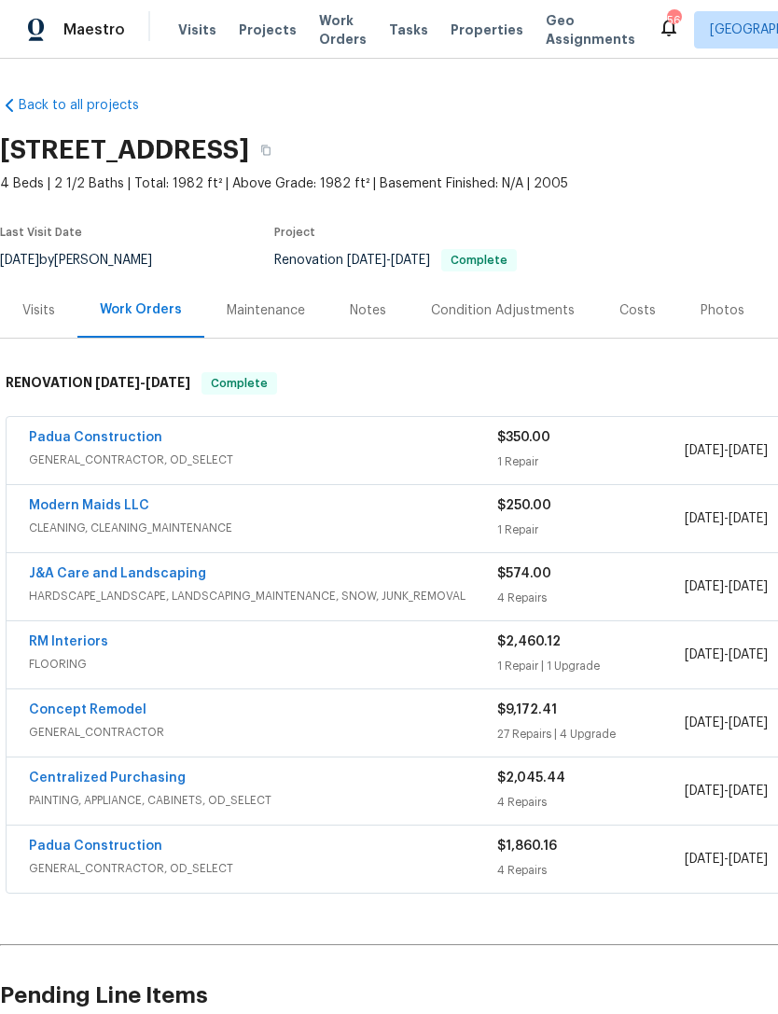
click at [706, 311] on div "Photos" at bounding box center [722, 310] width 44 height 19
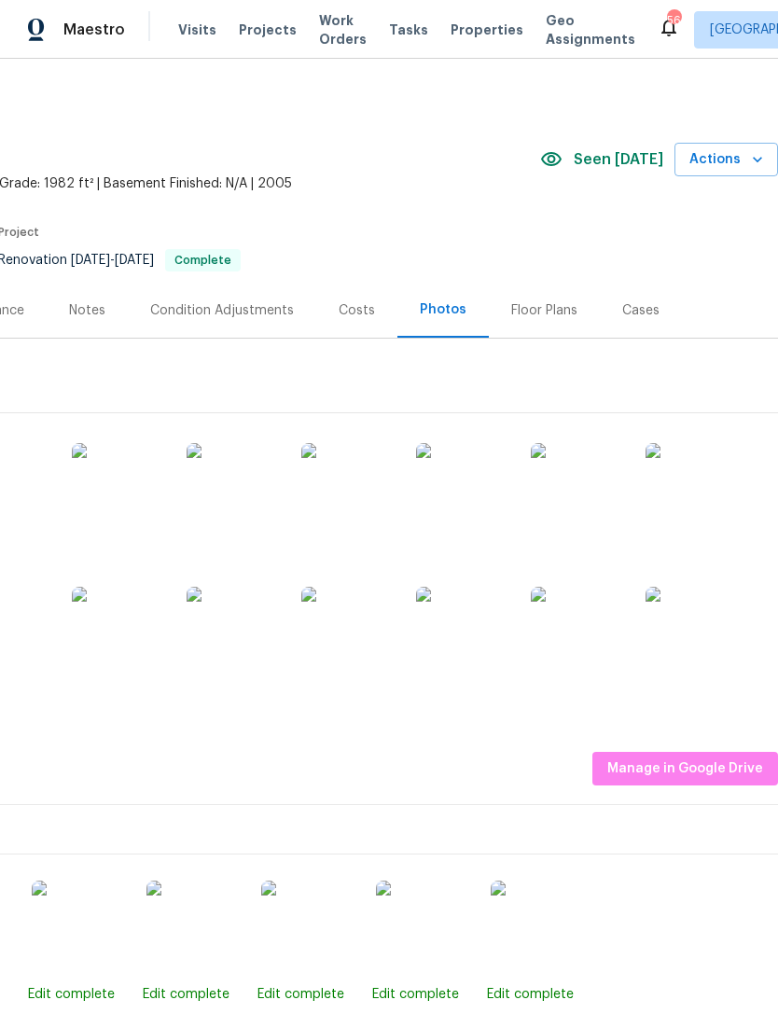
scroll to position [0, 276]
click at [574, 643] on img at bounding box center [577, 633] width 93 height 93
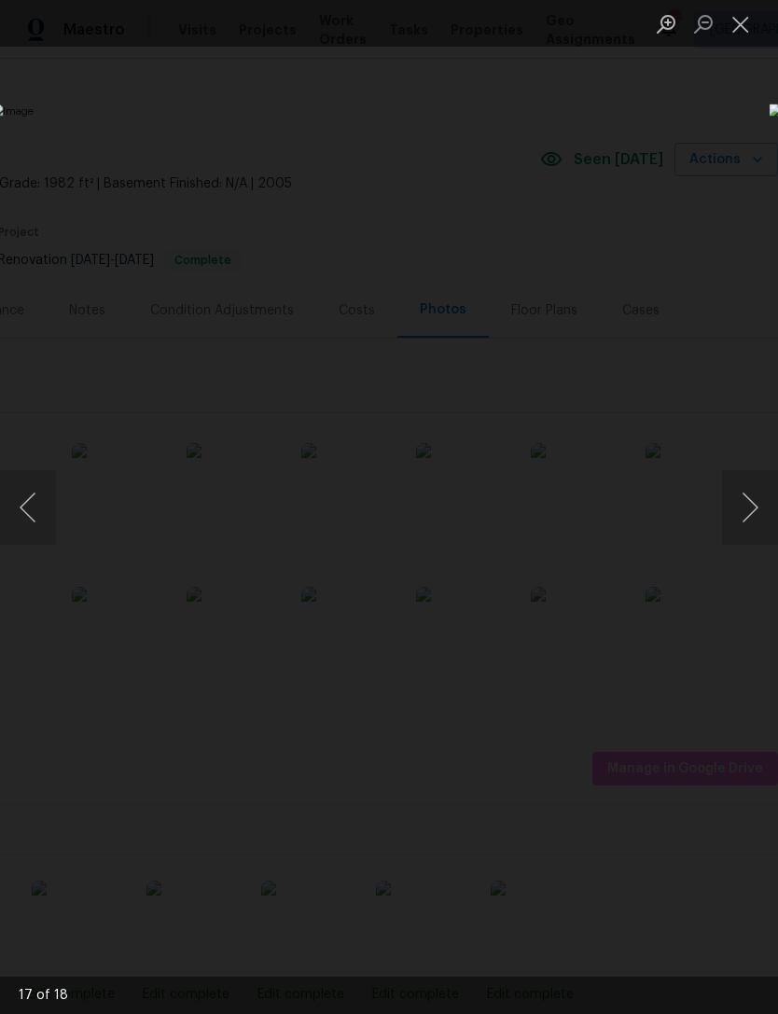
click at [745, 20] on button "Close lightbox" at bounding box center [740, 23] width 37 height 33
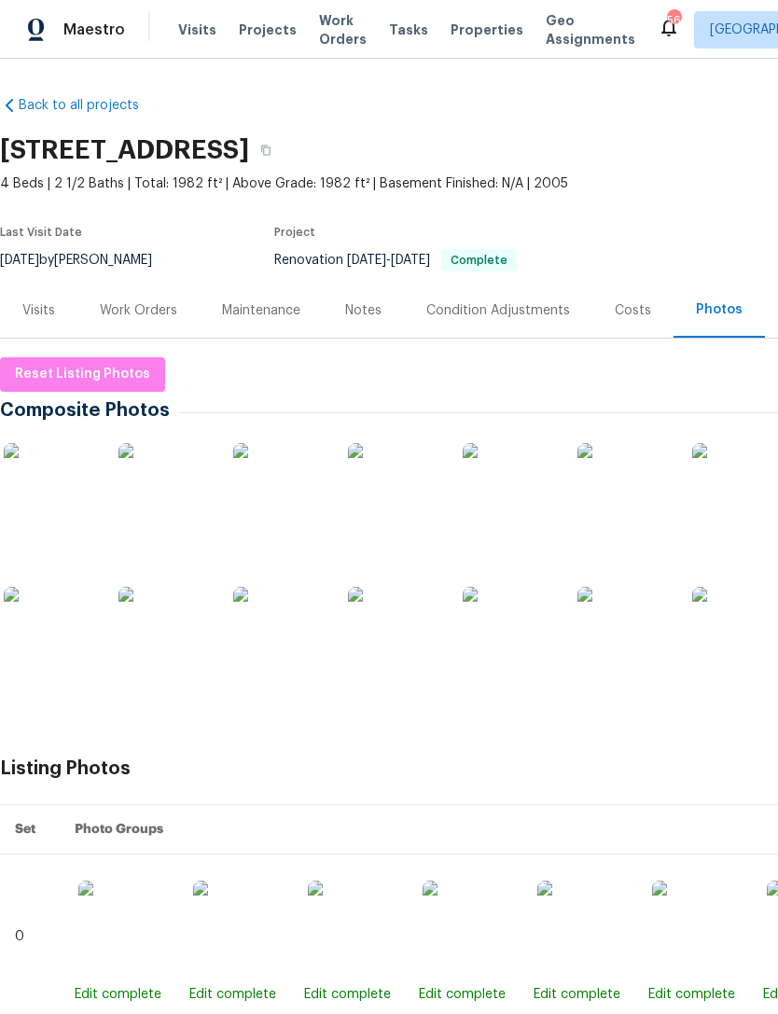
scroll to position [0, 0]
click at [129, 308] on div "Work Orders" at bounding box center [138, 310] width 77 height 19
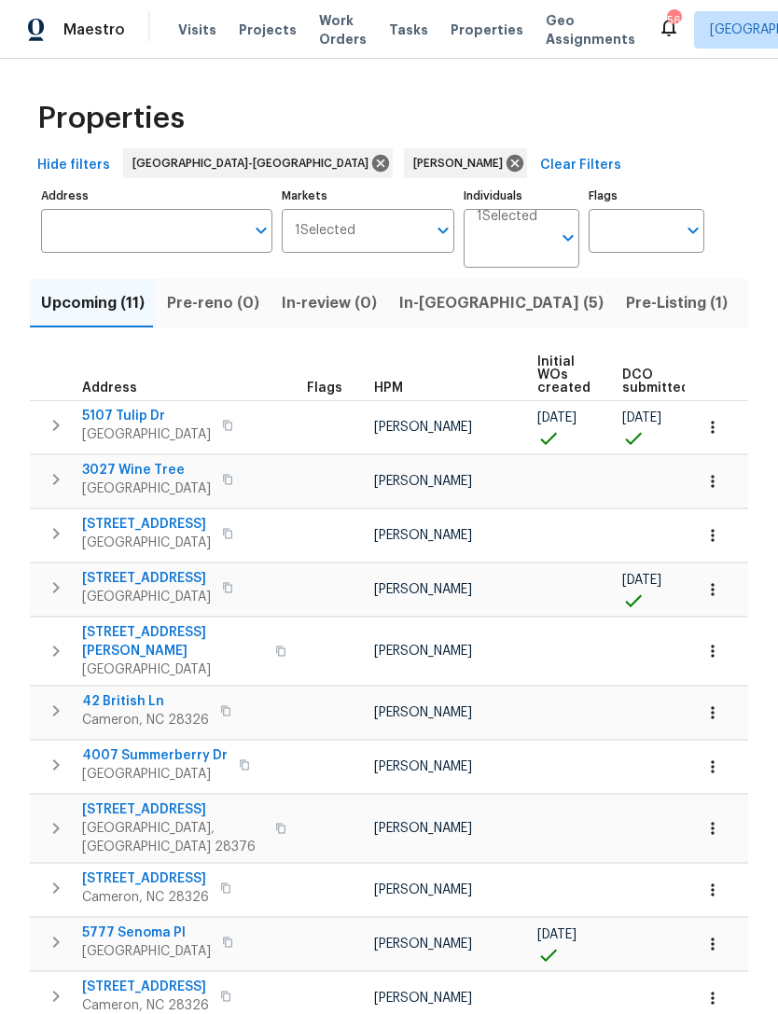
click at [431, 301] on span "In-[GEOGRAPHIC_DATA] (5)" at bounding box center [501, 303] width 204 height 26
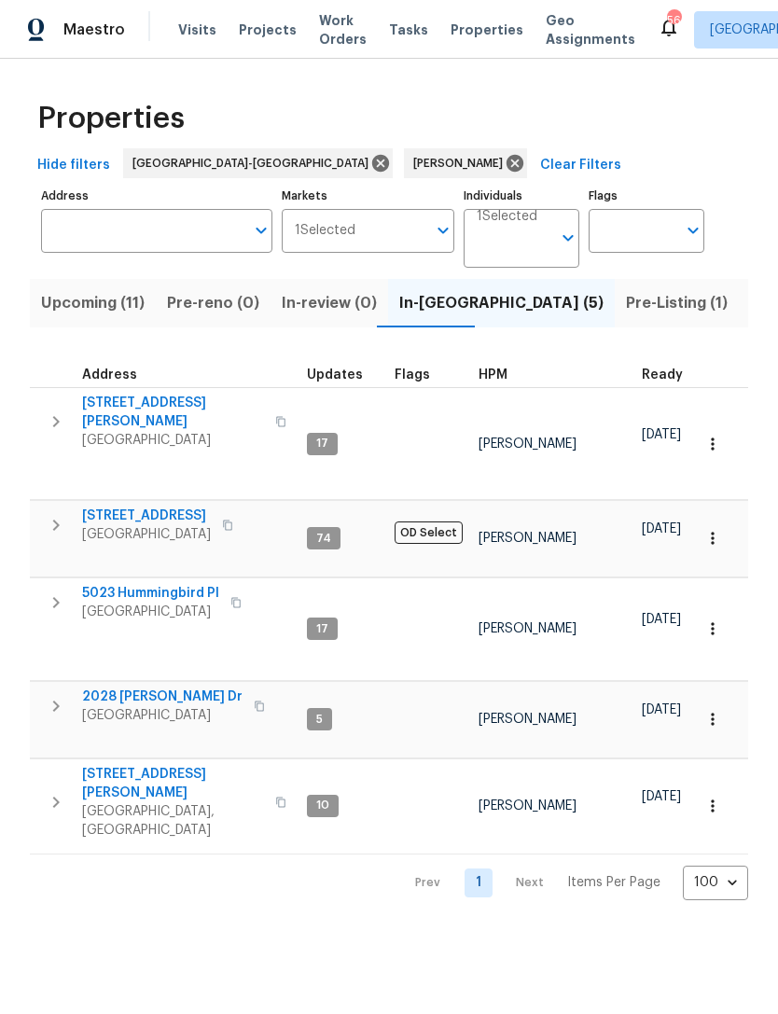
scroll to position [0, -2]
click at [626, 304] on span "Pre-Listing (1)" at bounding box center [677, 303] width 102 height 26
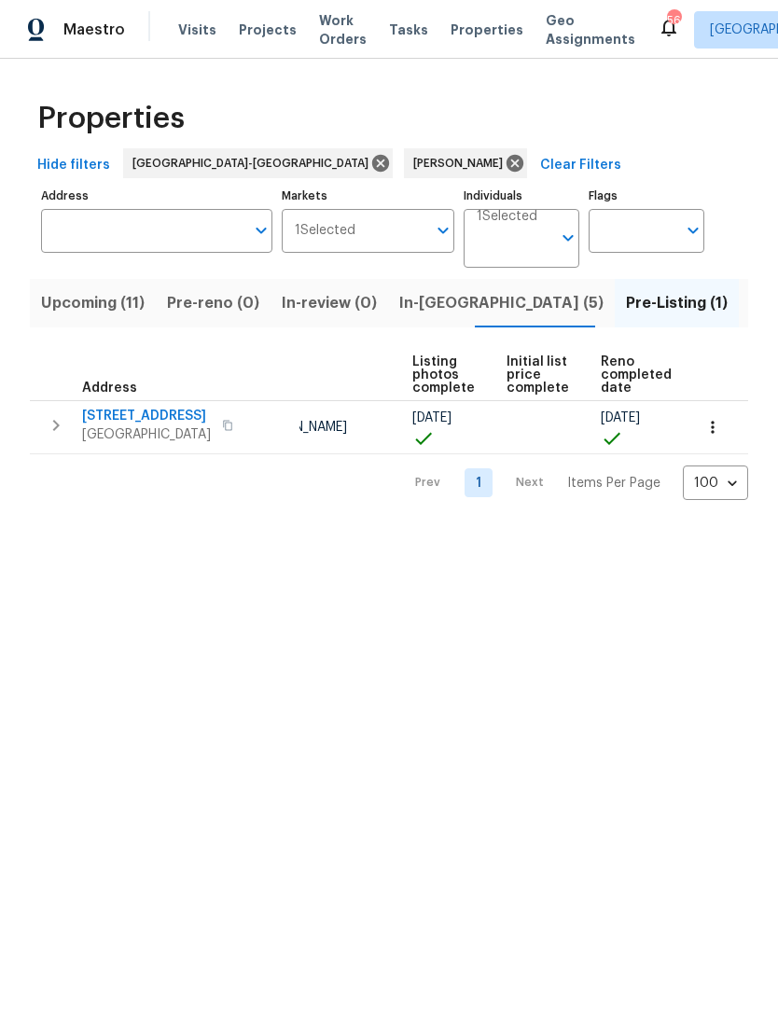
scroll to position [0, 124]
click at [714, 422] on icon "button" at bounding box center [712, 427] width 19 height 19
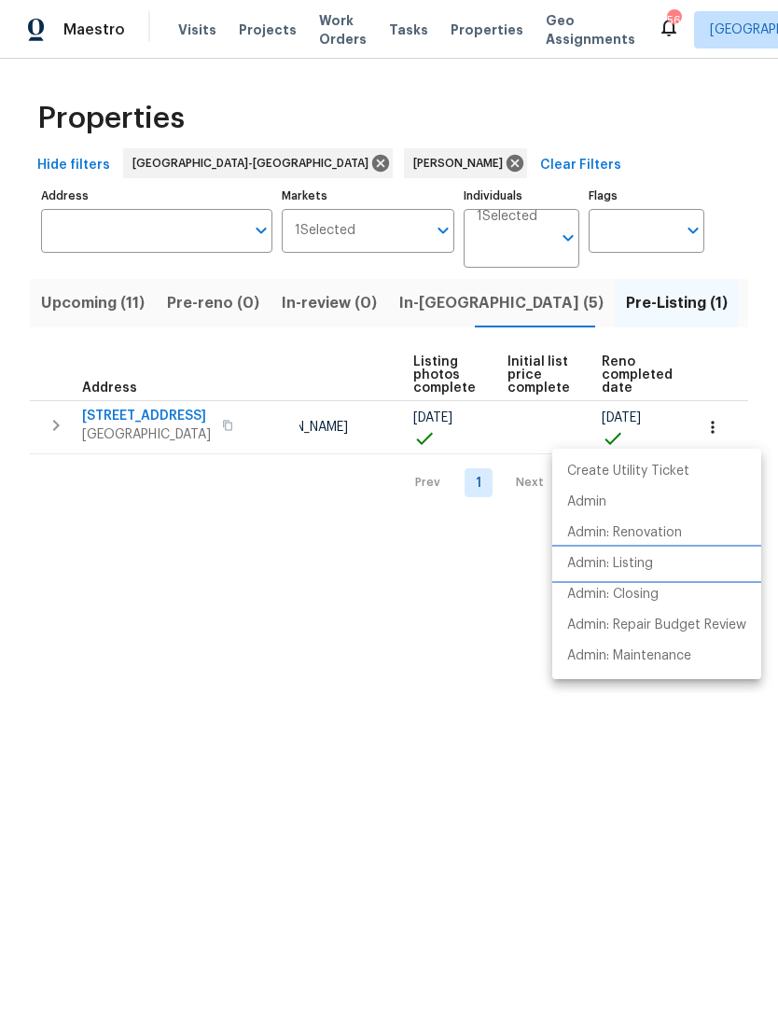
click at [620, 561] on p "Admin: Listing" at bounding box center [610, 564] width 86 height 20
click at [377, 633] on div at bounding box center [389, 507] width 778 height 1014
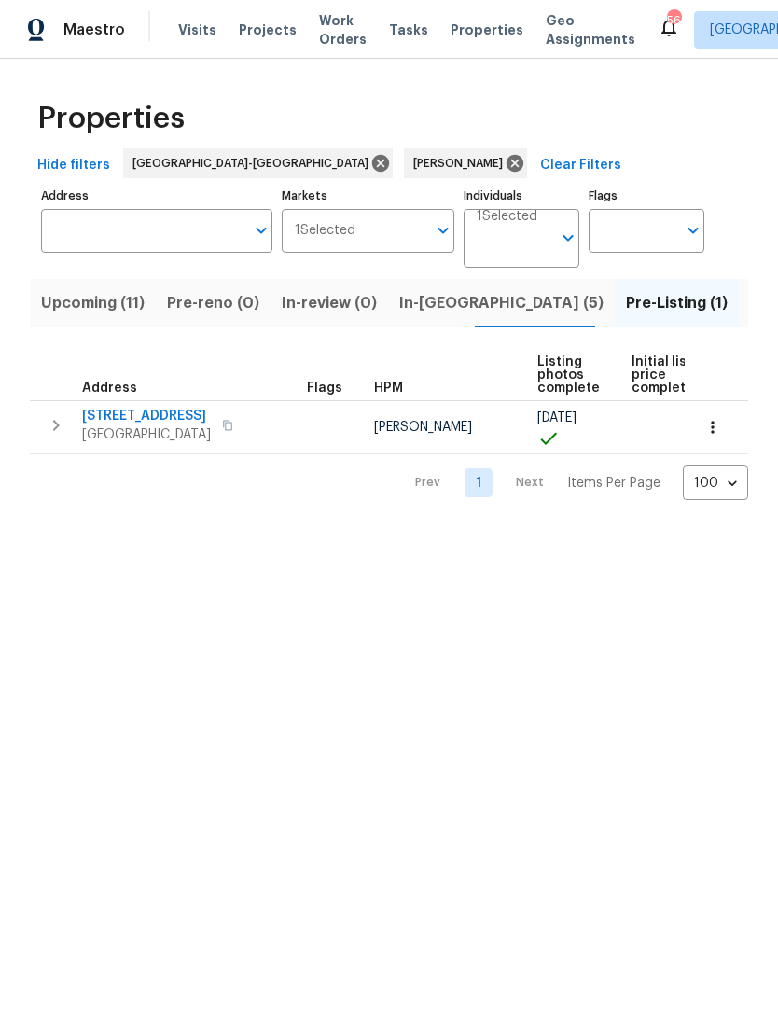
scroll to position [0, 0]
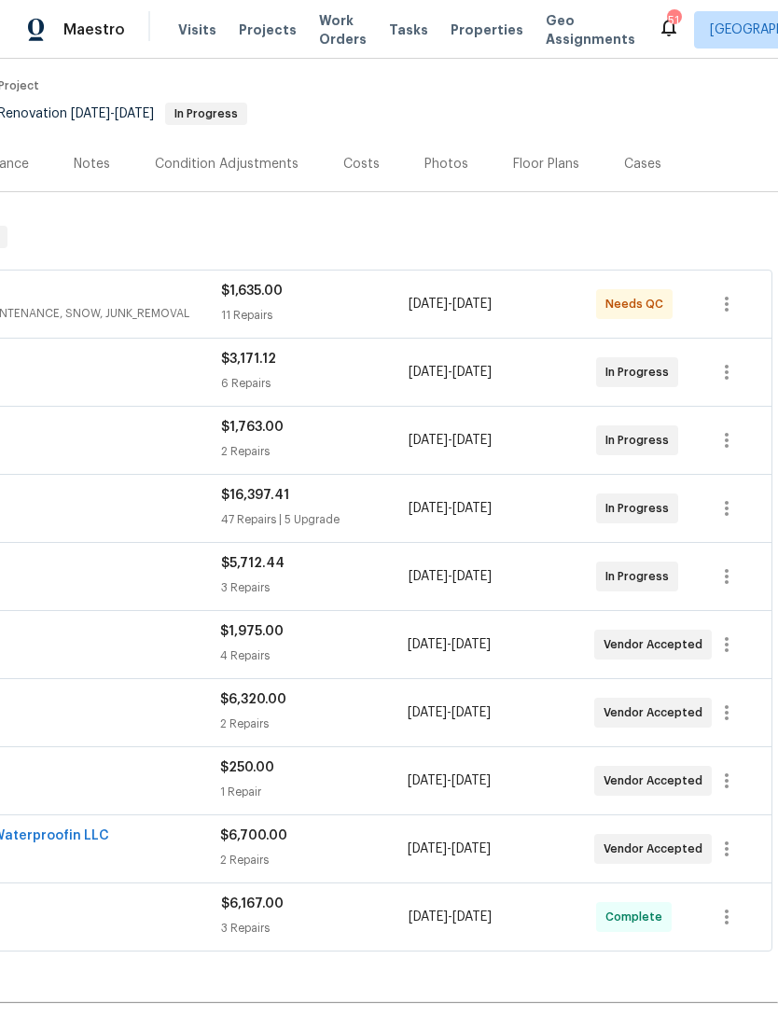
scroll to position [146, 276]
click at [727, 517] on icon "button" at bounding box center [726, 508] width 22 height 22
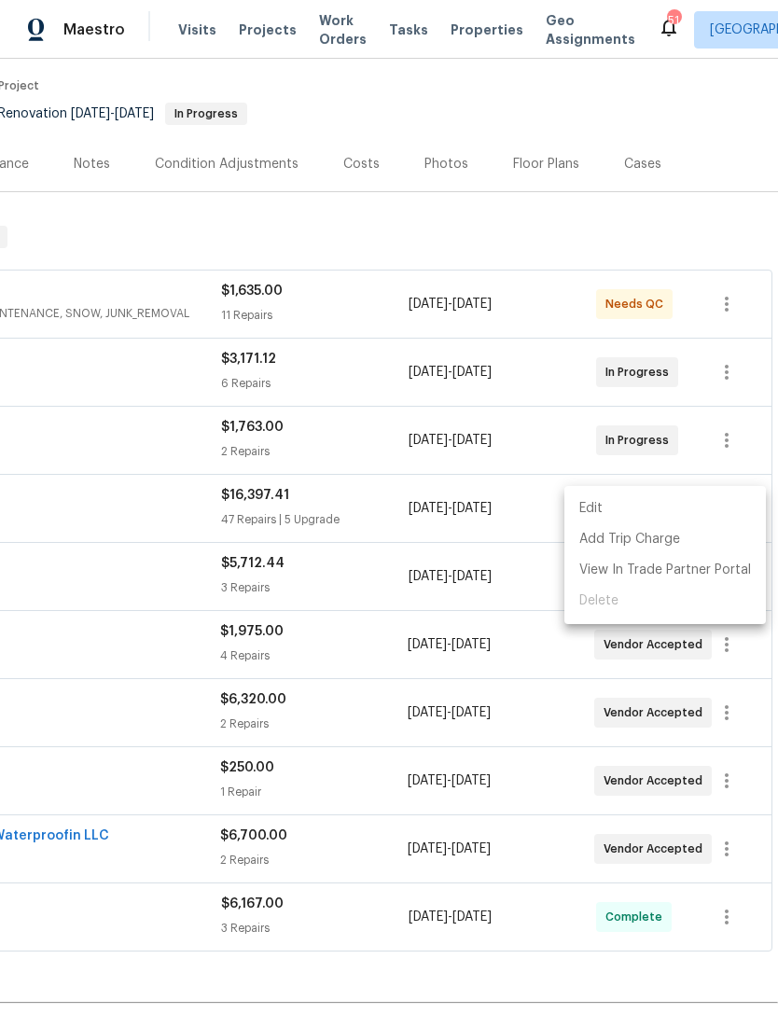
click at [602, 512] on li "Edit" at bounding box center [664, 508] width 201 height 31
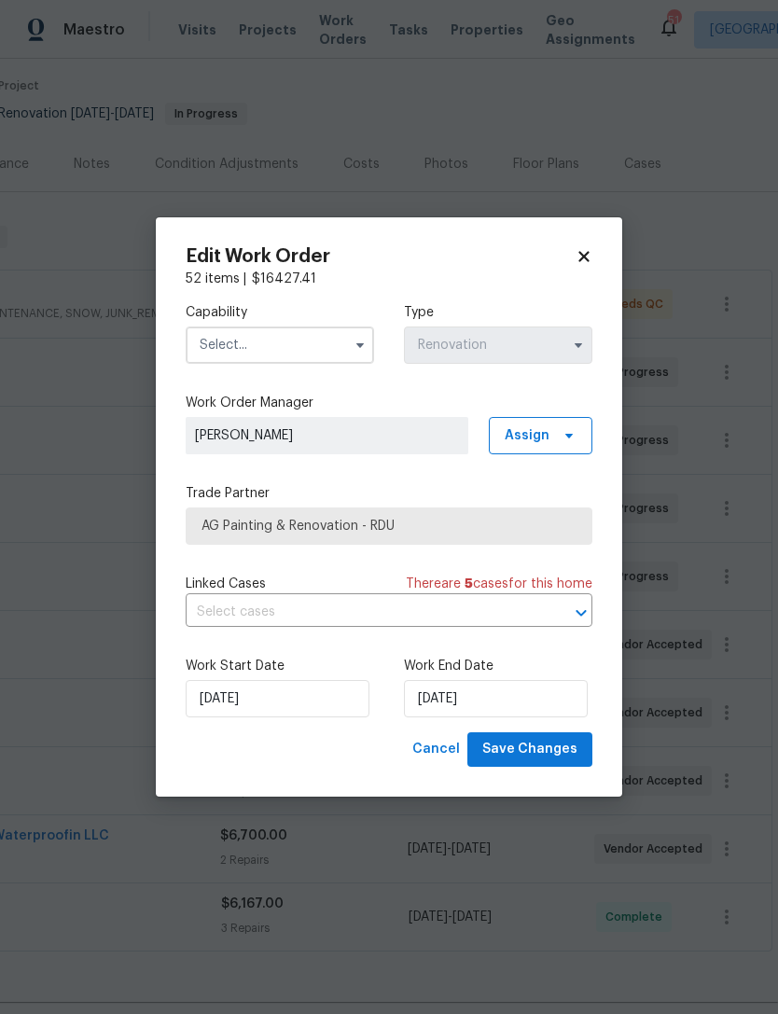
click at [287, 341] on input "text" at bounding box center [280, 344] width 188 height 37
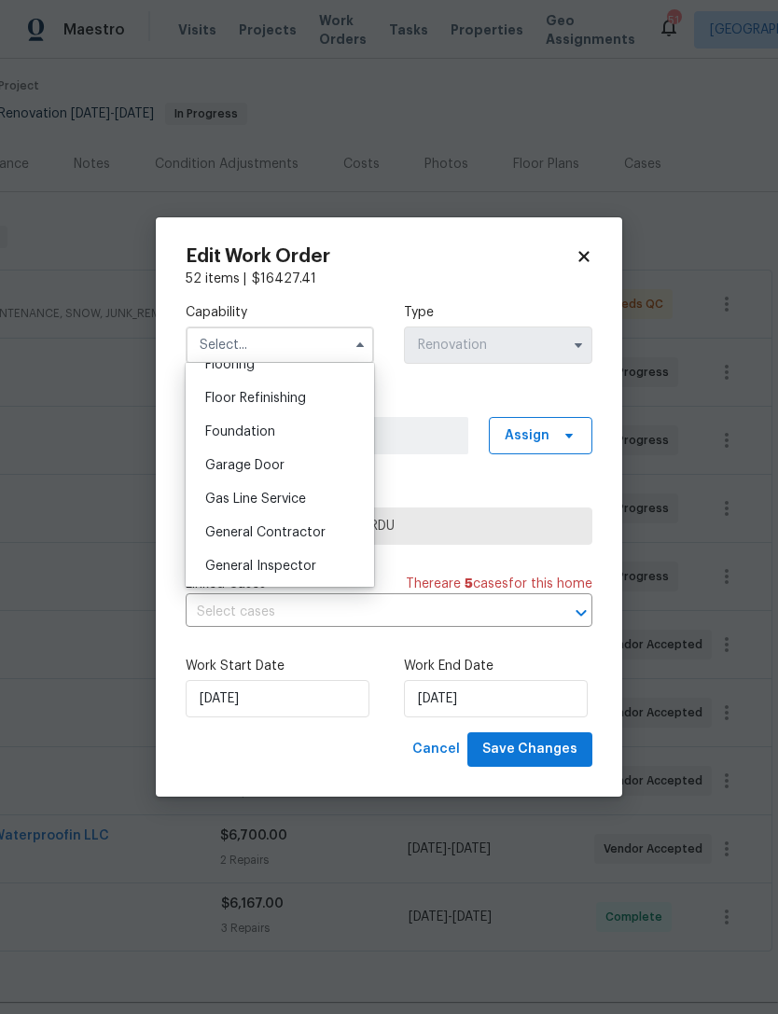
scroll to position [749, 0]
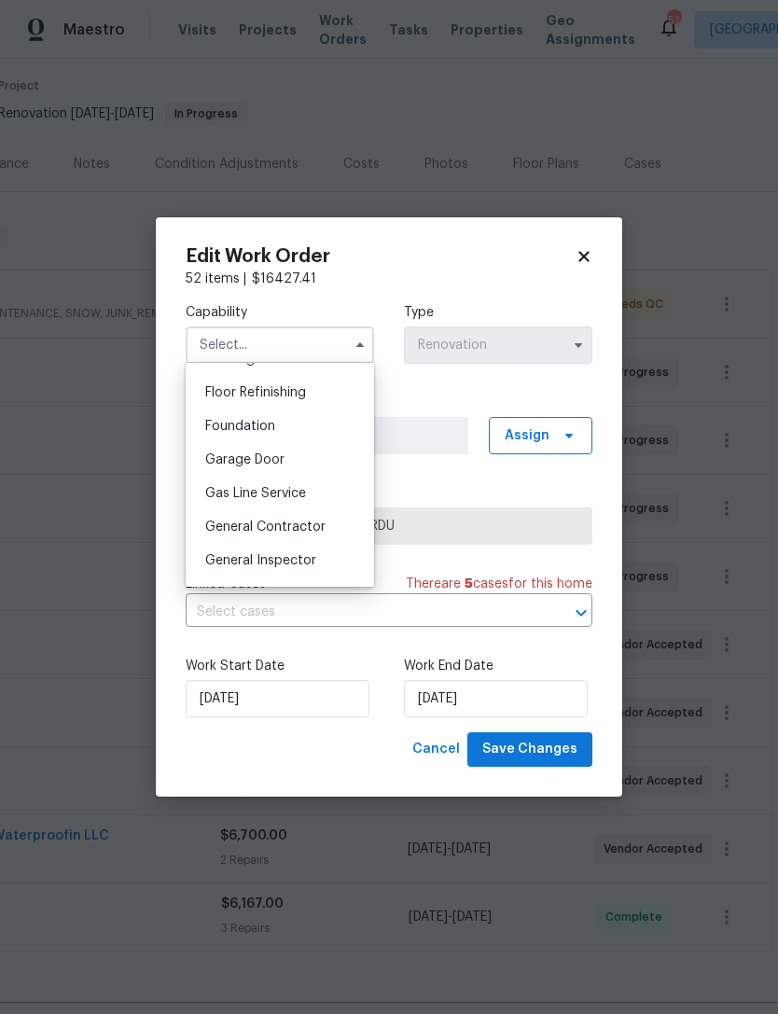
click at [314, 522] on span "General Contractor" at bounding box center [265, 526] width 120 height 13
type input "General Contractor"
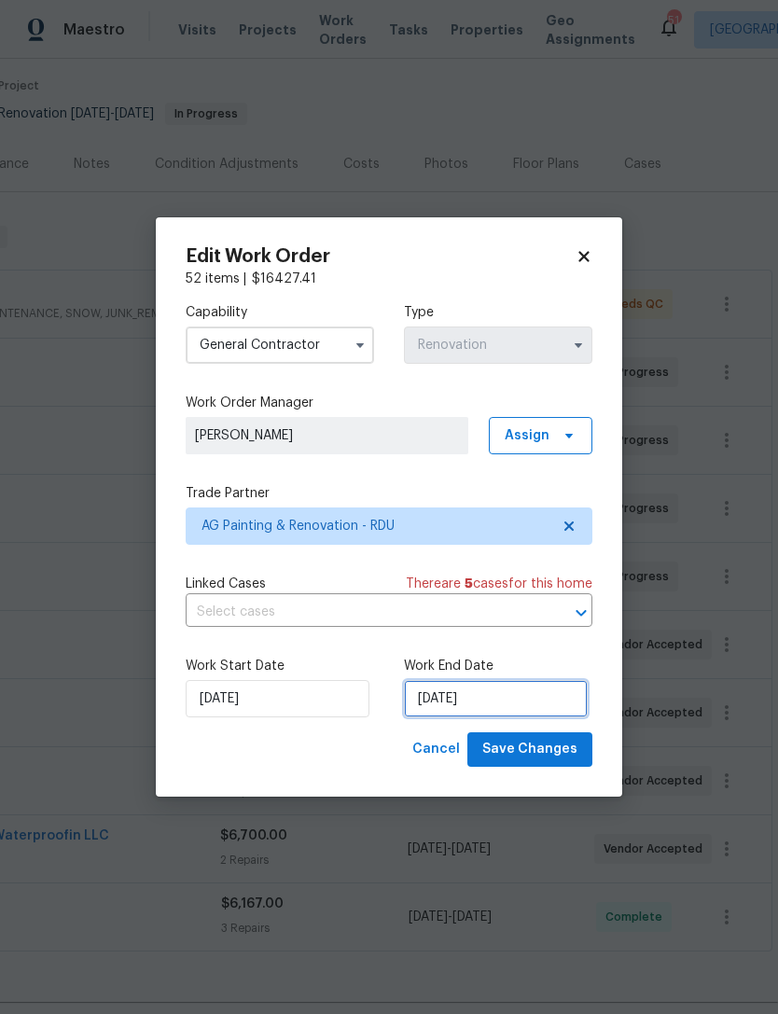
click at [469, 704] on input "[DATE]" at bounding box center [496, 698] width 184 height 37
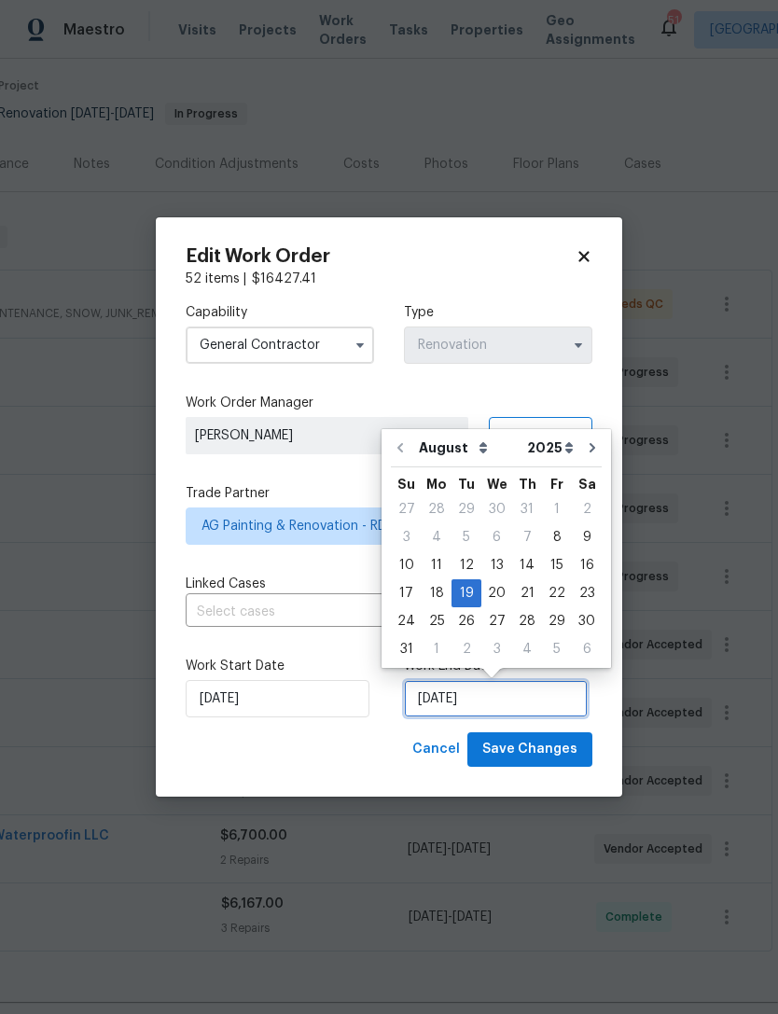
scroll to position [35, 0]
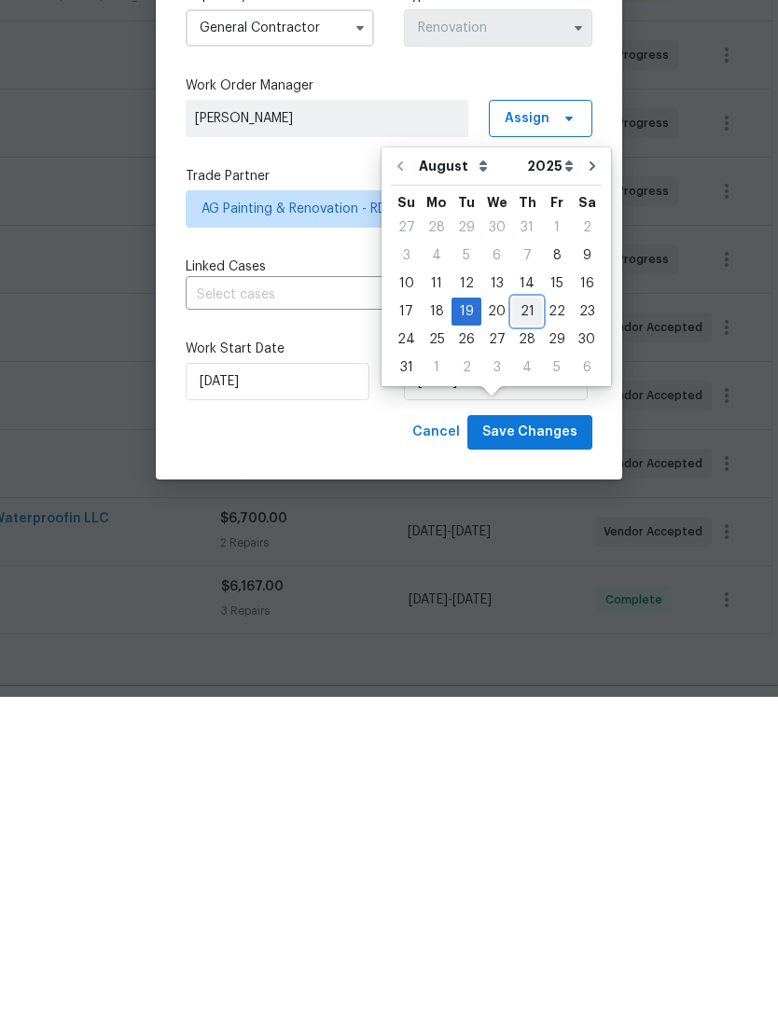
click at [521, 616] on div "21" at bounding box center [527, 629] width 30 height 26
type input "8/21/2025"
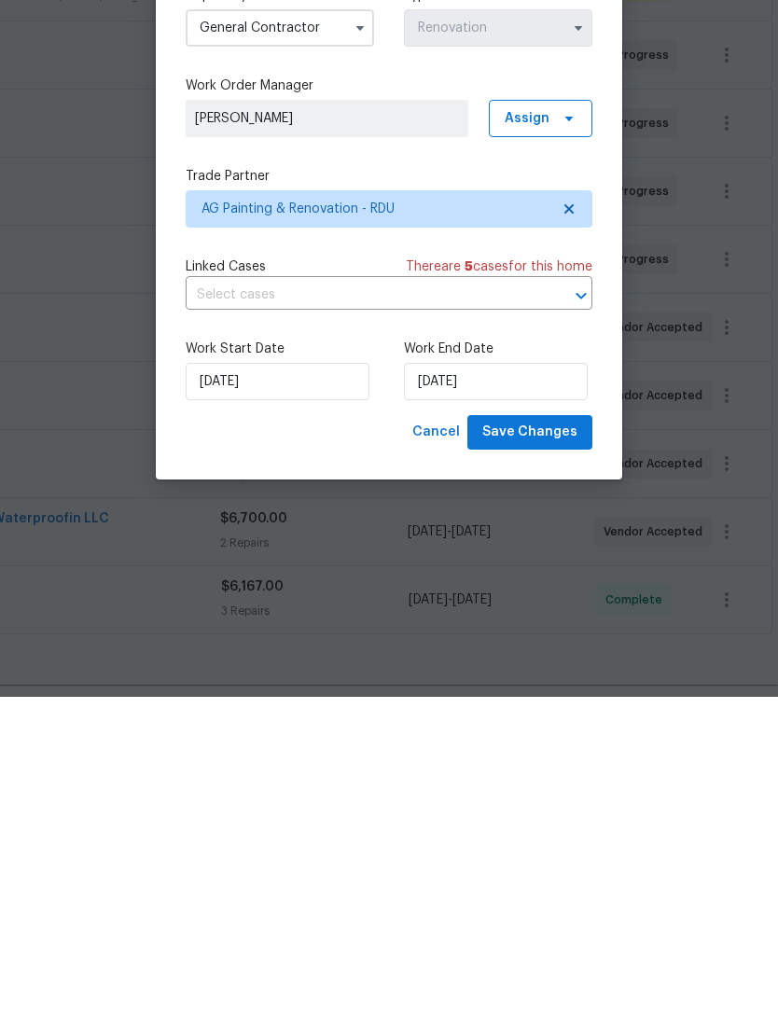
scroll to position [60, 0]
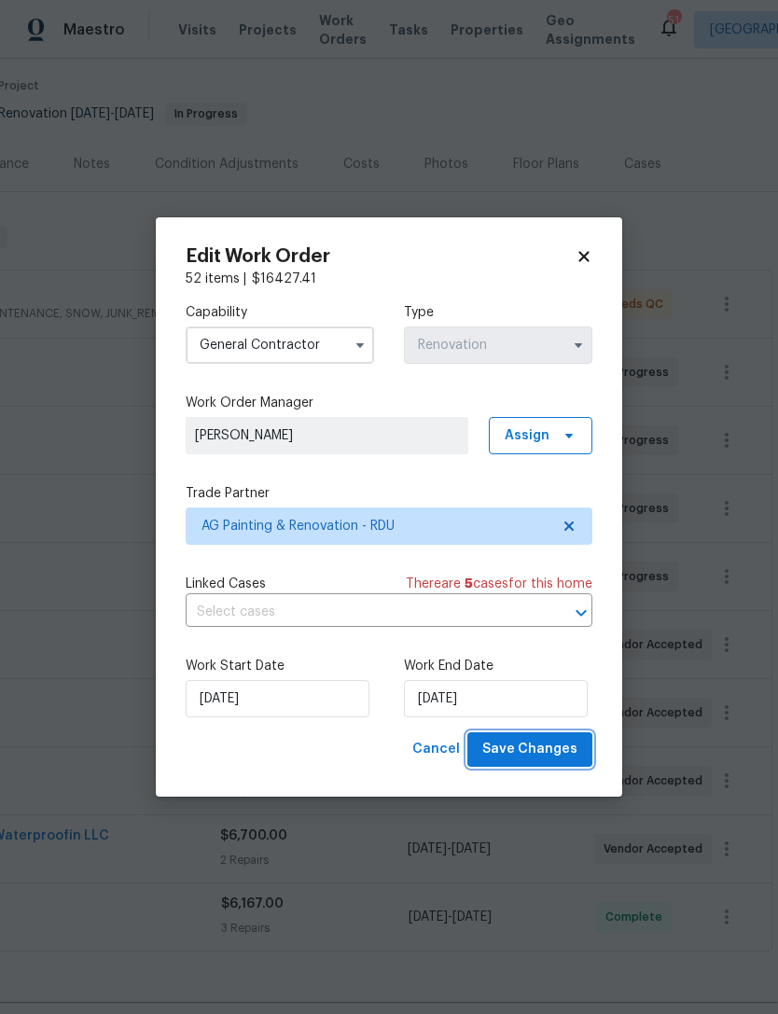
click at [541, 747] on span "Save Changes" at bounding box center [529, 749] width 95 height 23
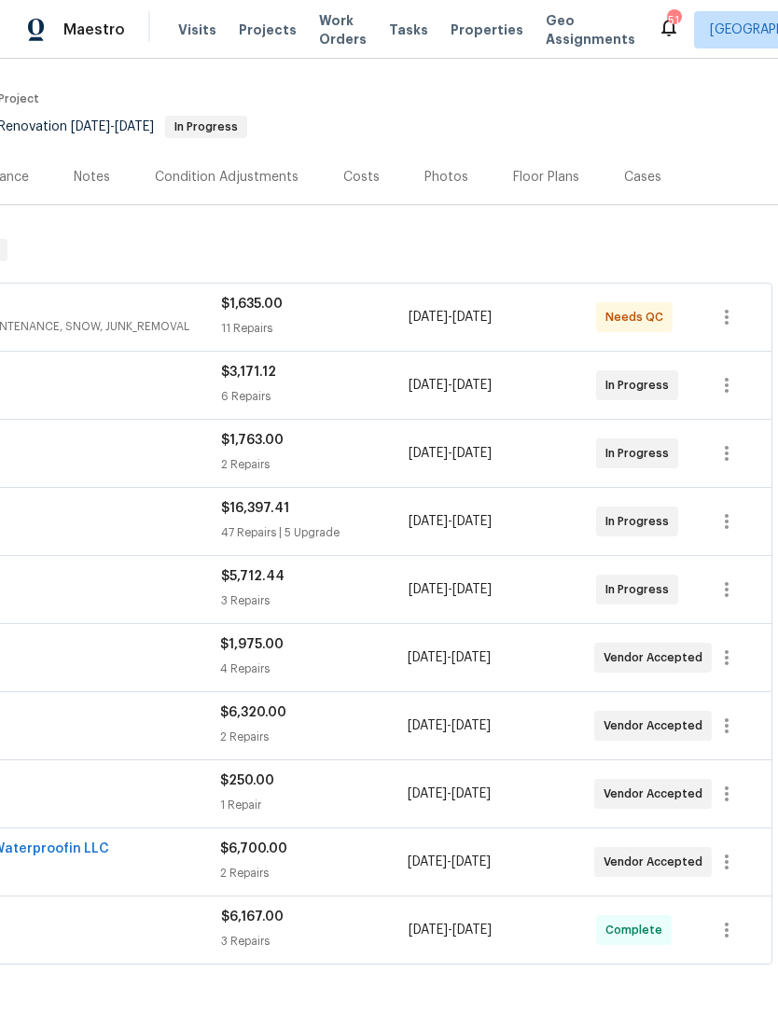
scroll to position [133, 276]
click at [731, 510] on icon "button" at bounding box center [726, 521] width 22 height 22
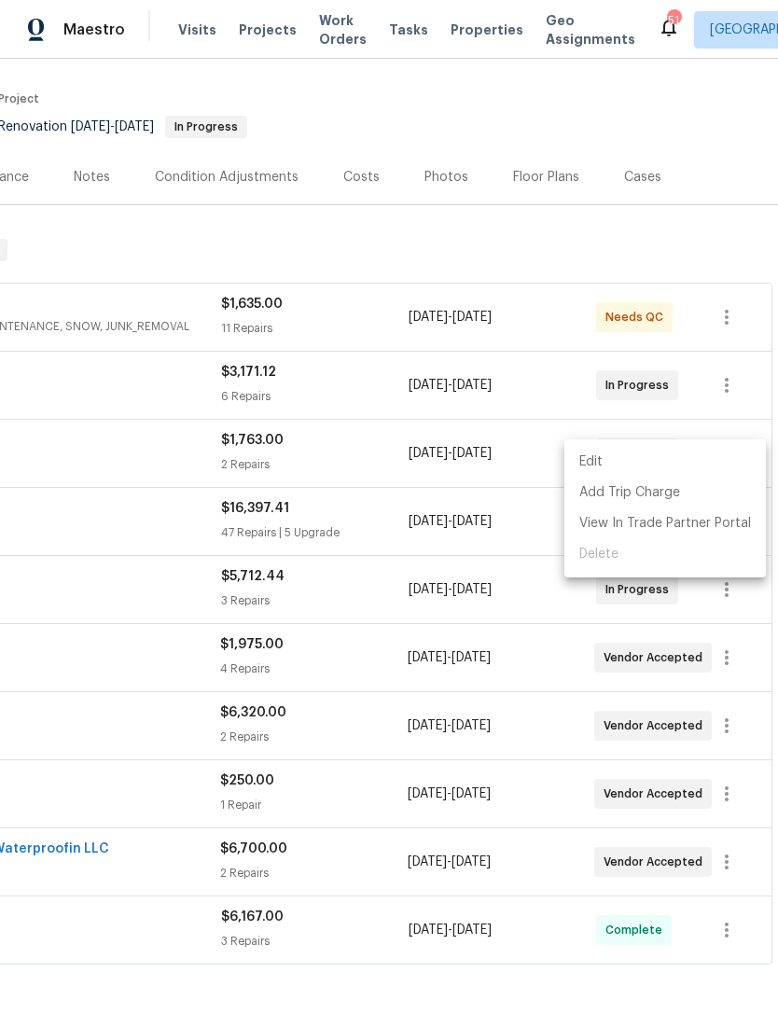
click at [583, 460] on li "Edit" at bounding box center [664, 462] width 201 height 31
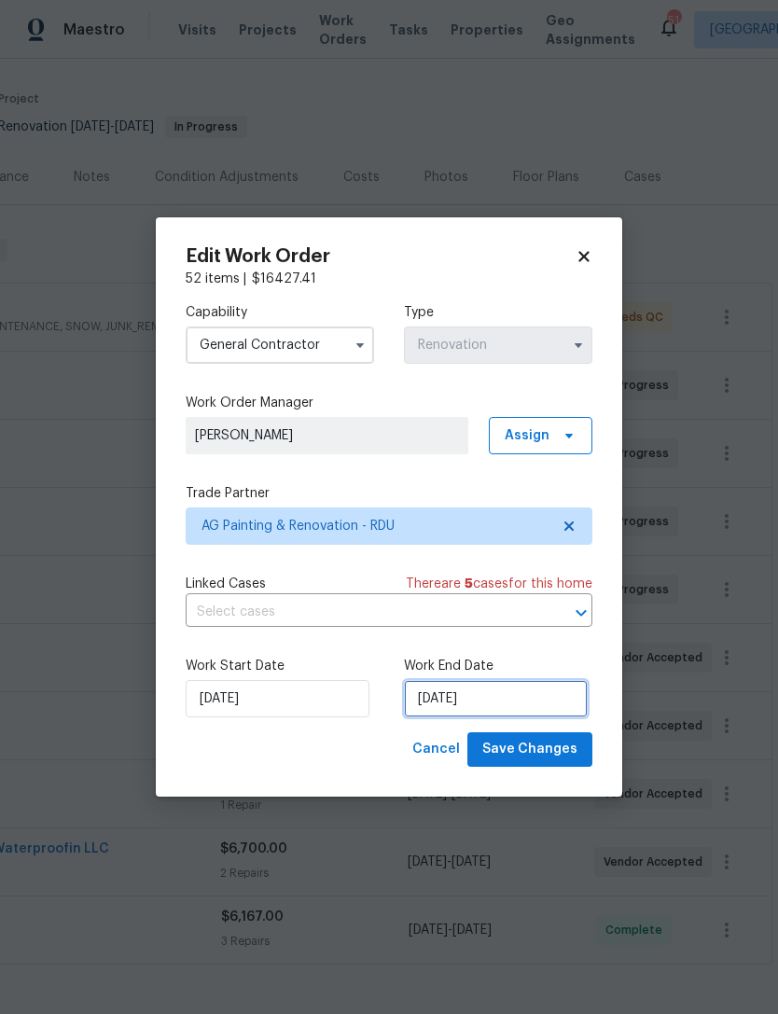
click at [468, 707] on input "8/21/2025" at bounding box center [496, 698] width 184 height 37
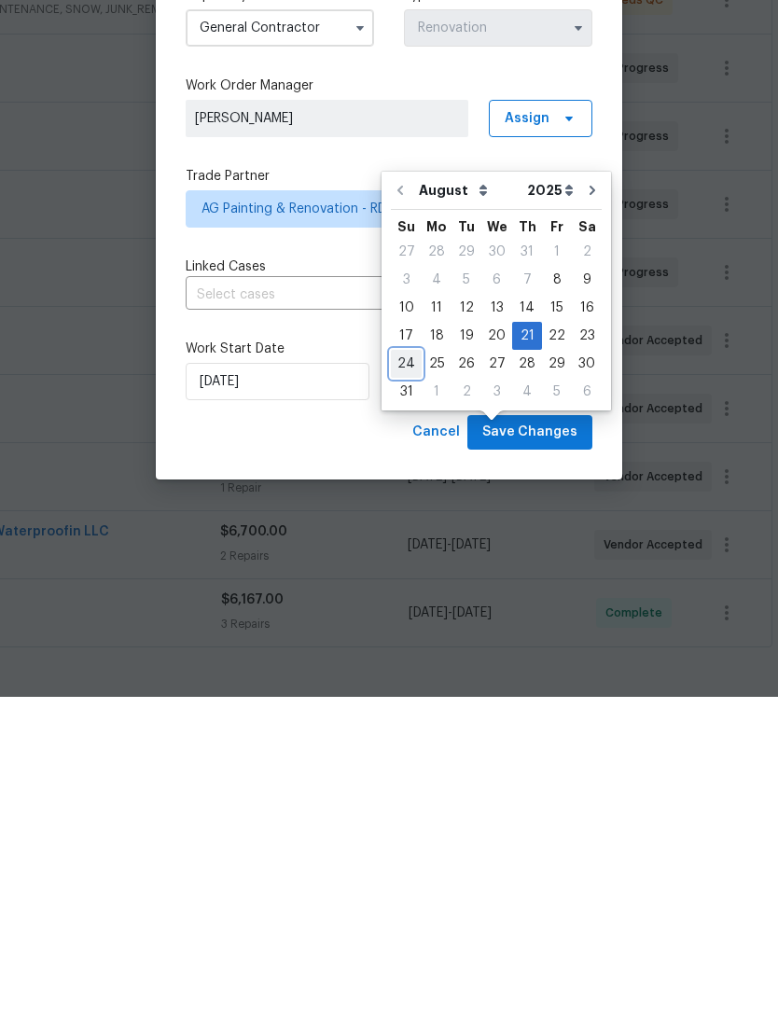
click at [411, 668] on div "24" at bounding box center [406, 681] width 31 height 26
type input "[DATE]"
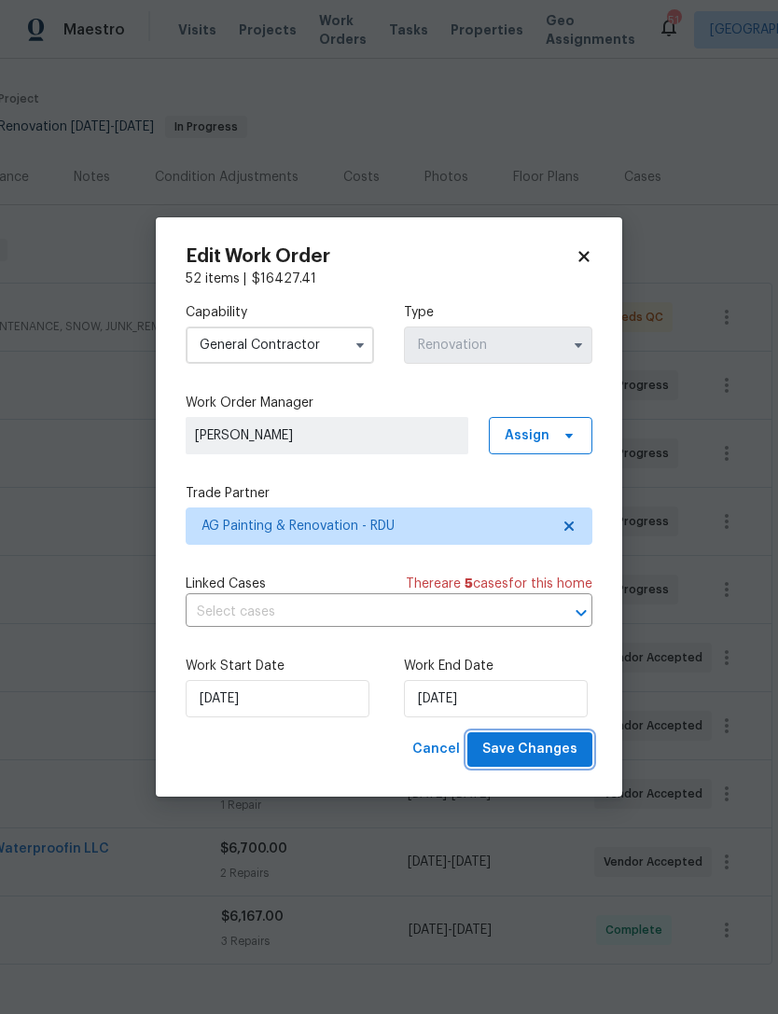
click at [547, 751] on span "Save Changes" at bounding box center [529, 749] width 95 height 23
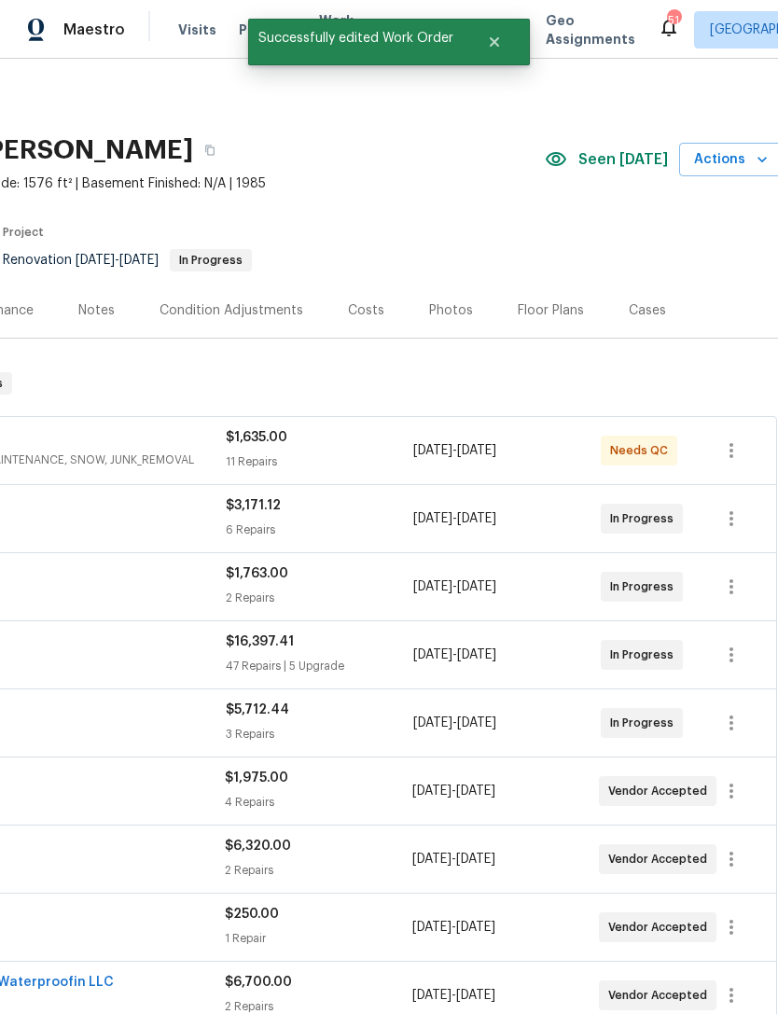
scroll to position [0, 0]
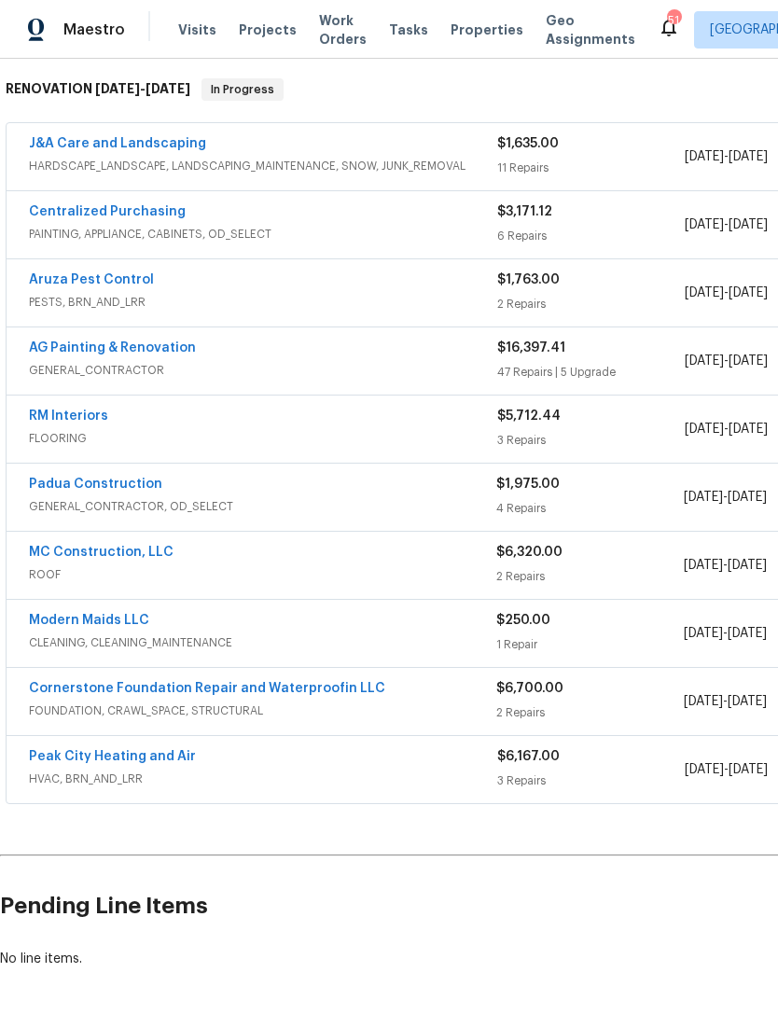
scroll to position [294, 0]
click at [124, 624] on link "Modern Maids LLC" at bounding box center [89, 620] width 120 height 13
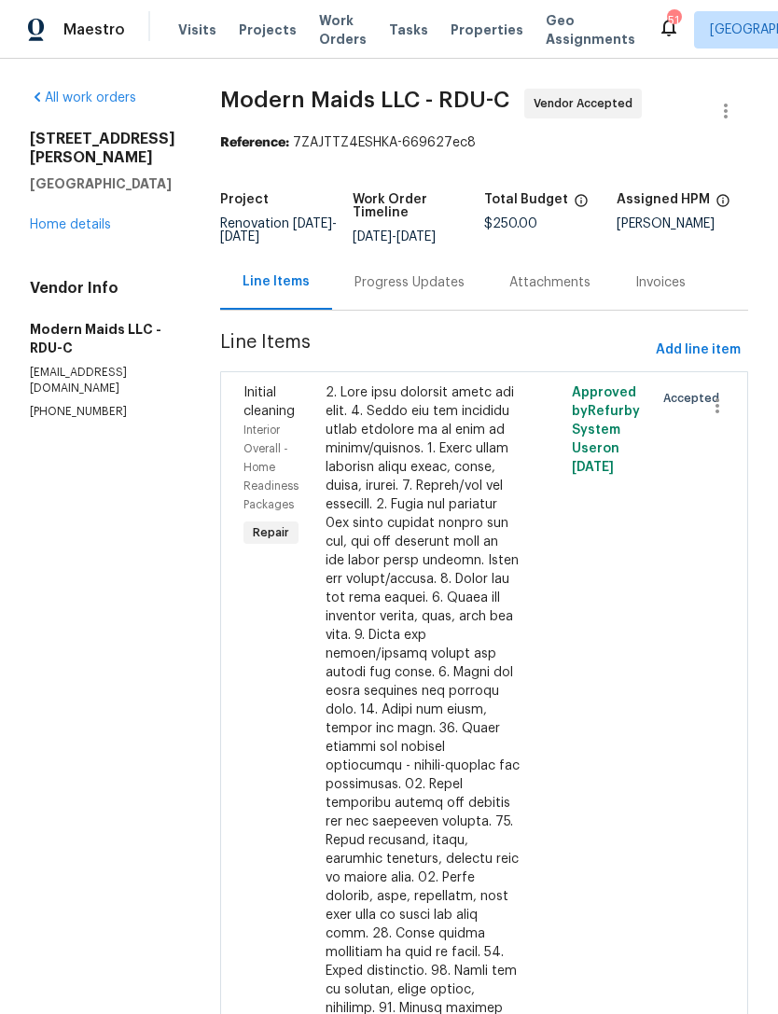
click at [439, 310] on div "Progress Updates" at bounding box center [409, 282] width 155 height 55
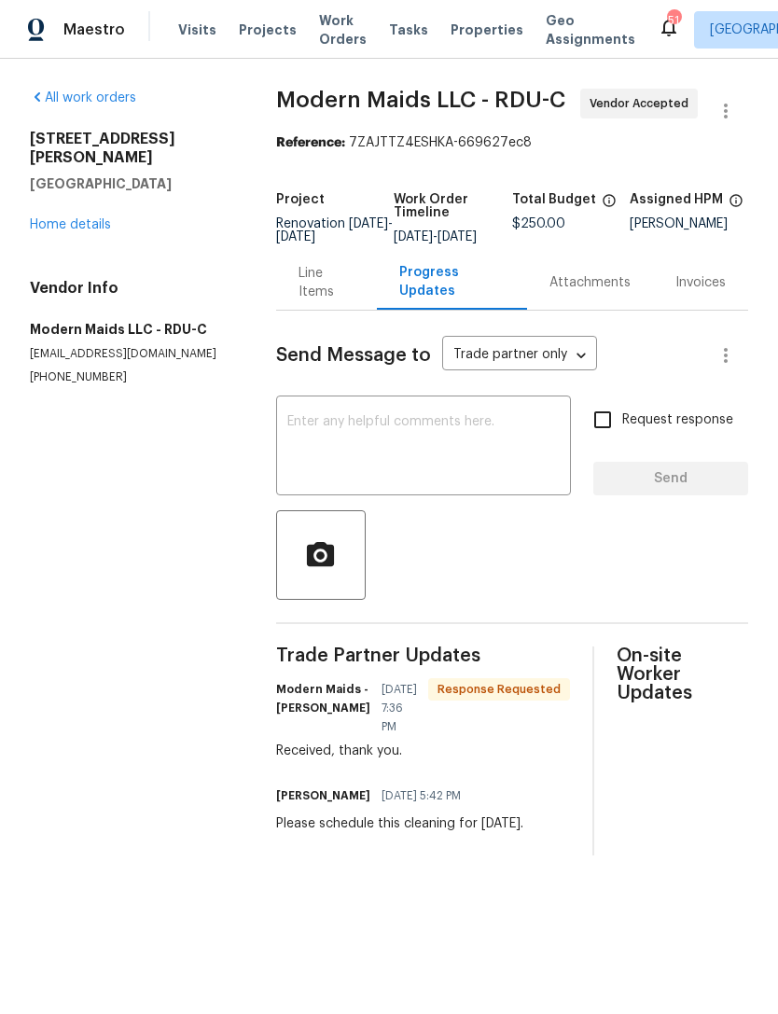
click at [81, 218] on link "Home details" at bounding box center [70, 224] width 81 height 13
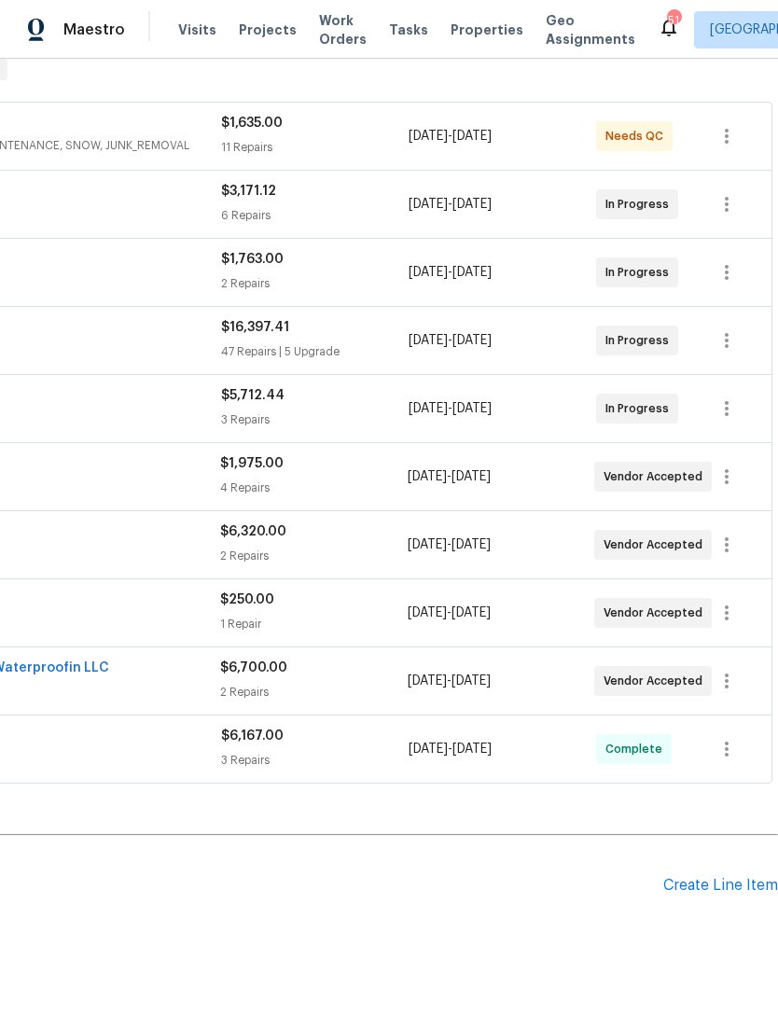
scroll to position [314, 276]
click at [727, 488] on button "button" at bounding box center [726, 476] width 45 height 45
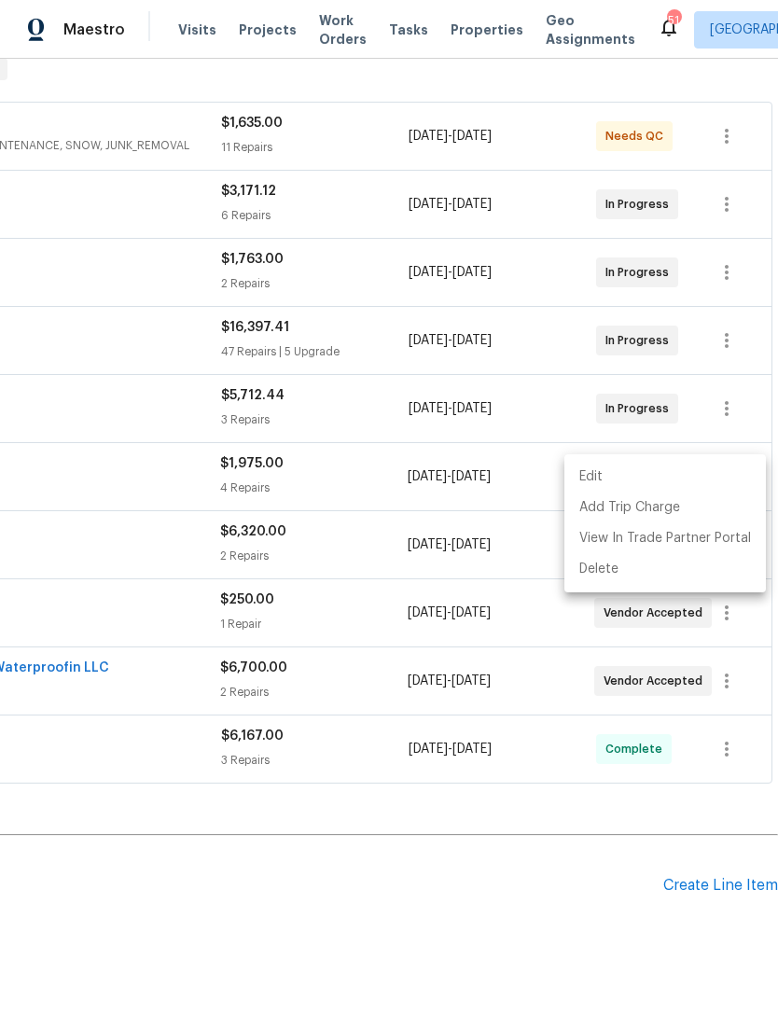
click at [602, 483] on li "Edit" at bounding box center [664, 477] width 201 height 31
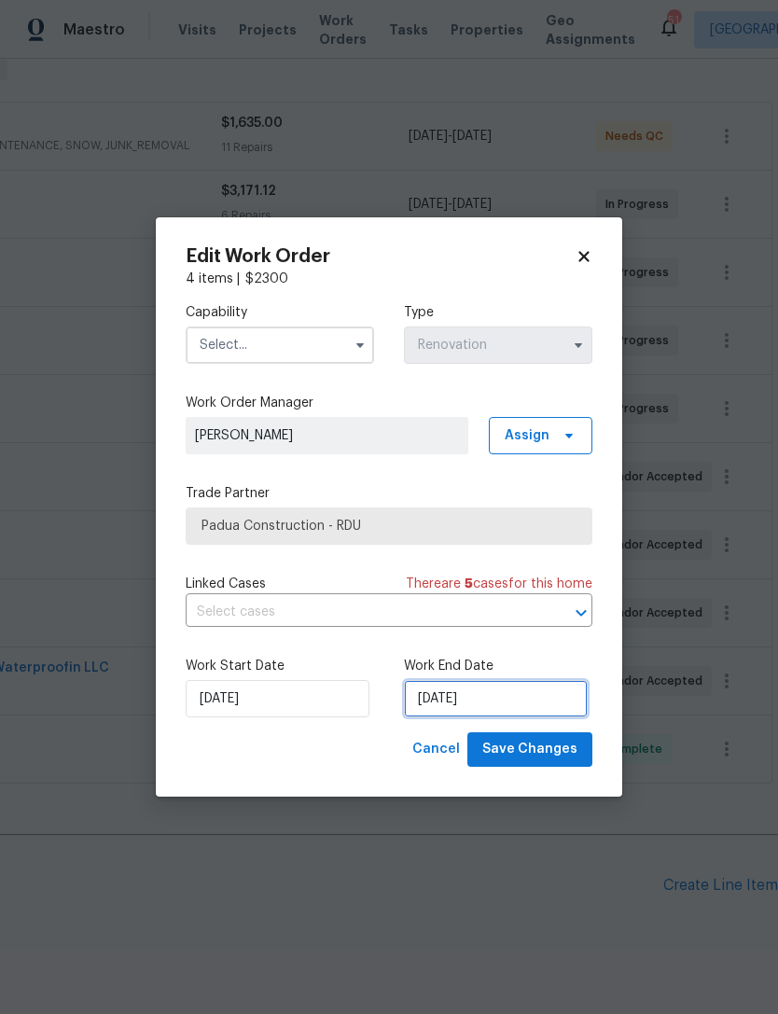
click at [466, 711] on input "8/22/2025" at bounding box center [496, 698] width 184 height 37
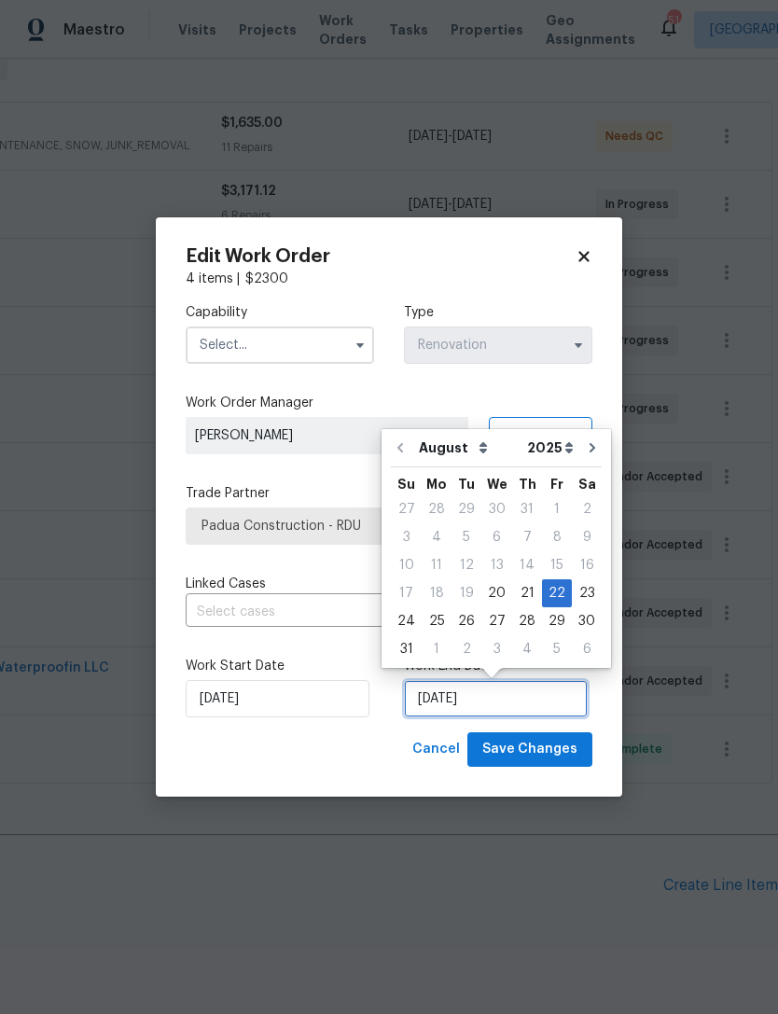
scroll to position [35, 0]
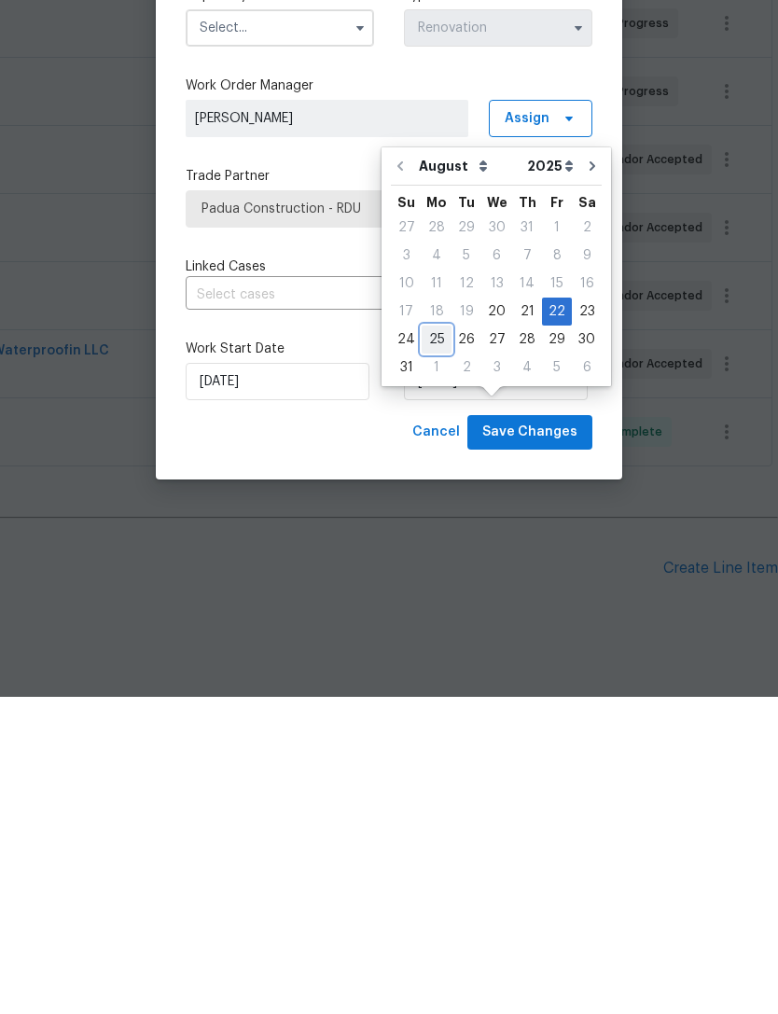
click at [426, 643] on div "25" at bounding box center [437, 656] width 30 height 26
type input "8/25/2025"
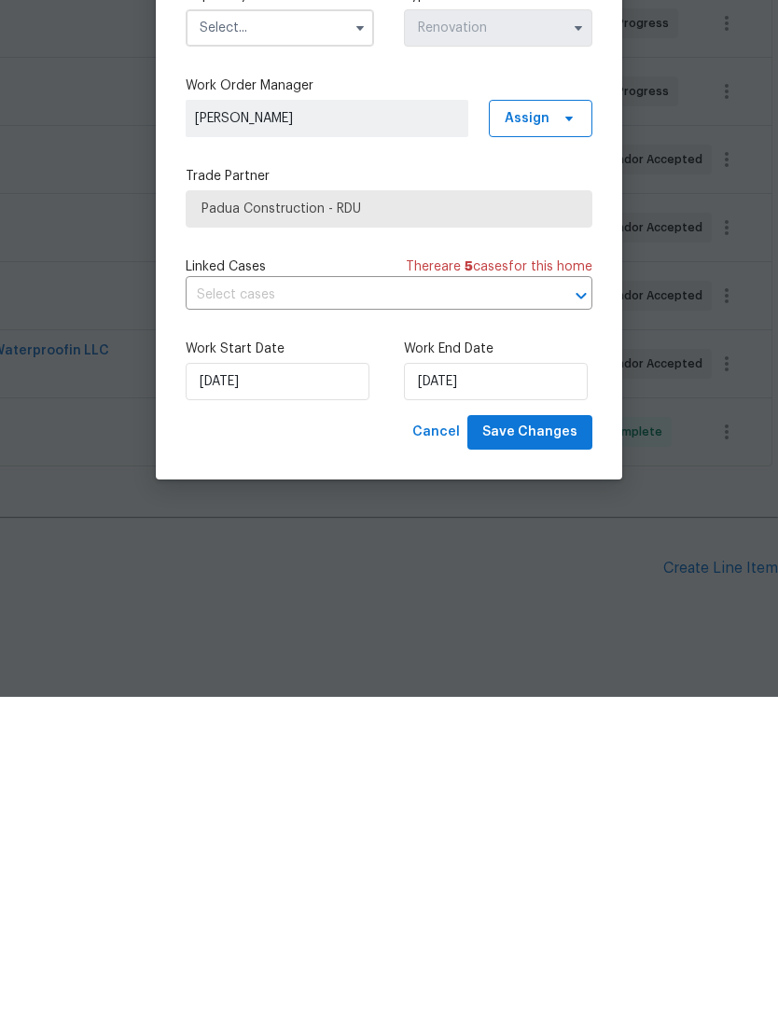
scroll to position [60, 0]
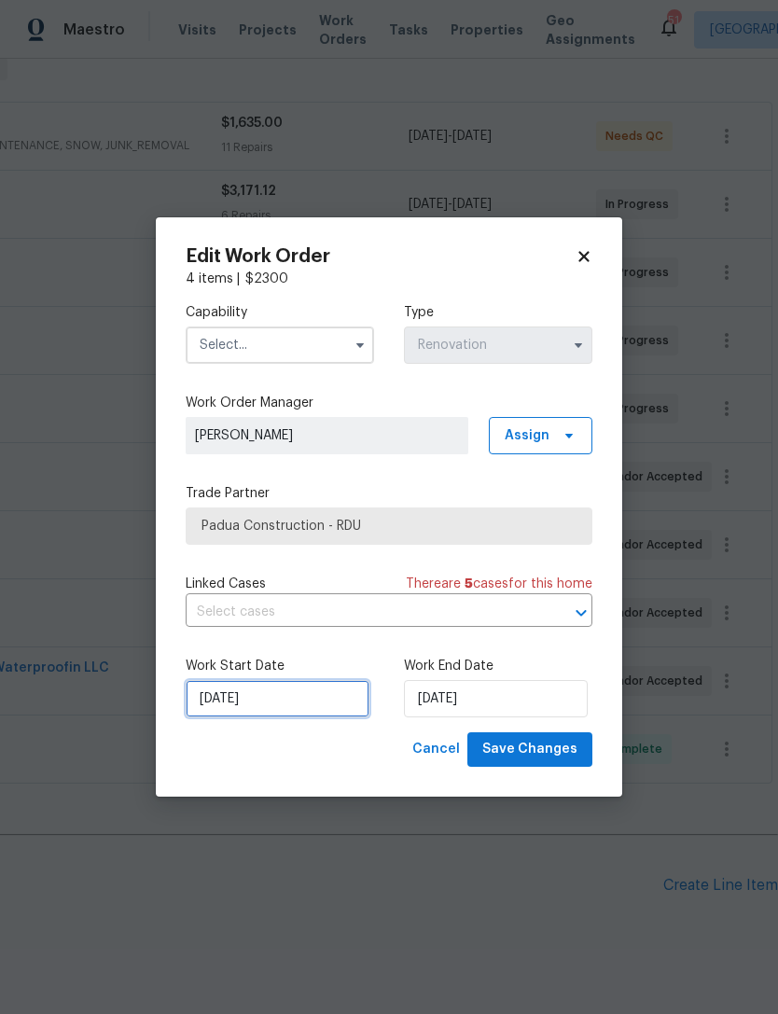
click at [295, 703] on input "8/20/2025" at bounding box center [278, 698] width 184 height 37
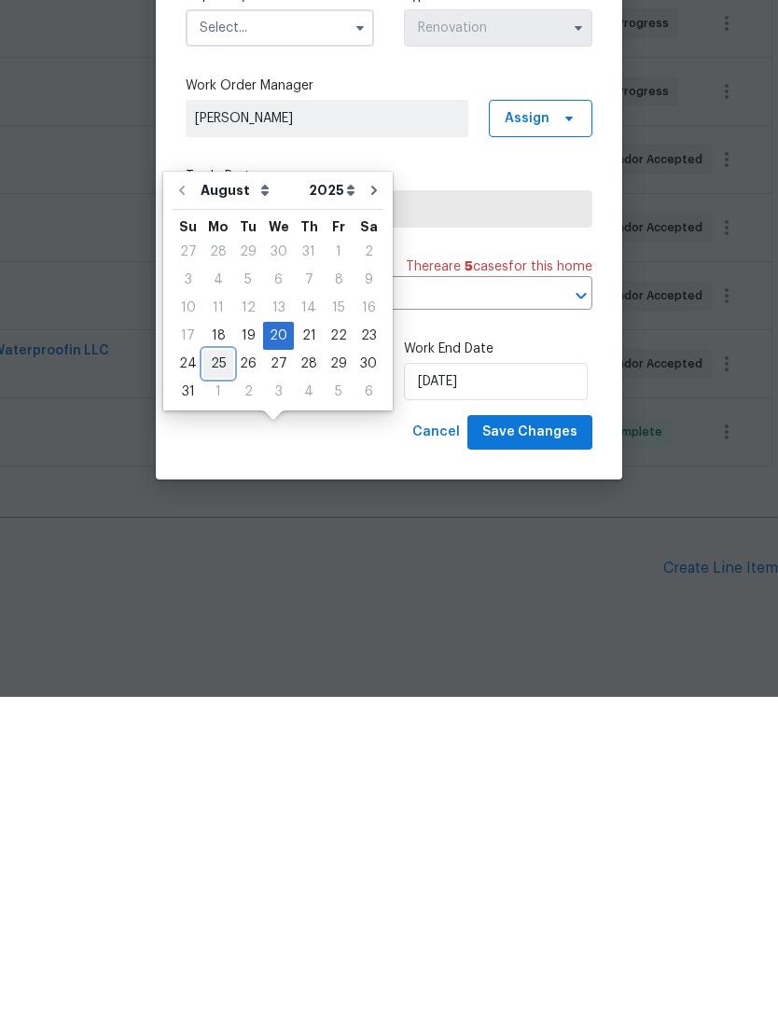
click at [217, 668] on div "25" at bounding box center [218, 681] width 30 height 26
type input "8/25/2025"
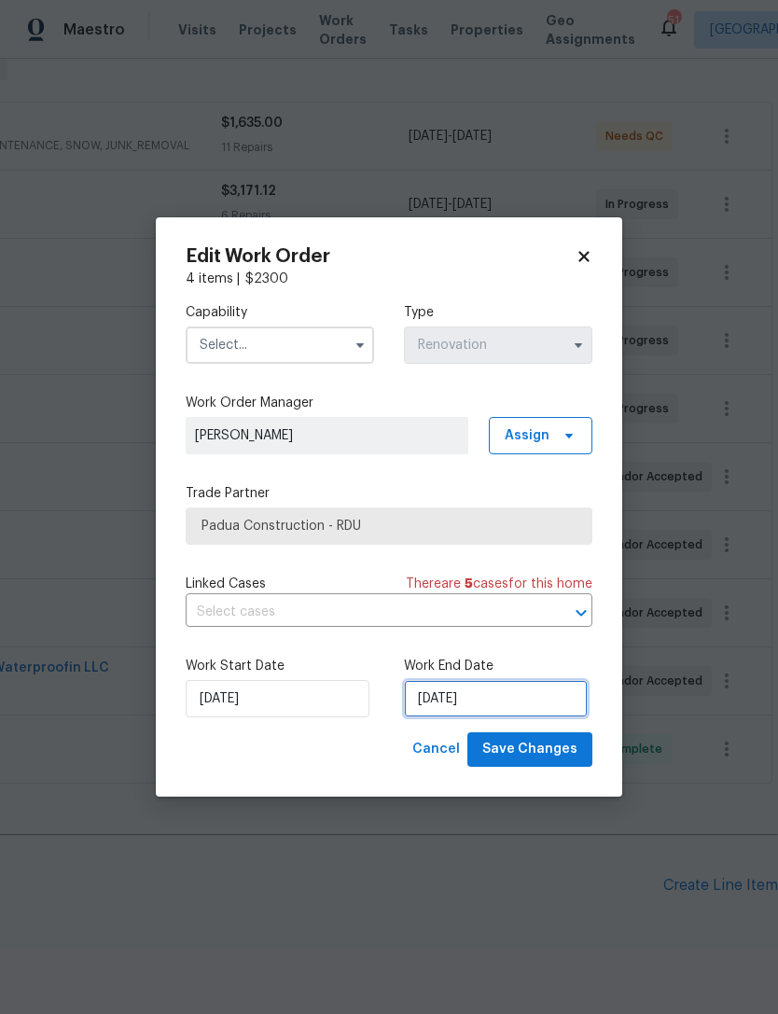
click at [457, 706] on input "8/25/2025" at bounding box center [496, 698] width 184 height 37
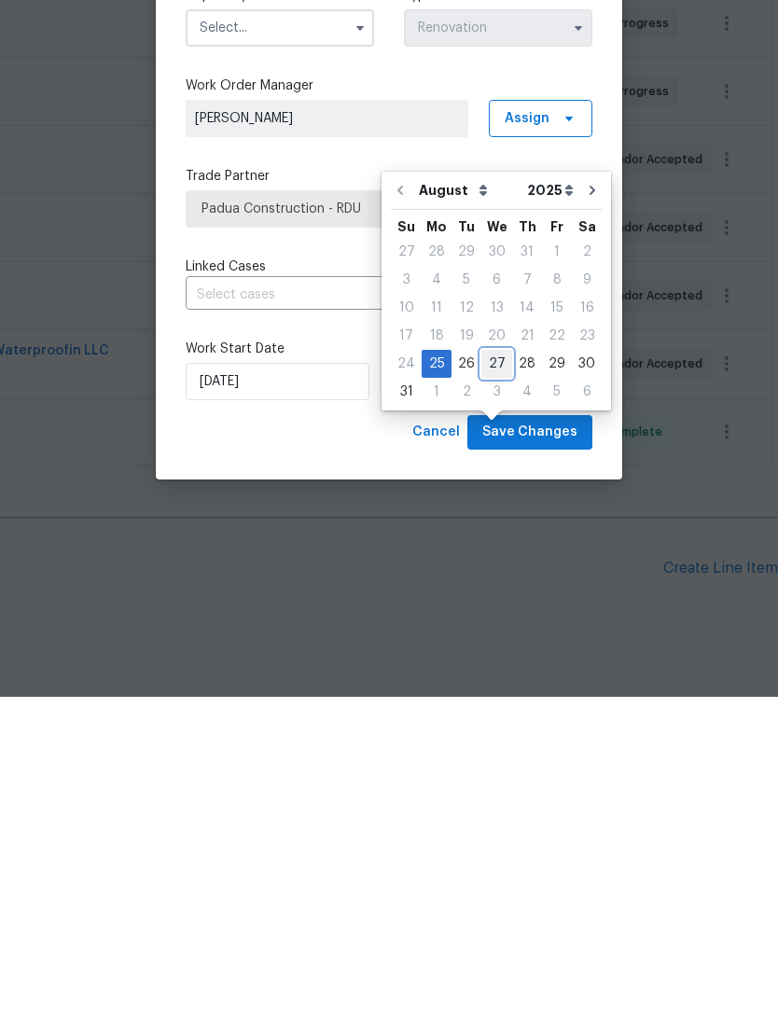
click at [493, 668] on div "27" at bounding box center [496, 681] width 31 height 26
type input "8/27/2025"
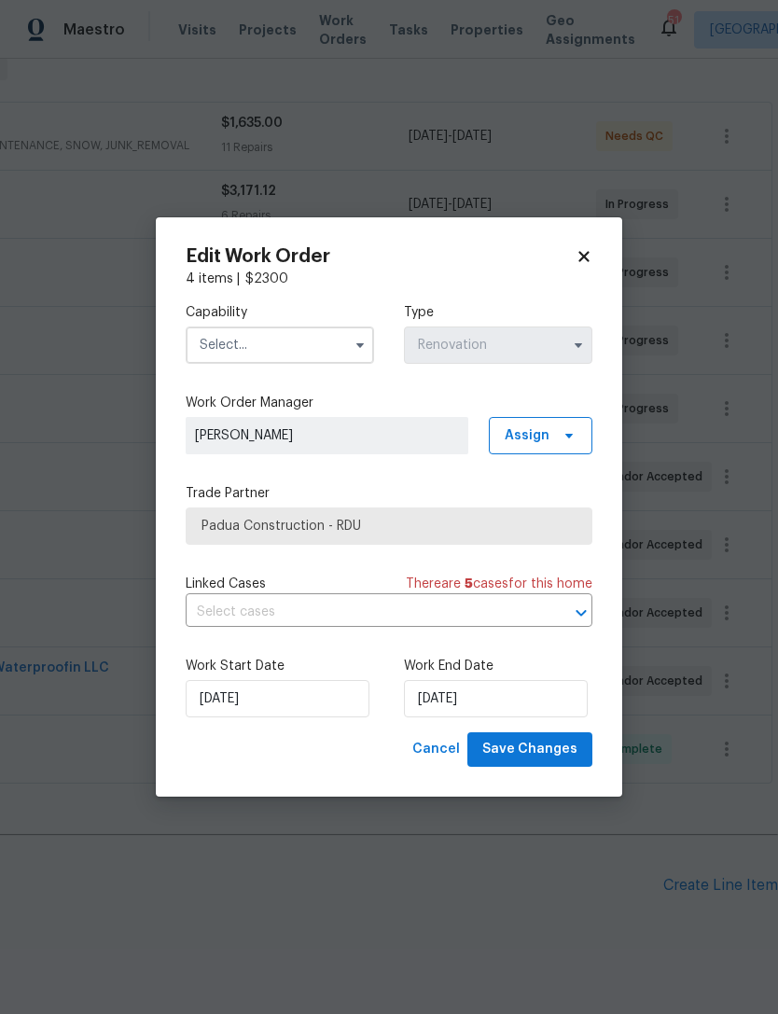
click at [293, 342] on input "text" at bounding box center [280, 344] width 188 height 37
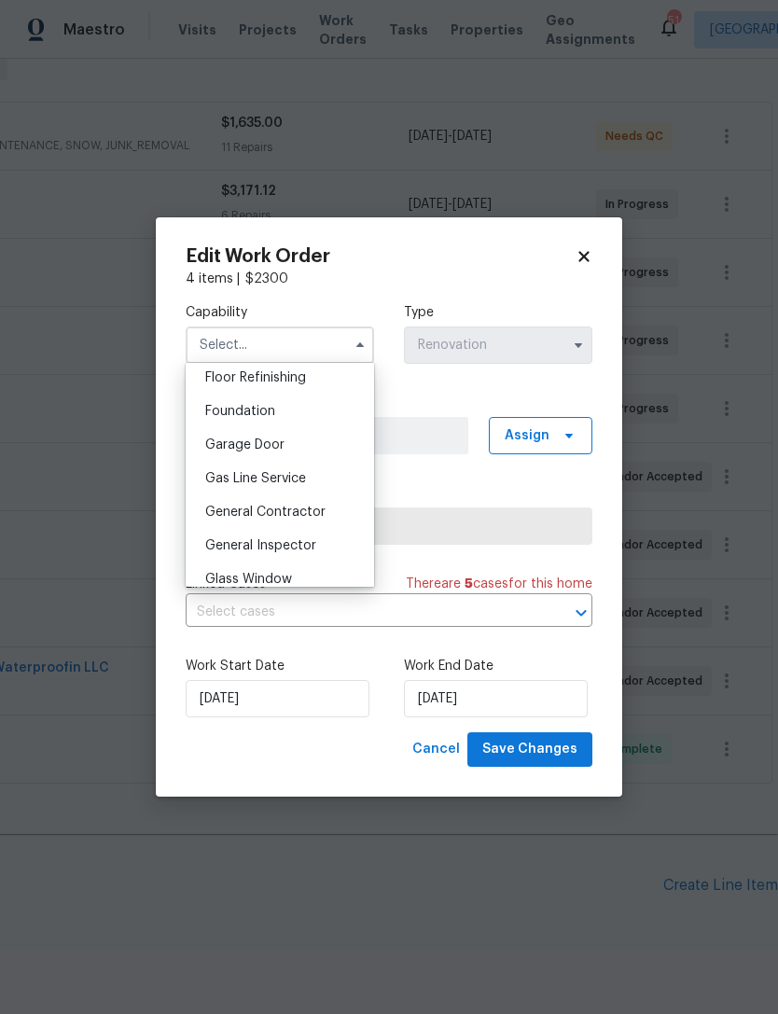
scroll to position [762, 0]
click at [313, 509] on span "General Contractor" at bounding box center [265, 513] width 120 height 13
type input "General Contractor"
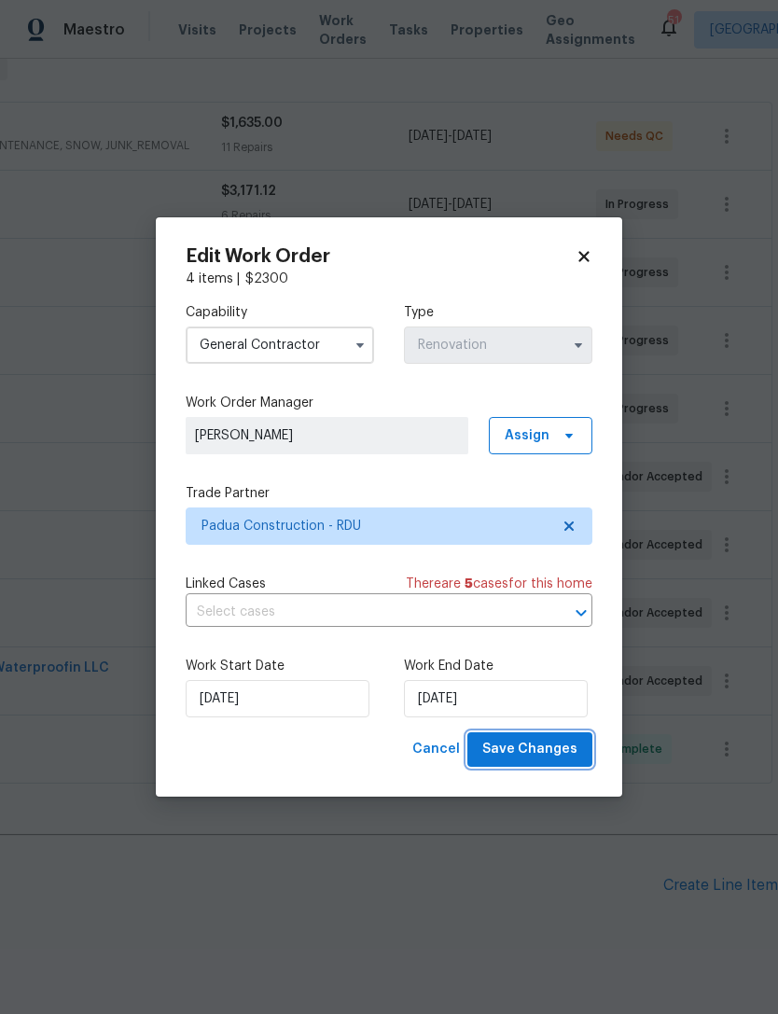
click at [551, 755] on span "Save Changes" at bounding box center [529, 749] width 95 height 23
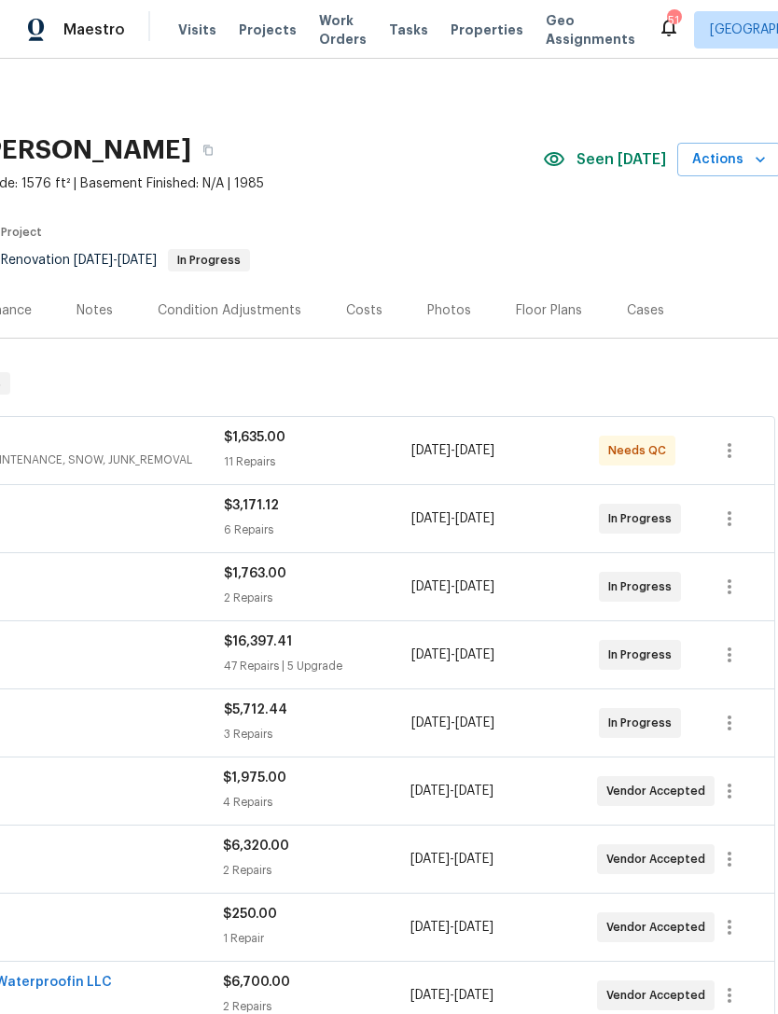
scroll to position [0, 273]
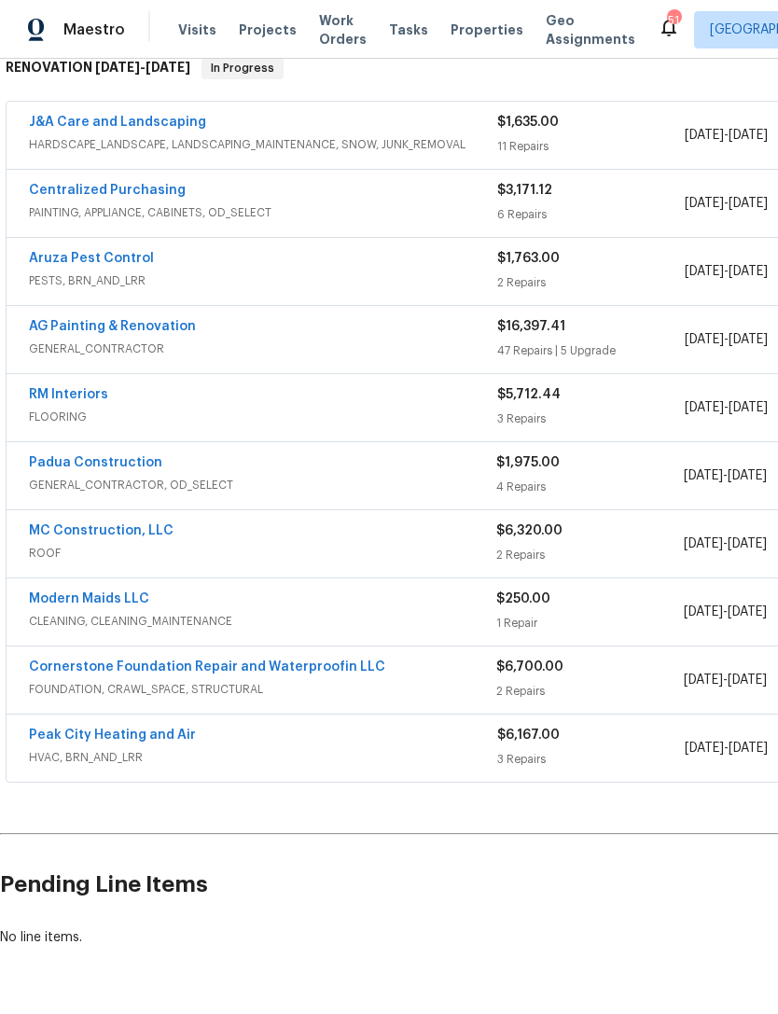
scroll to position [314, 0]
click at [126, 469] on link "Padua Construction" at bounding box center [95, 463] width 133 height 13
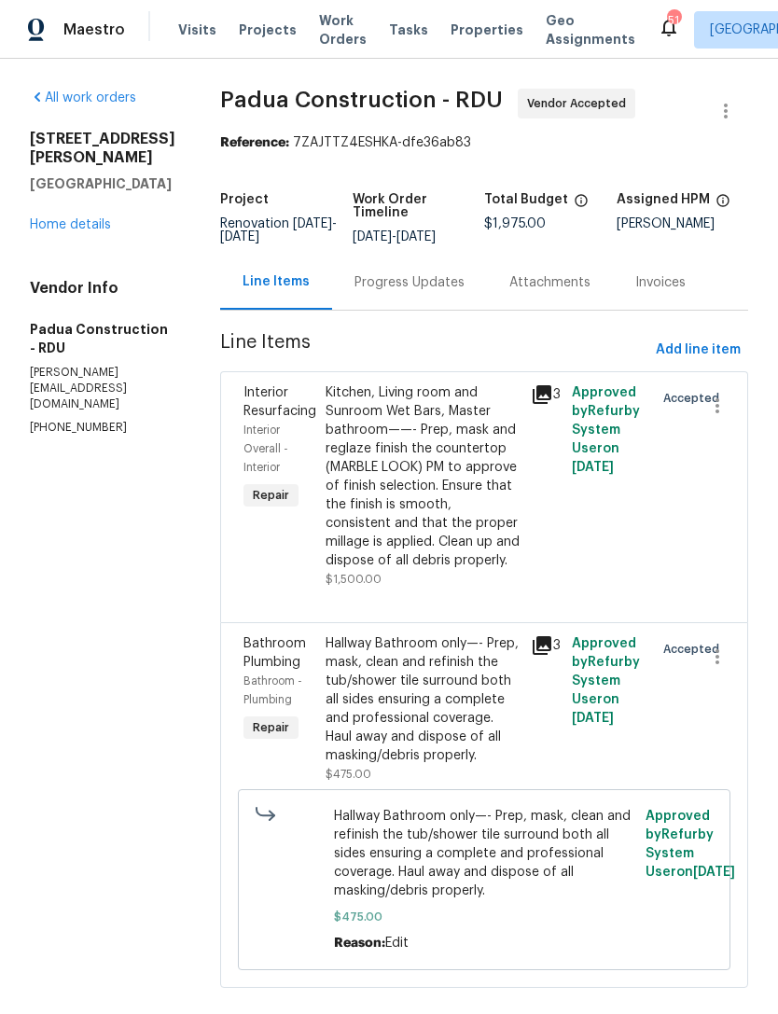
click at [398, 287] on div "Progress Updates" at bounding box center [409, 282] width 110 height 19
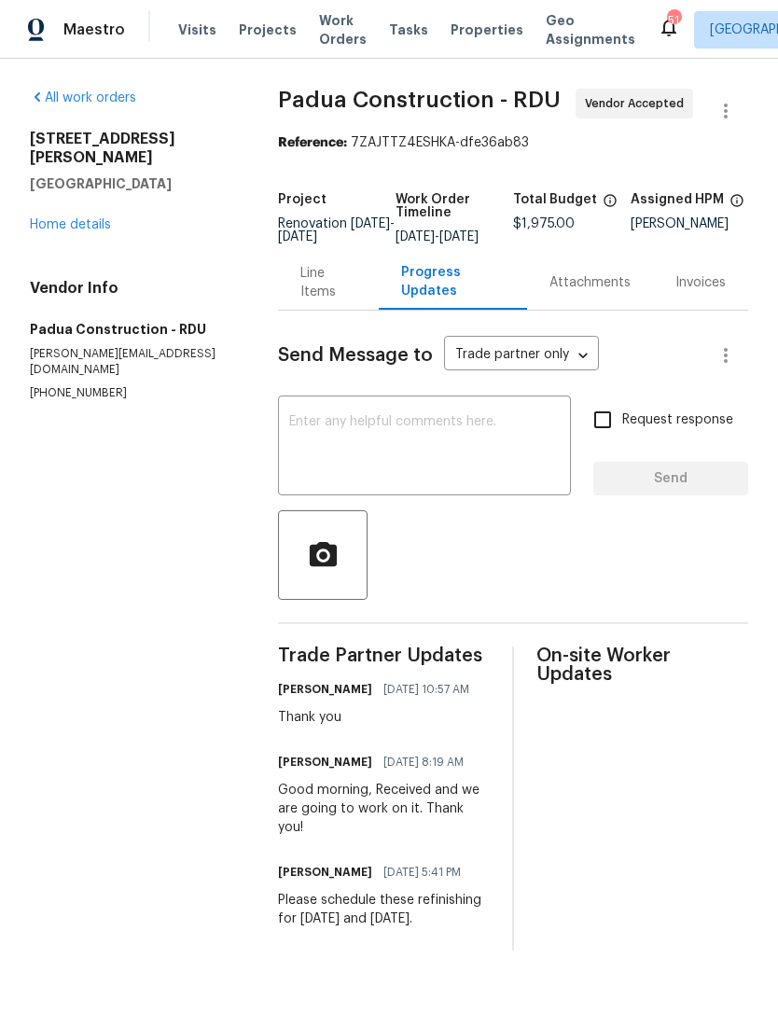
click at [436, 495] on div "x ​" at bounding box center [424, 447] width 293 height 95
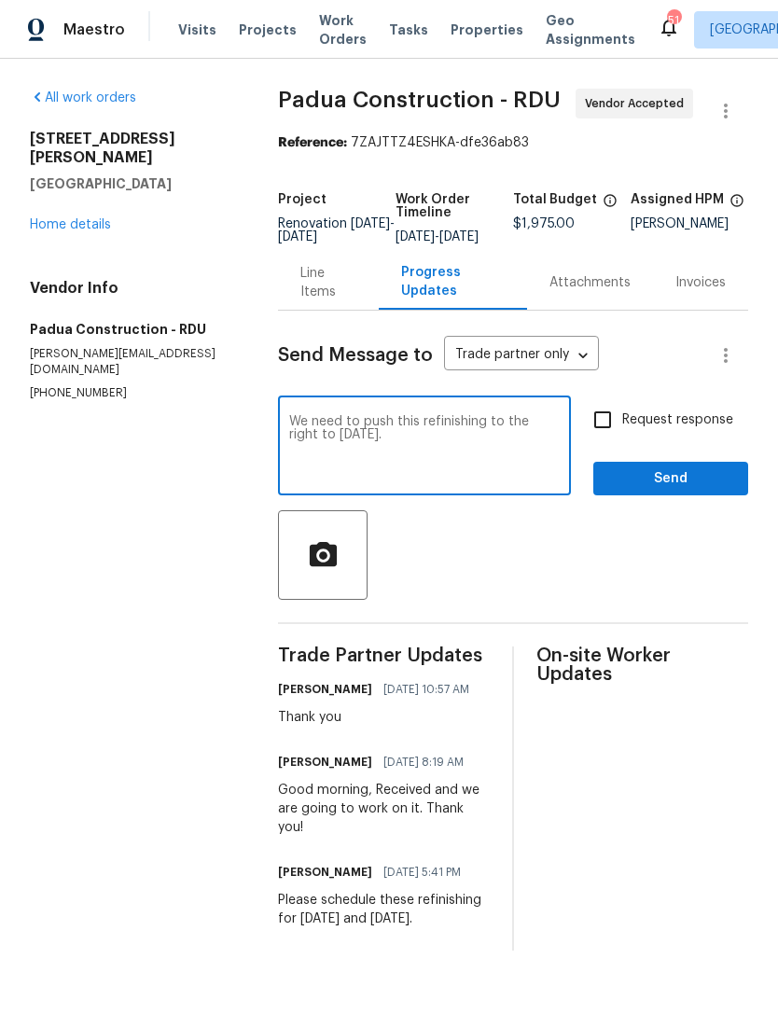
type textarea "We need to push this refinishing to the right to Monday 8/25."
click at [621, 439] on input "Request response" at bounding box center [602, 419] width 39 height 39
checkbox input "true"
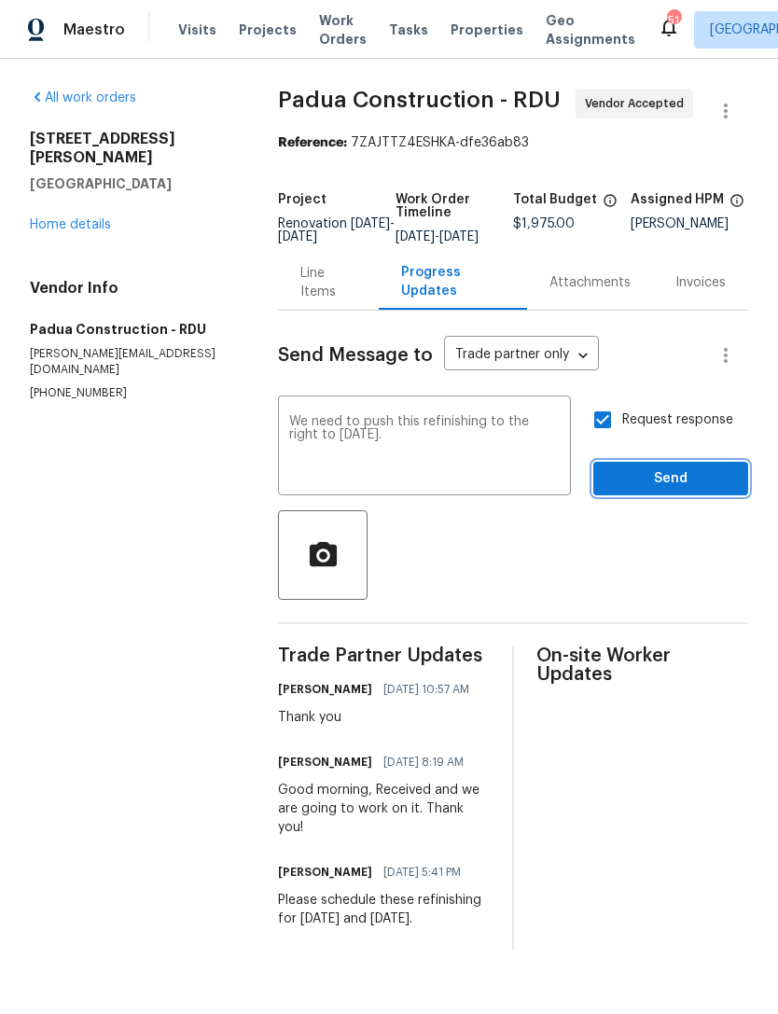
click at [673, 491] on span "Send" at bounding box center [670, 478] width 125 height 23
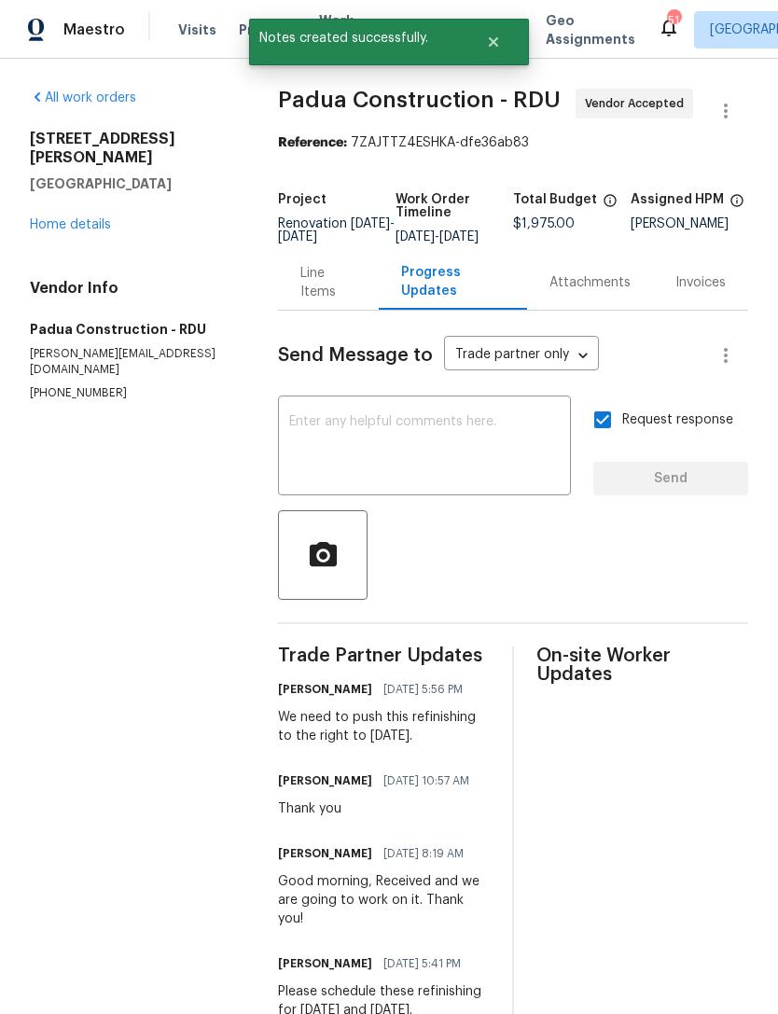
click at [73, 218] on link "Home details" at bounding box center [70, 224] width 81 height 13
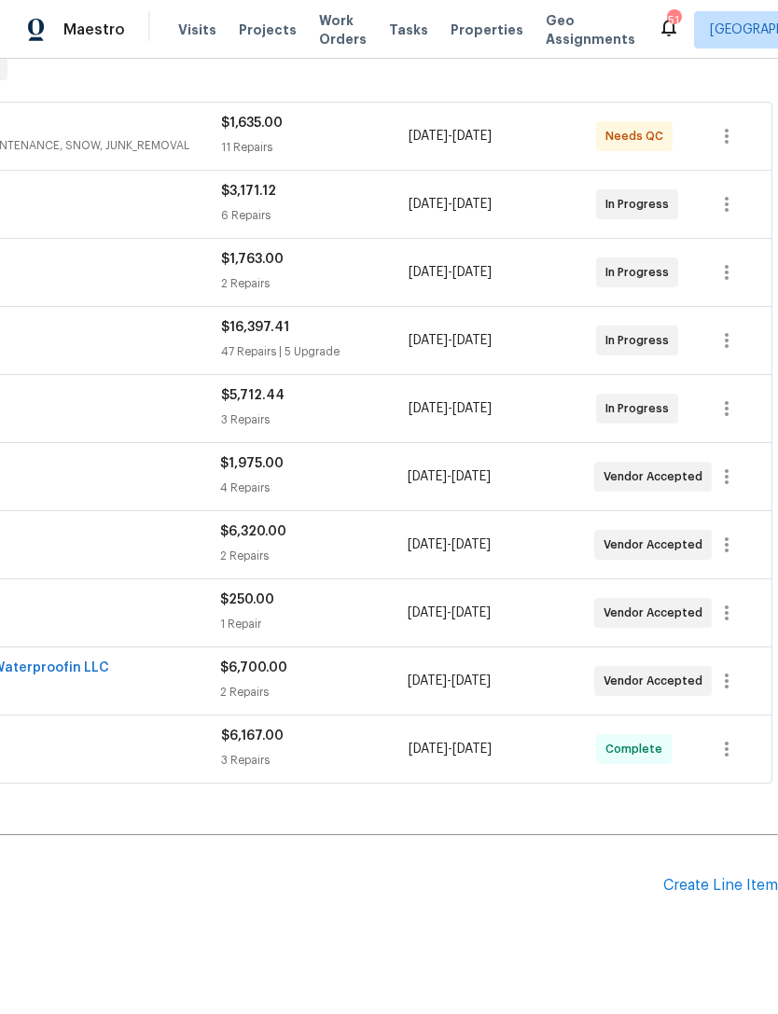
scroll to position [314, 276]
click at [730, 619] on icon "button" at bounding box center [726, 613] width 22 height 22
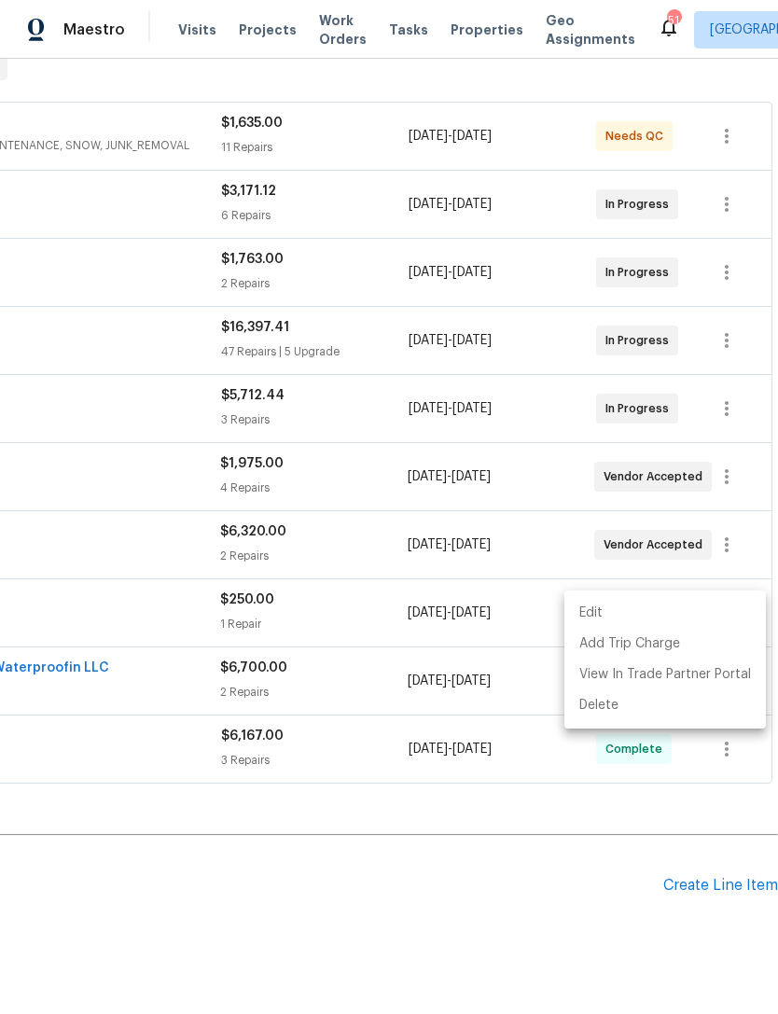
click at [424, 714] on div at bounding box center [389, 507] width 778 height 1014
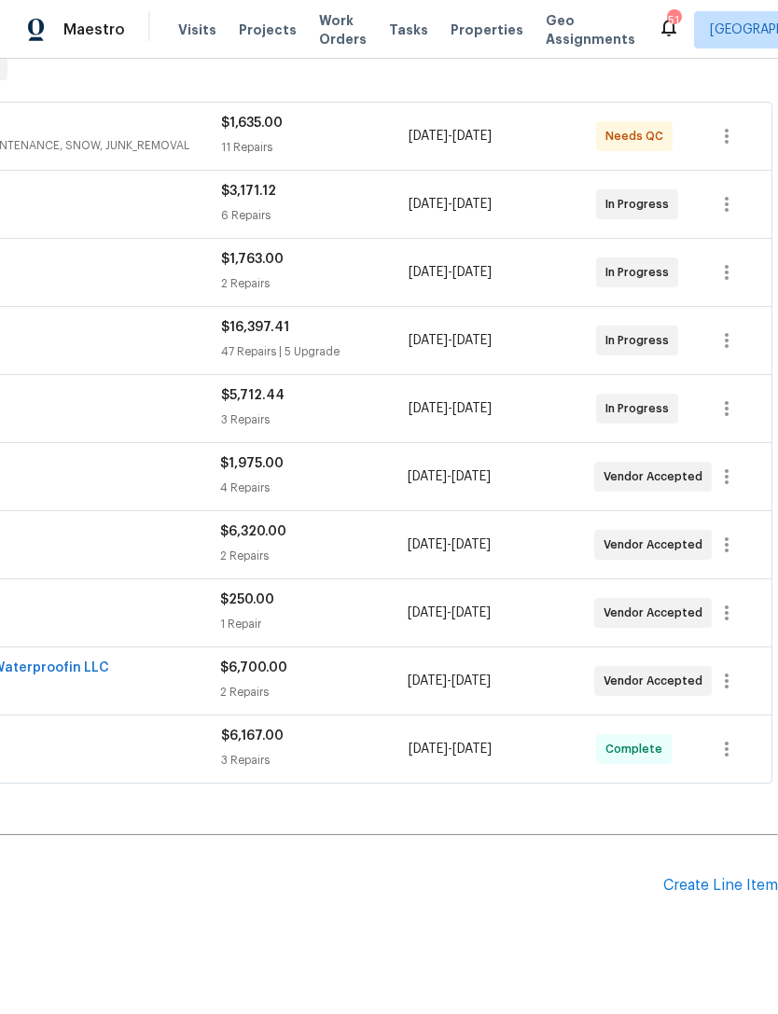
click at [353, 866] on h2 "Pending Line Items" at bounding box center [193, 885] width 939 height 87
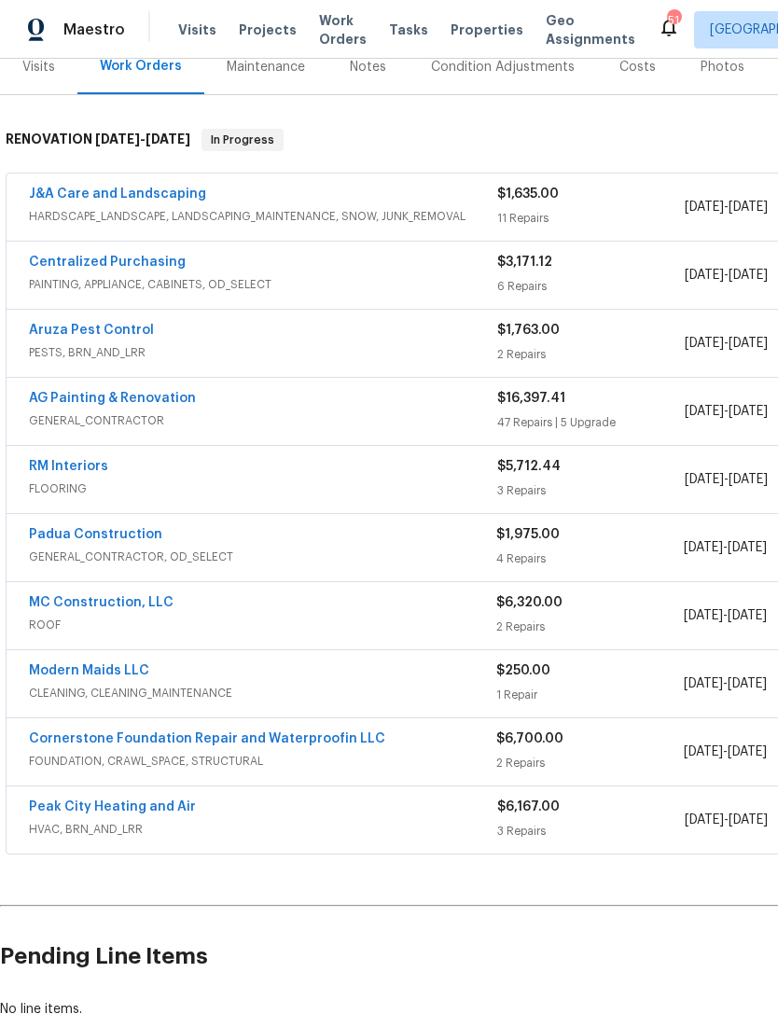
scroll to position [242, 0]
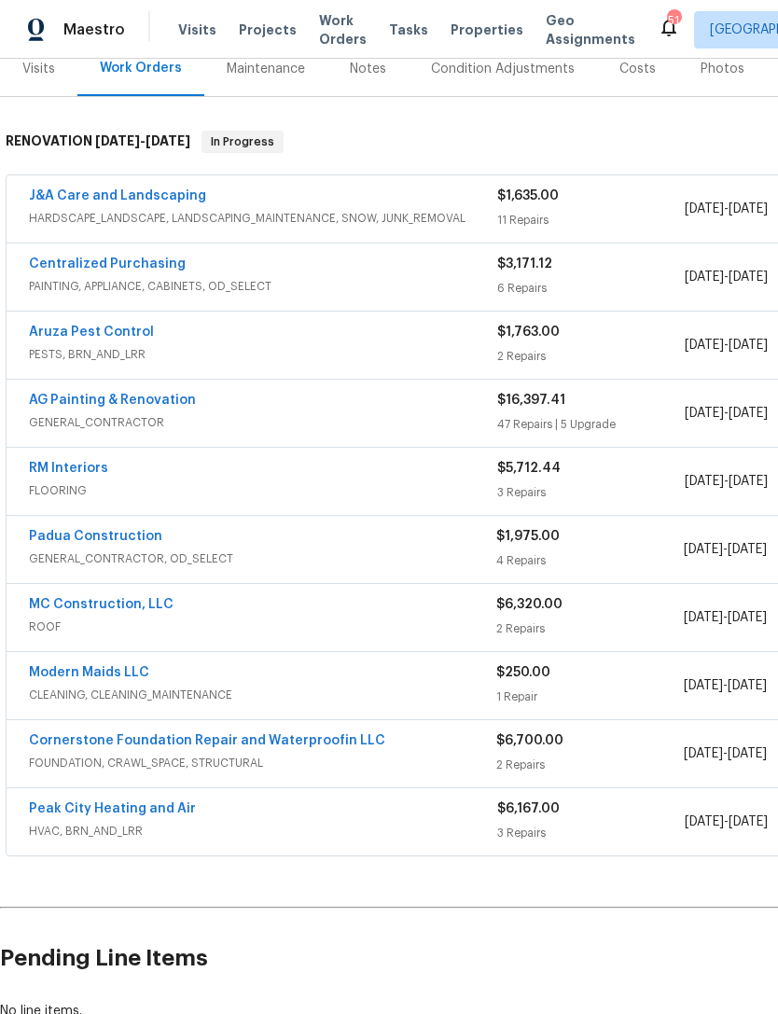
click at [120, 677] on link "Modern Maids LLC" at bounding box center [89, 672] width 120 height 13
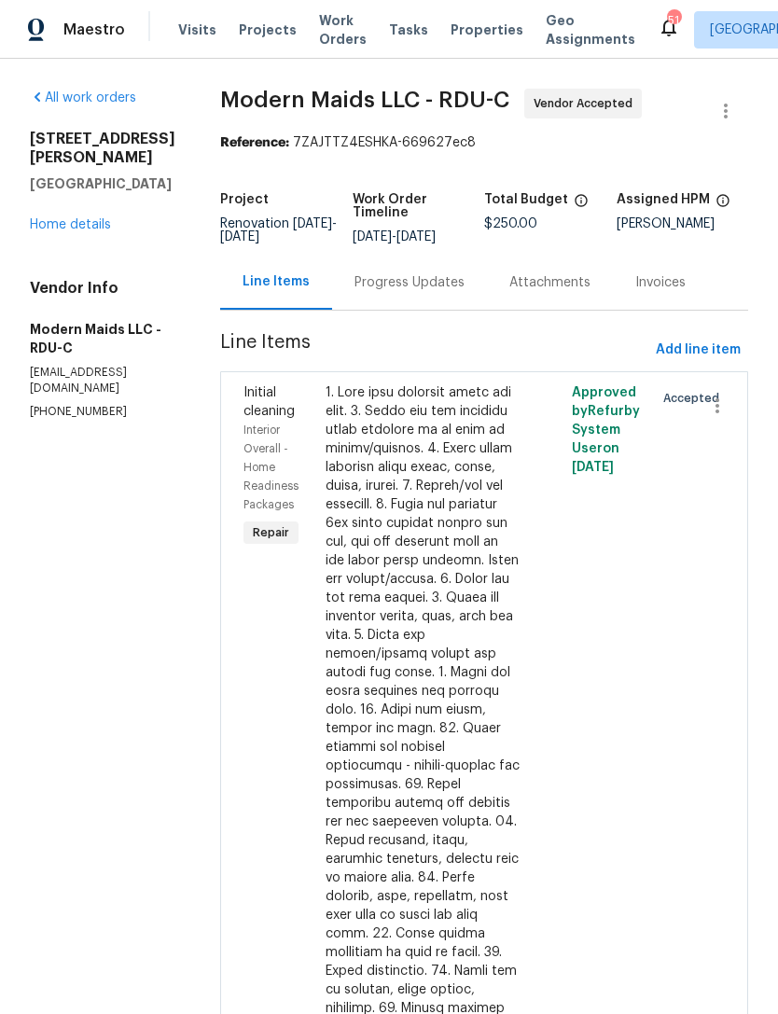
click at [426, 292] on div "Progress Updates" at bounding box center [409, 282] width 110 height 19
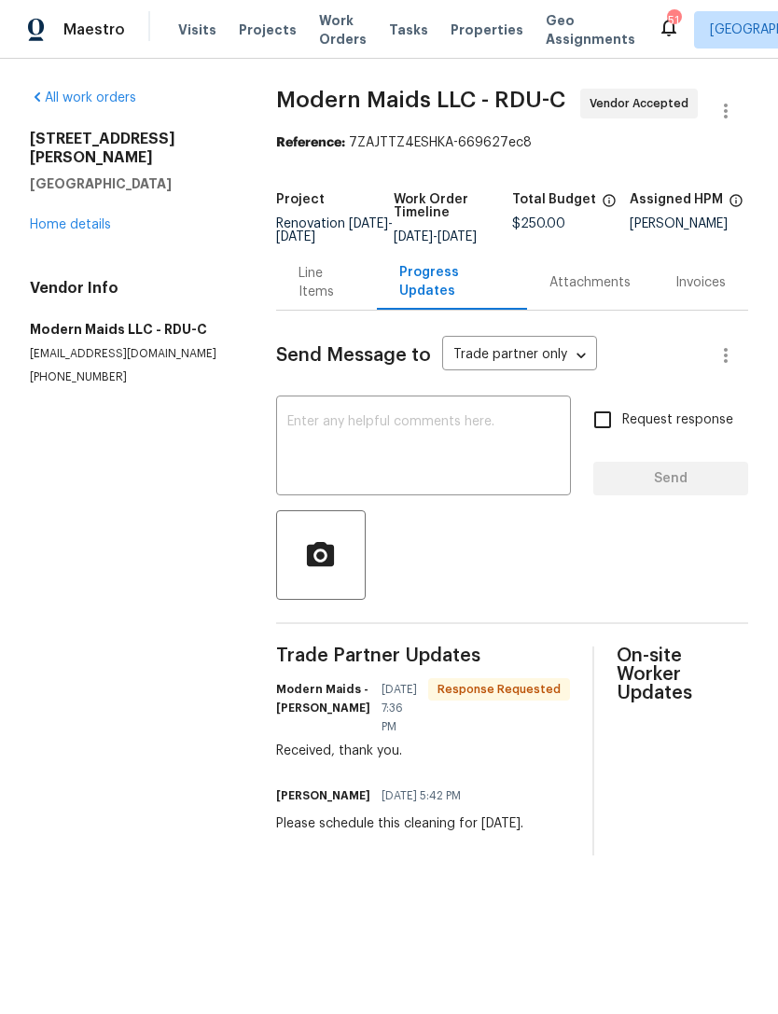
click at [436, 449] on textarea at bounding box center [423, 447] width 272 height 65
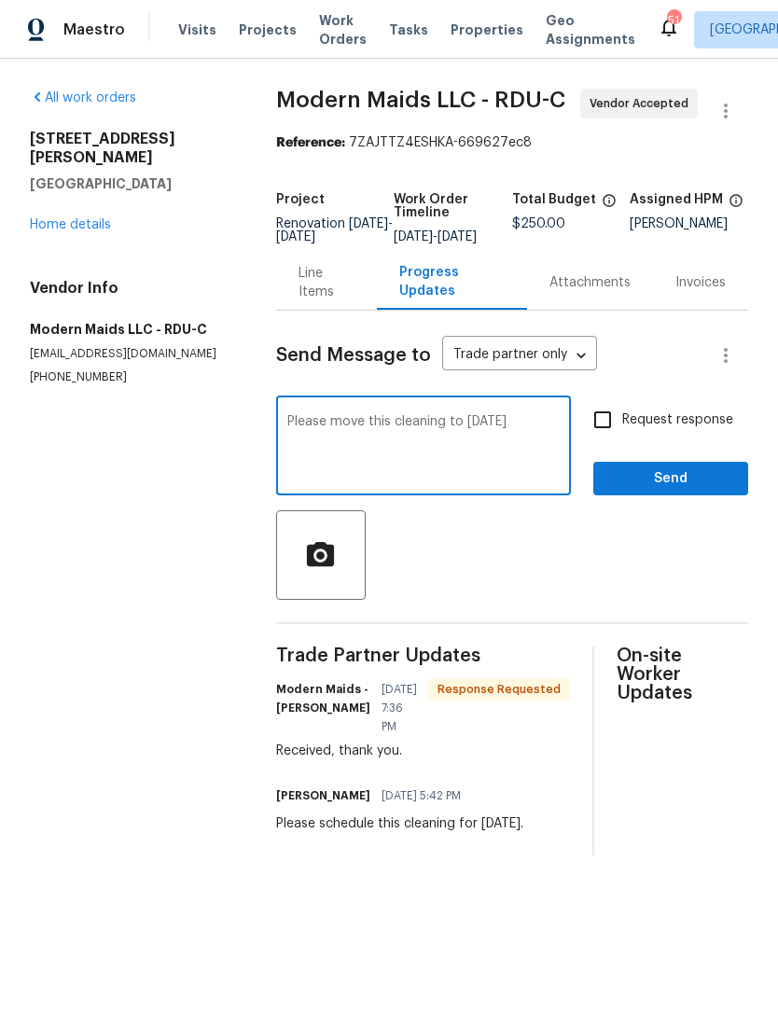
type textarea "Please move this cleaning to Wednesday 8/27"
click at [610, 426] on input "Request response" at bounding box center [602, 419] width 39 height 39
checkbox input "true"
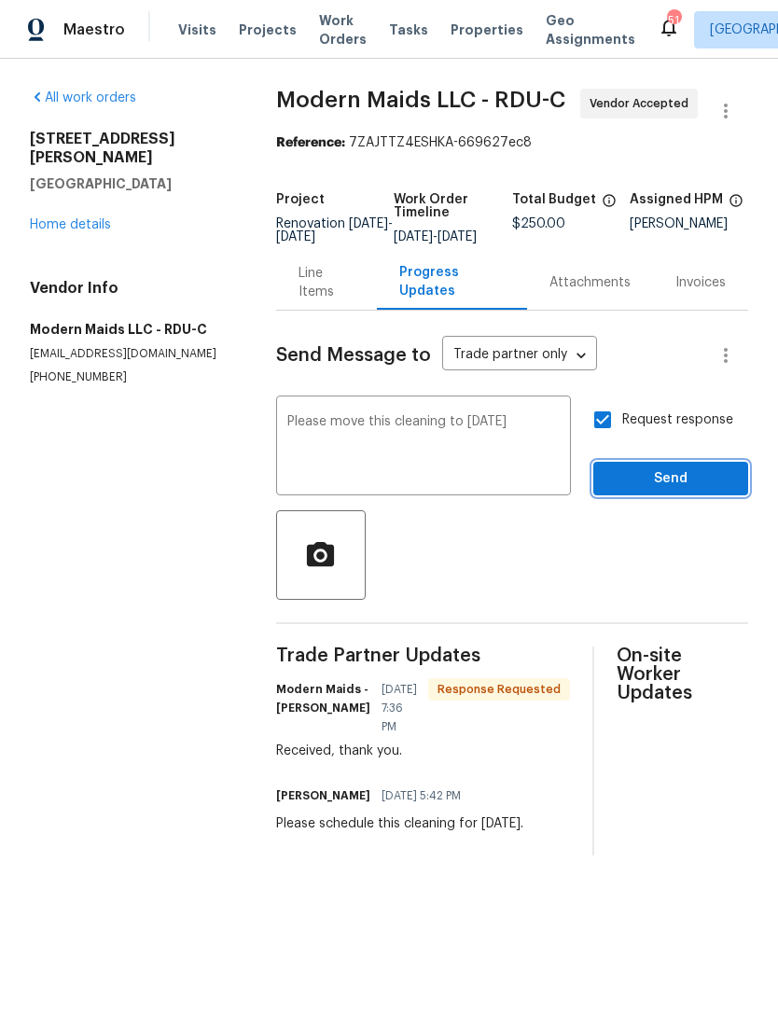
click at [669, 491] on span "Send" at bounding box center [670, 478] width 125 height 23
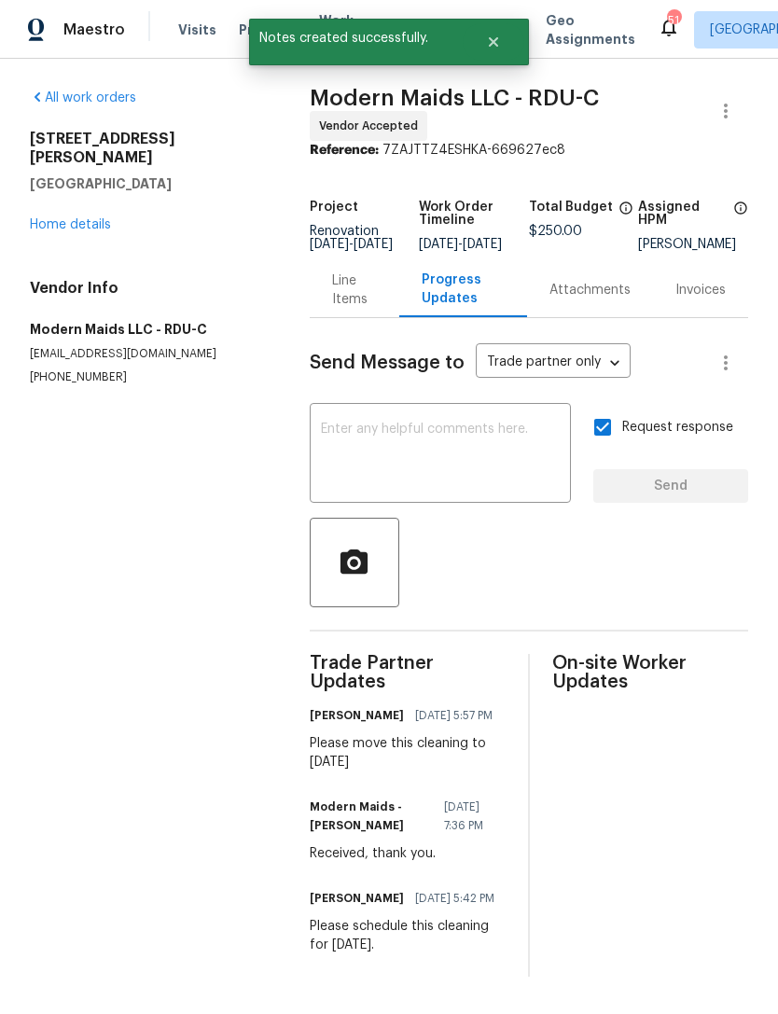
click at [75, 218] on link "Home details" at bounding box center [70, 224] width 81 height 13
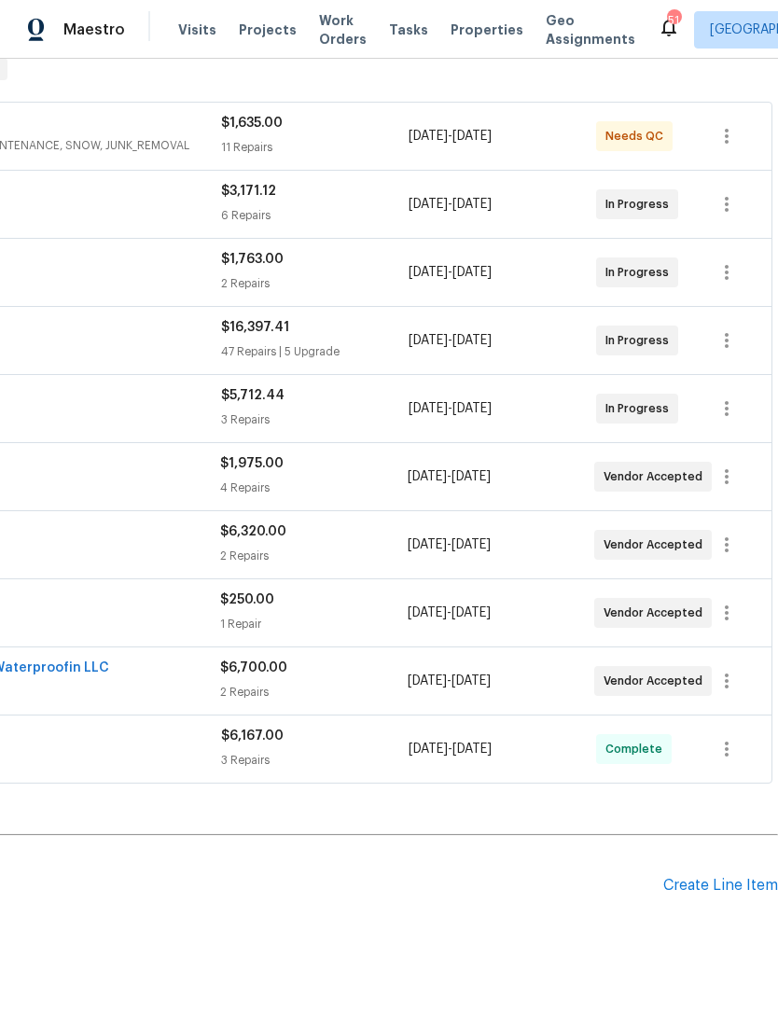
scroll to position [314, 276]
click at [729, 626] on button "button" at bounding box center [726, 612] width 45 height 45
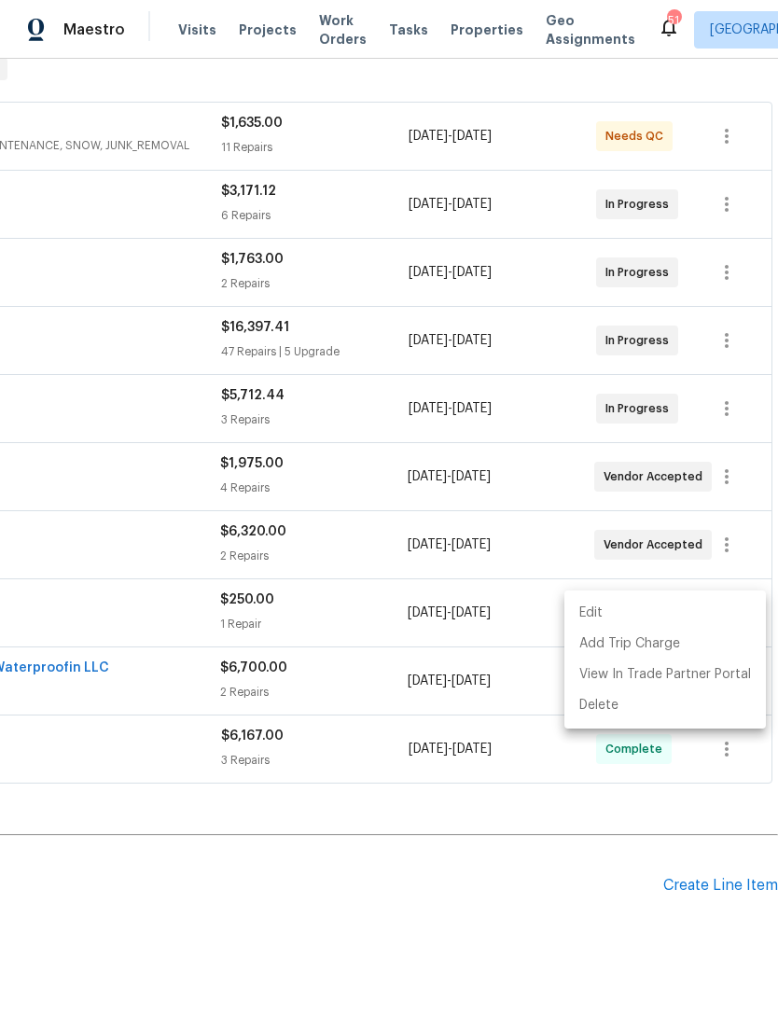
click at [606, 613] on li "Edit" at bounding box center [664, 613] width 201 height 31
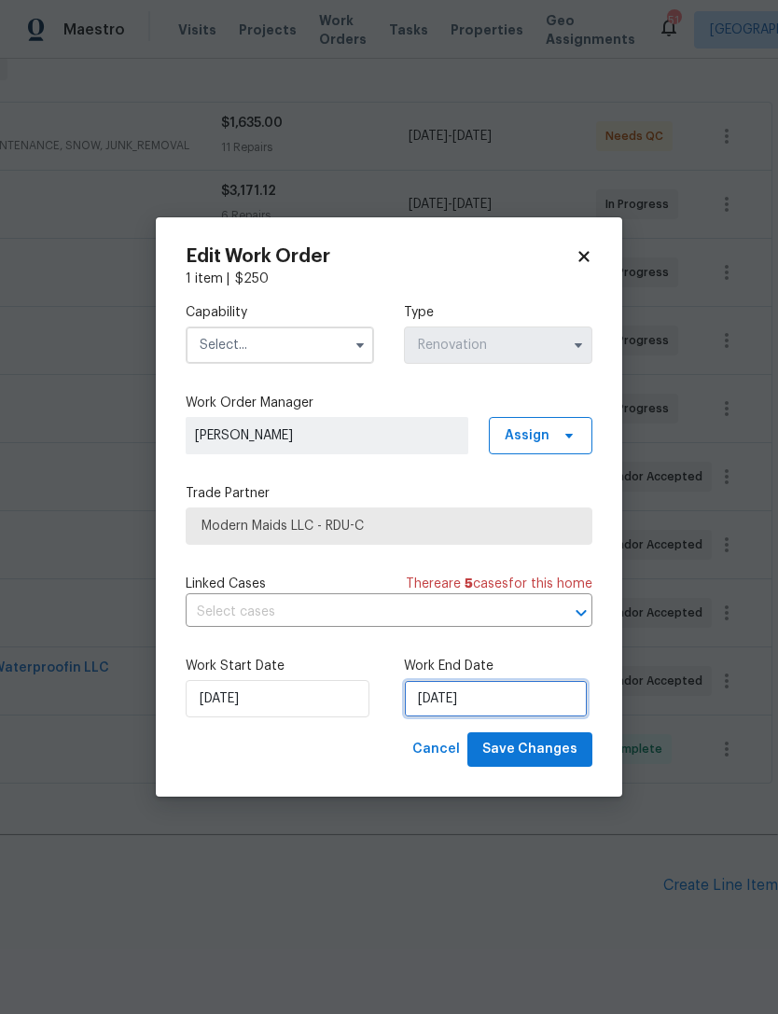
click at [459, 706] on input "8/26/2025" at bounding box center [496, 698] width 184 height 37
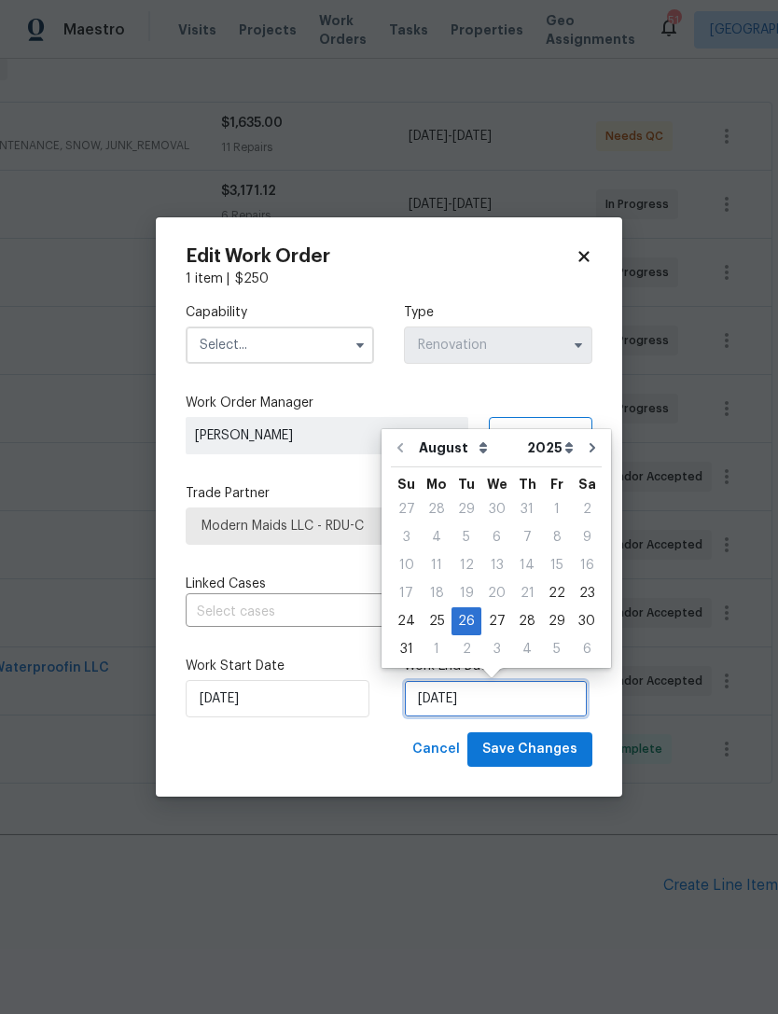
scroll to position [35, 0]
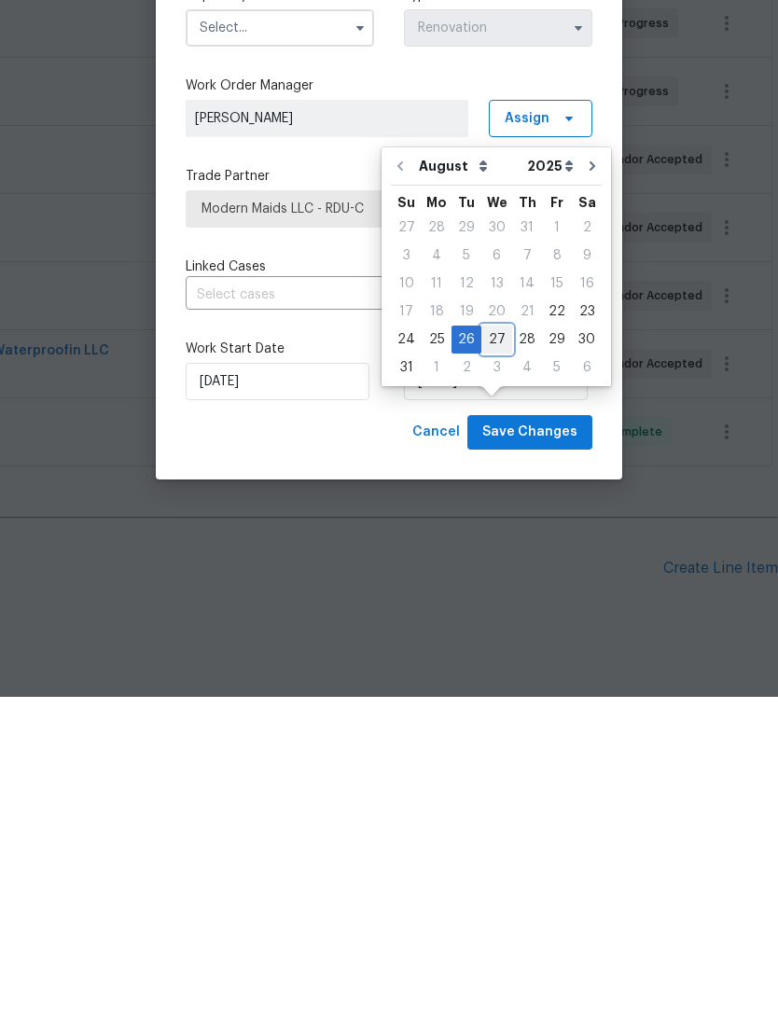
click at [491, 643] on div "27" at bounding box center [496, 656] width 31 height 26
type input "[DATE]"
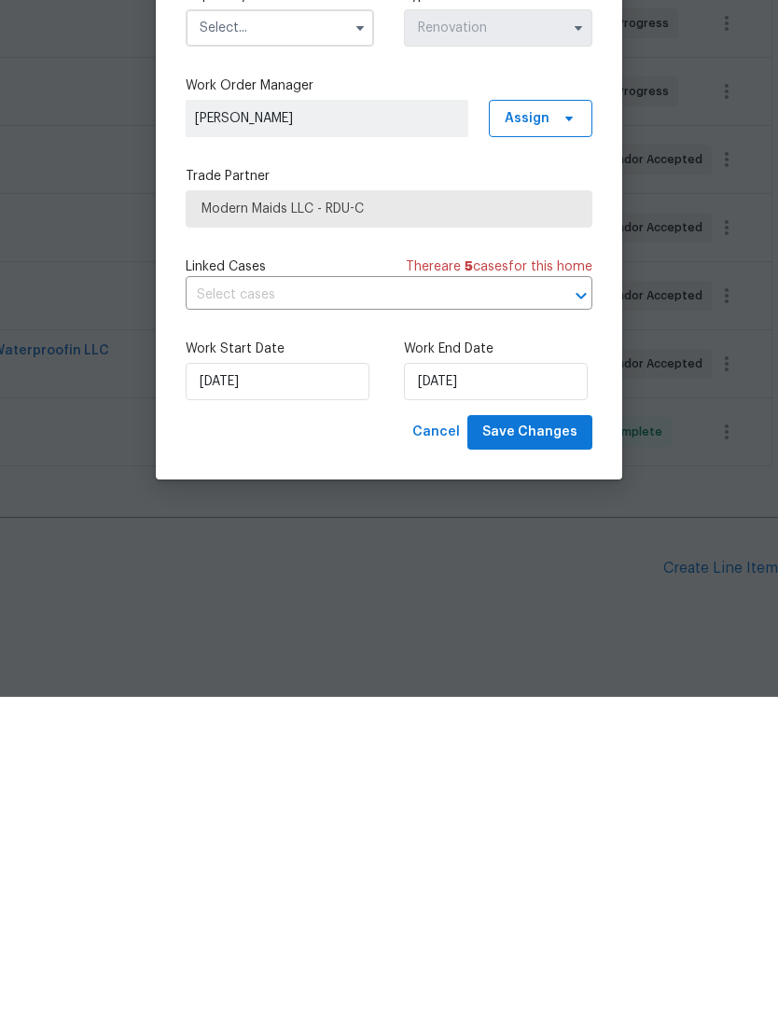
scroll to position [60, 0]
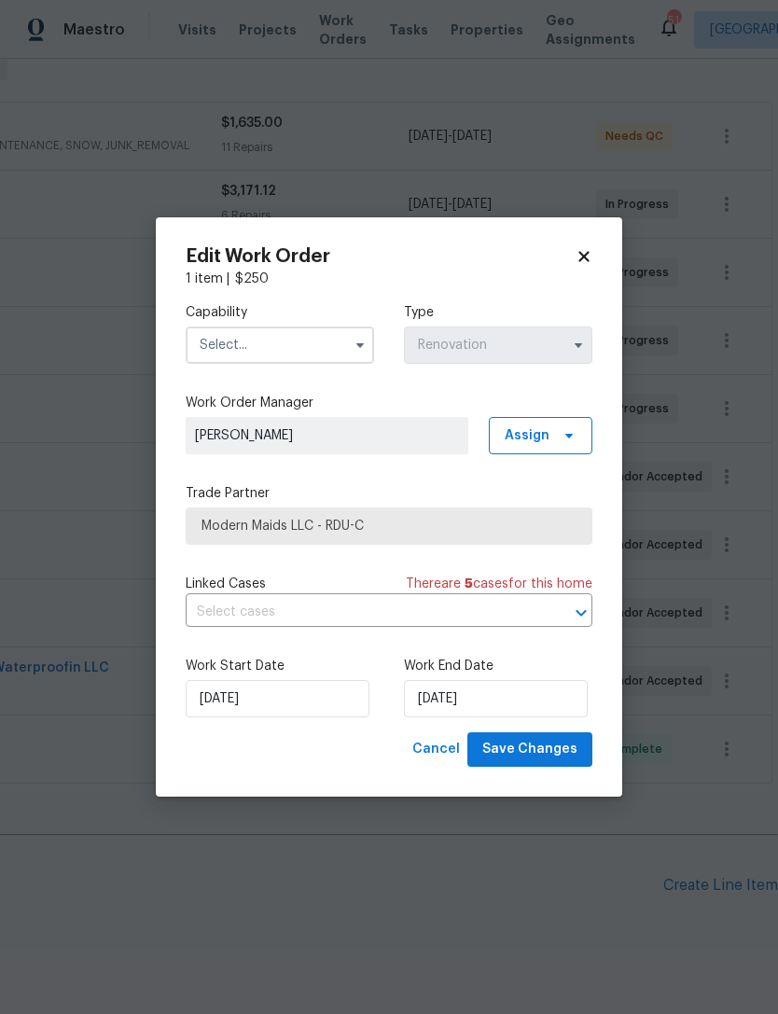
click at [305, 341] on input "text" at bounding box center [280, 344] width 188 height 37
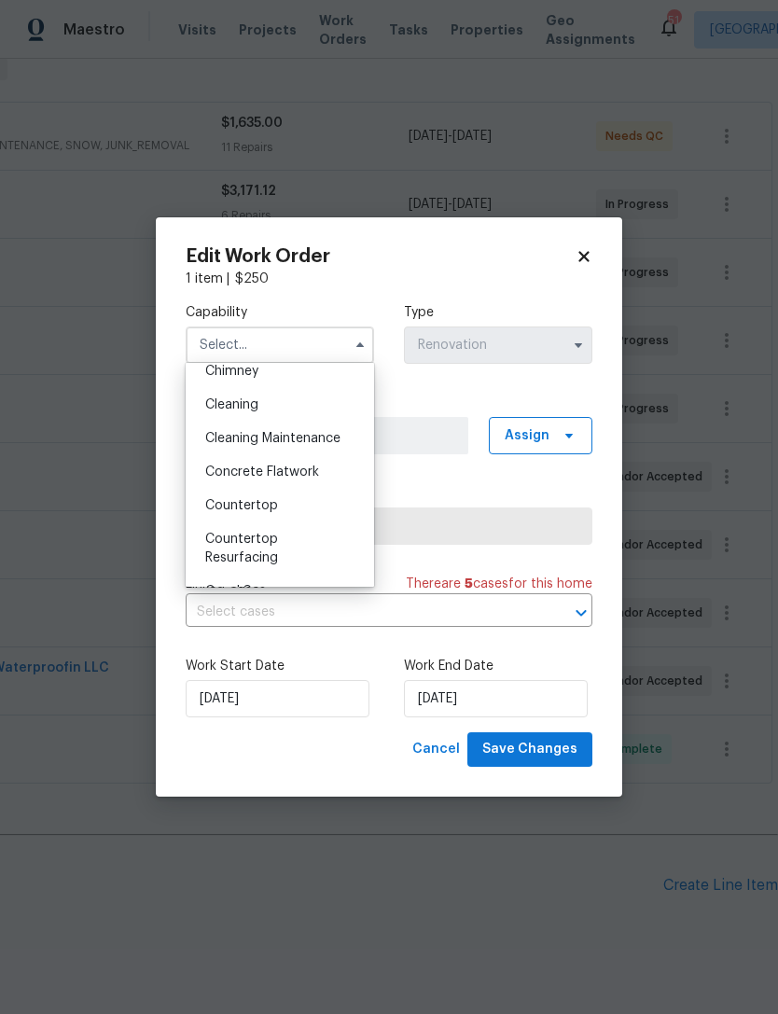
scroll to position [230, 0]
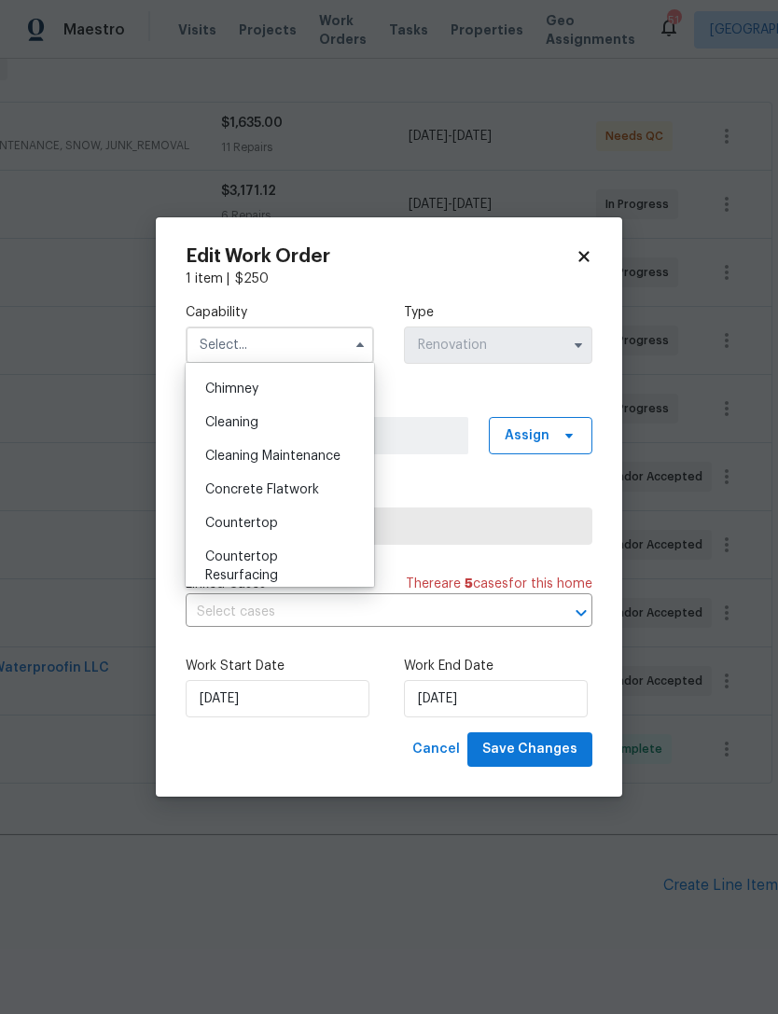
click at [272, 426] on div "Cleaning" at bounding box center [279, 423] width 179 height 34
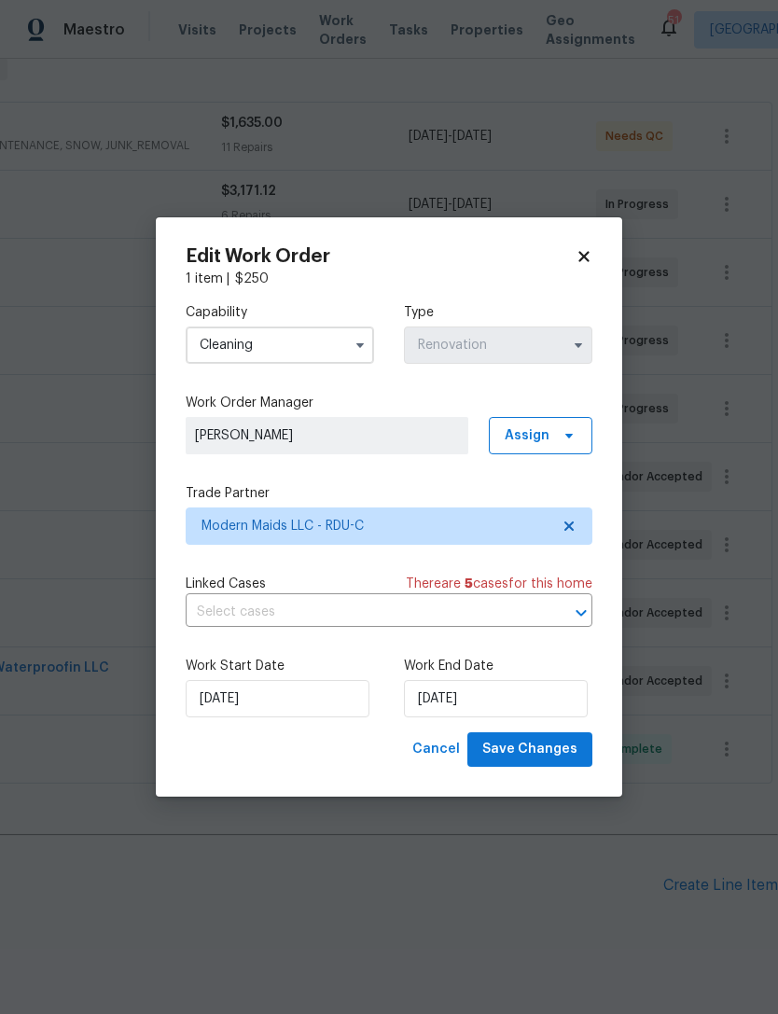
type input "Cleaning"
click at [459, 705] on input "[DATE]" at bounding box center [496, 698] width 184 height 37
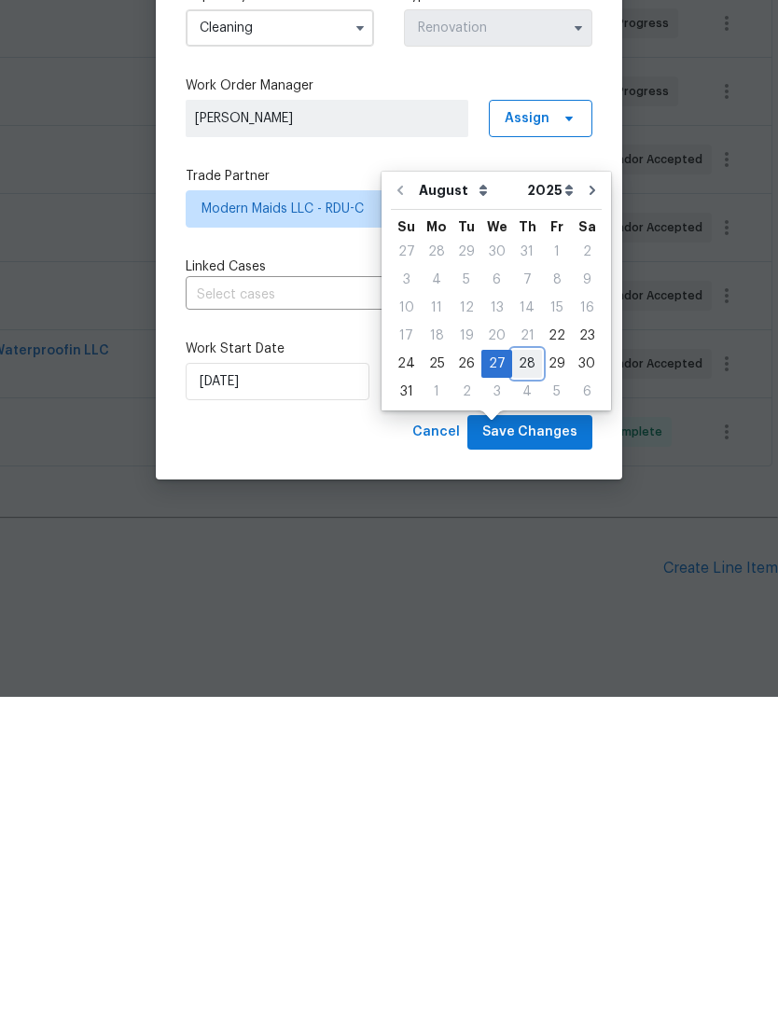
click at [519, 668] on div "28" at bounding box center [527, 681] width 30 height 26
type input "[DATE]"
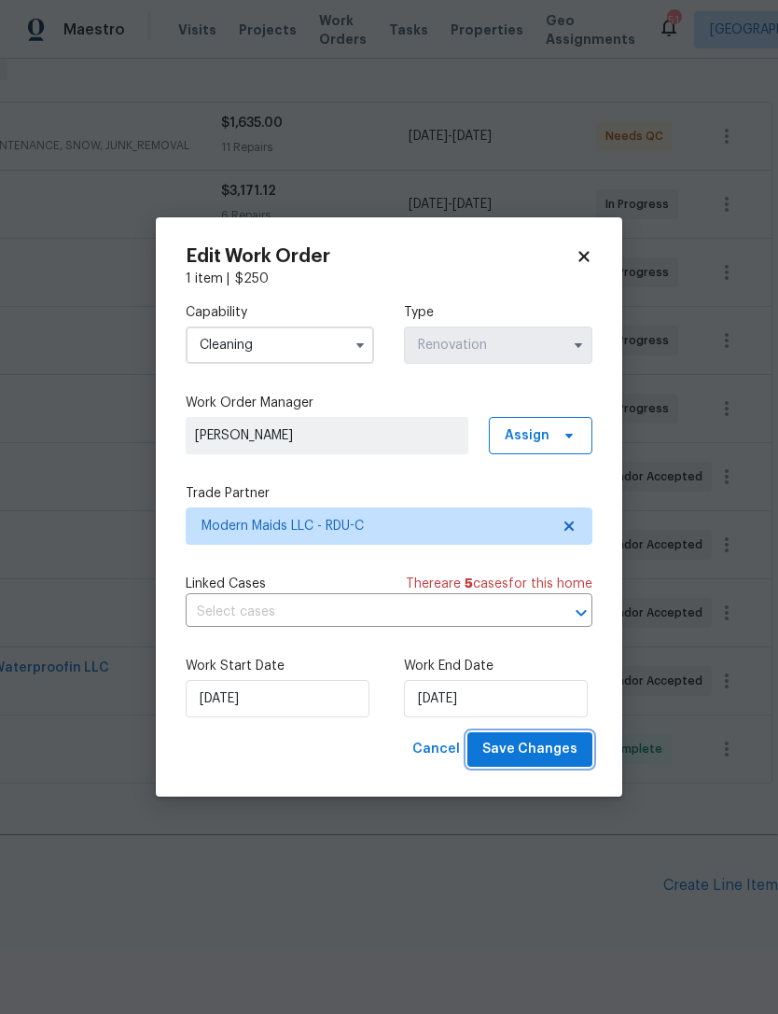
click at [543, 755] on span "Save Changes" at bounding box center [529, 749] width 95 height 23
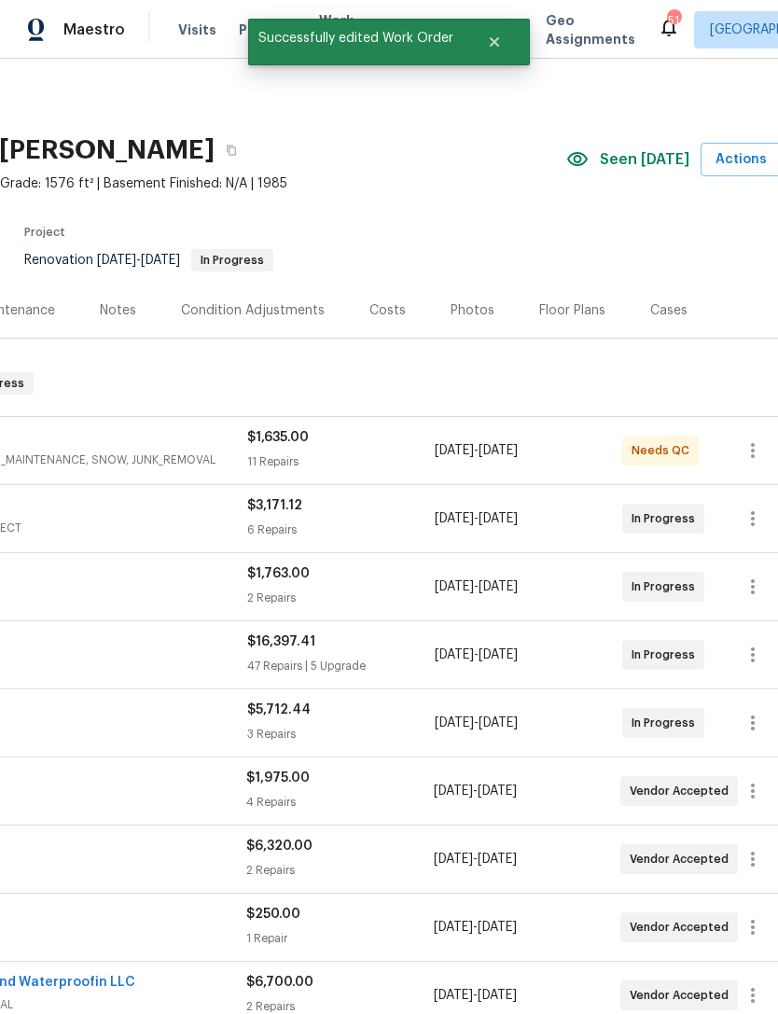
scroll to position [0, 0]
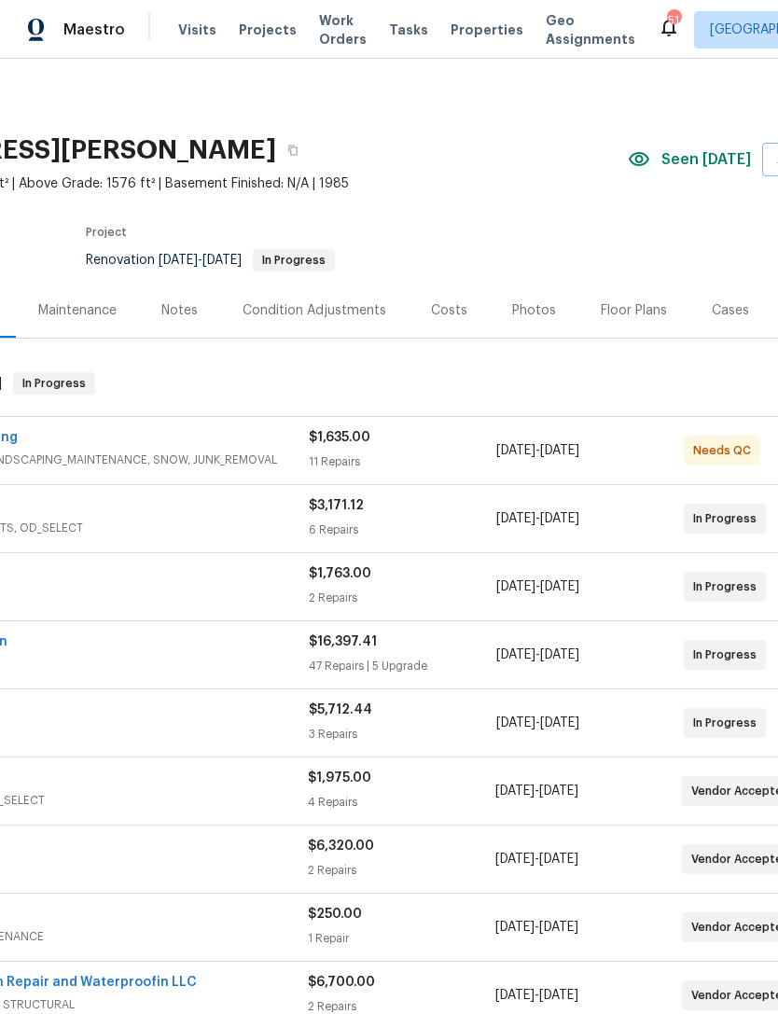
scroll to position [0, 189]
click at [450, 310] on div "Costs" at bounding box center [448, 310] width 36 height 19
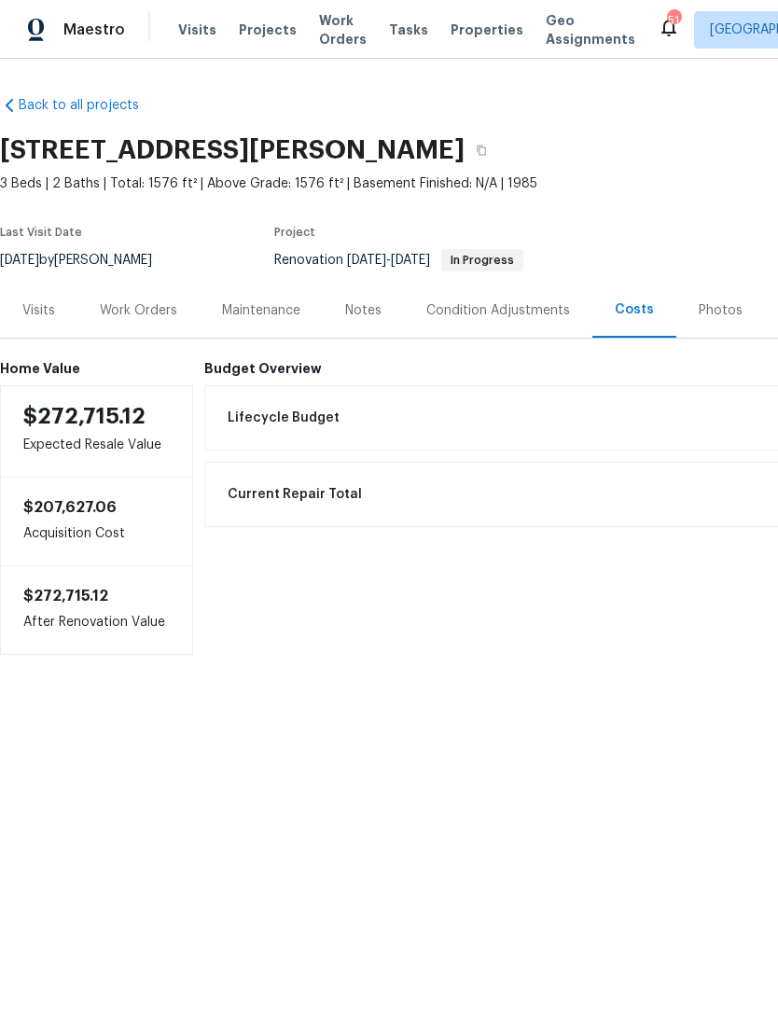
click at [144, 311] on div "Work Orders" at bounding box center [138, 310] width 77 height 19
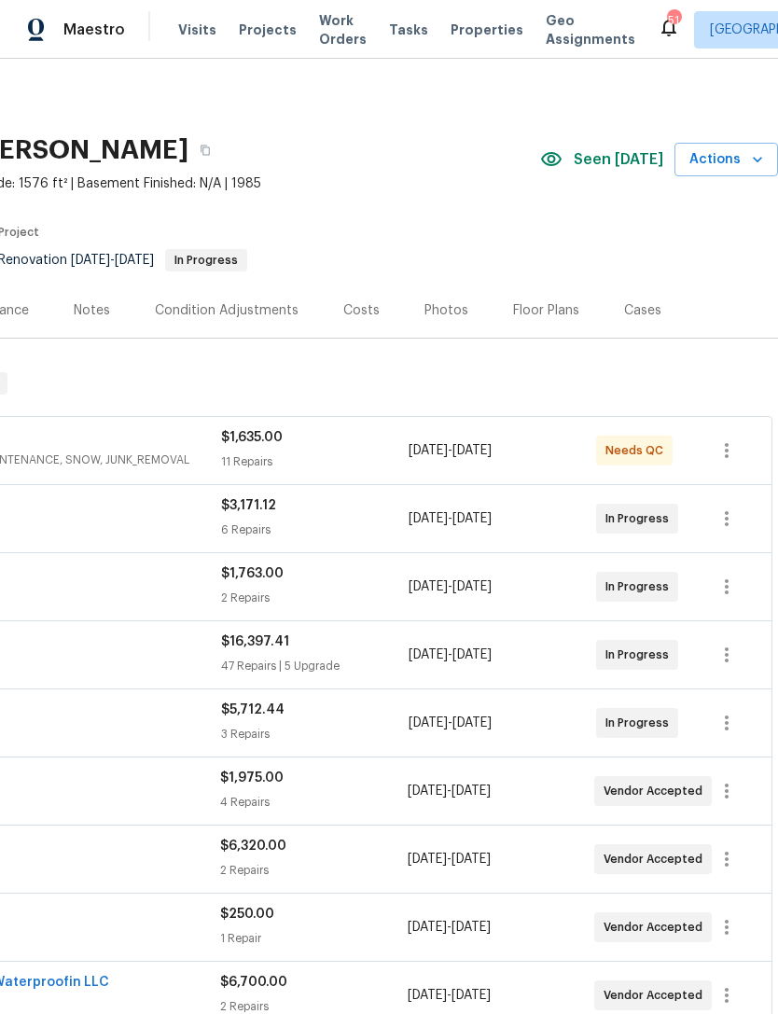
scroll to position [0, 276]
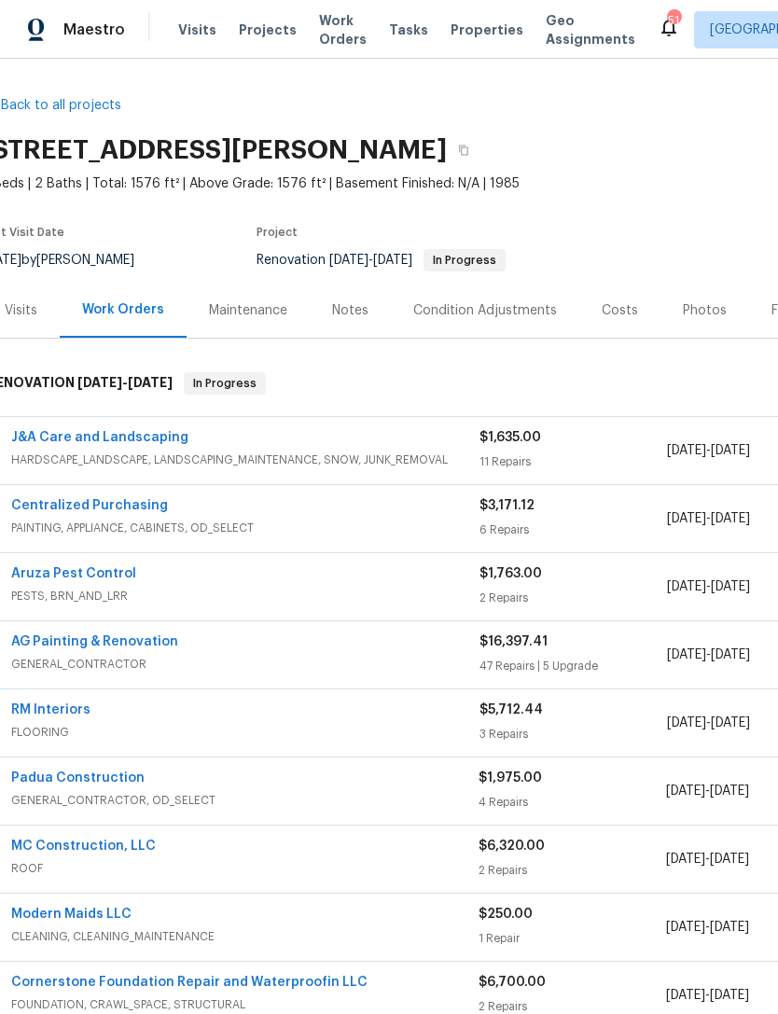
scroll to position [0, 15]
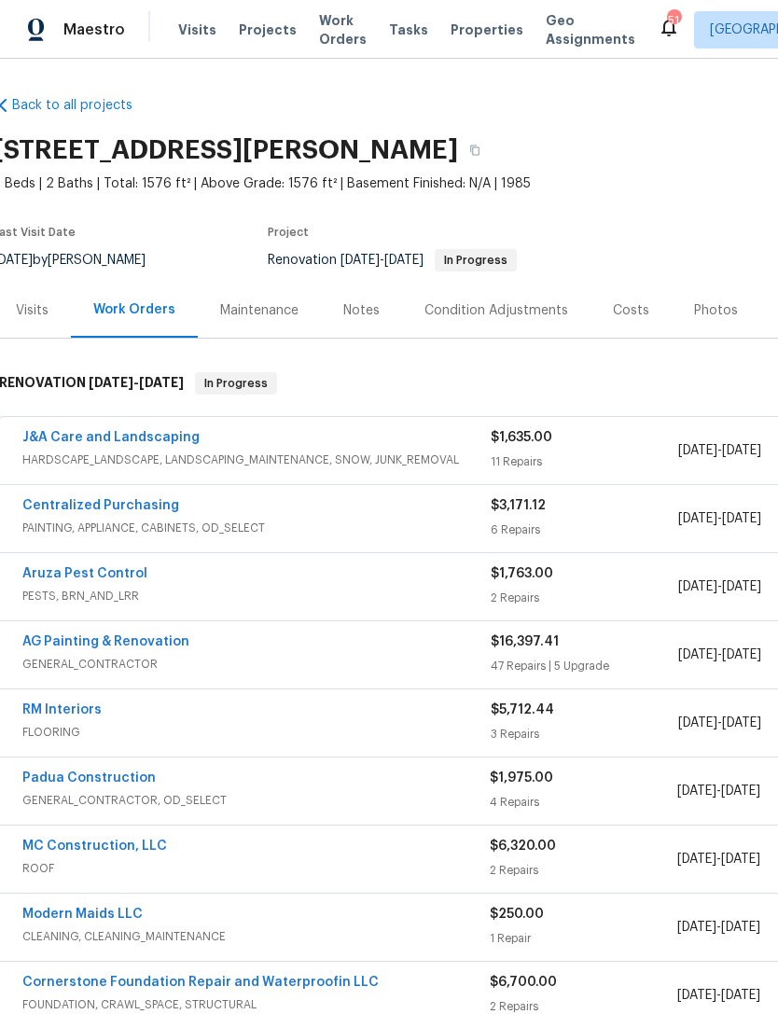
scroll to position [0, 7]
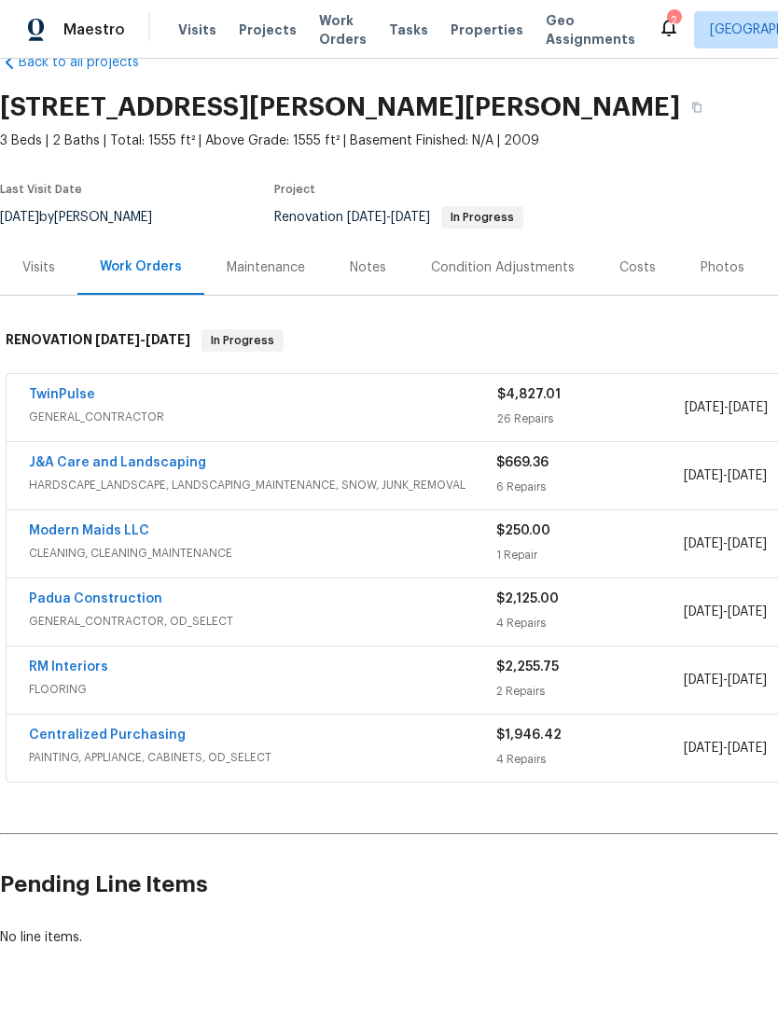
scroll to position [42, 0]
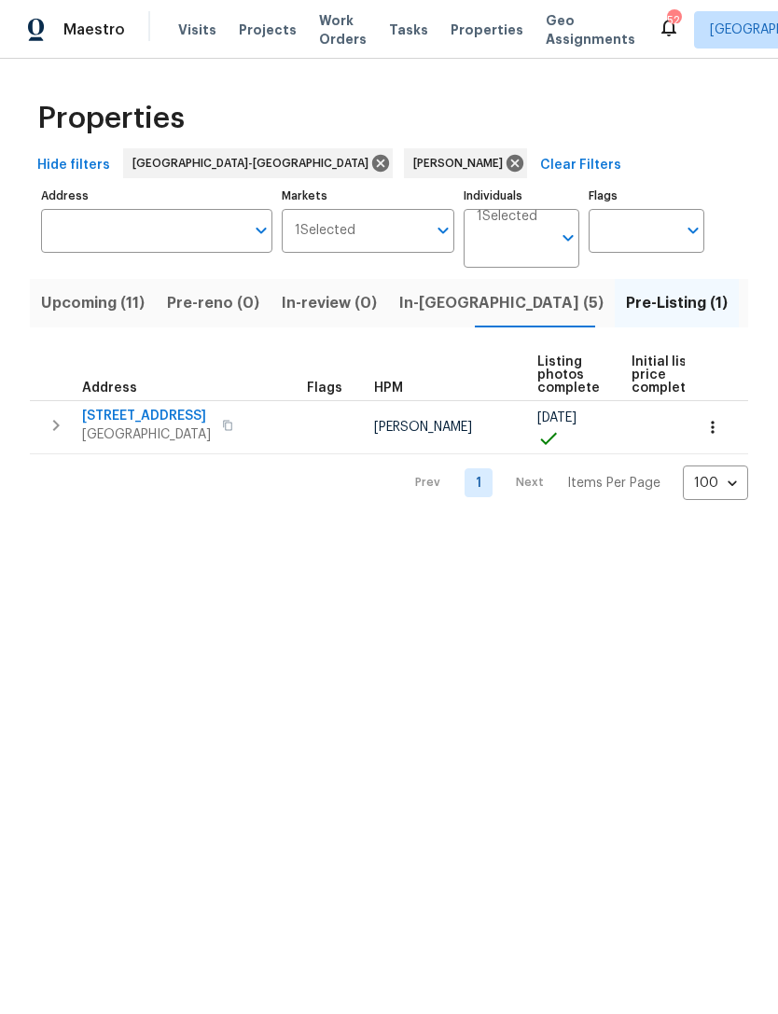
click at [410, 307] on span "In-[GEOGRAPHIC_DATA] (5)" at bounding box center [501, 303] width 204 height 26
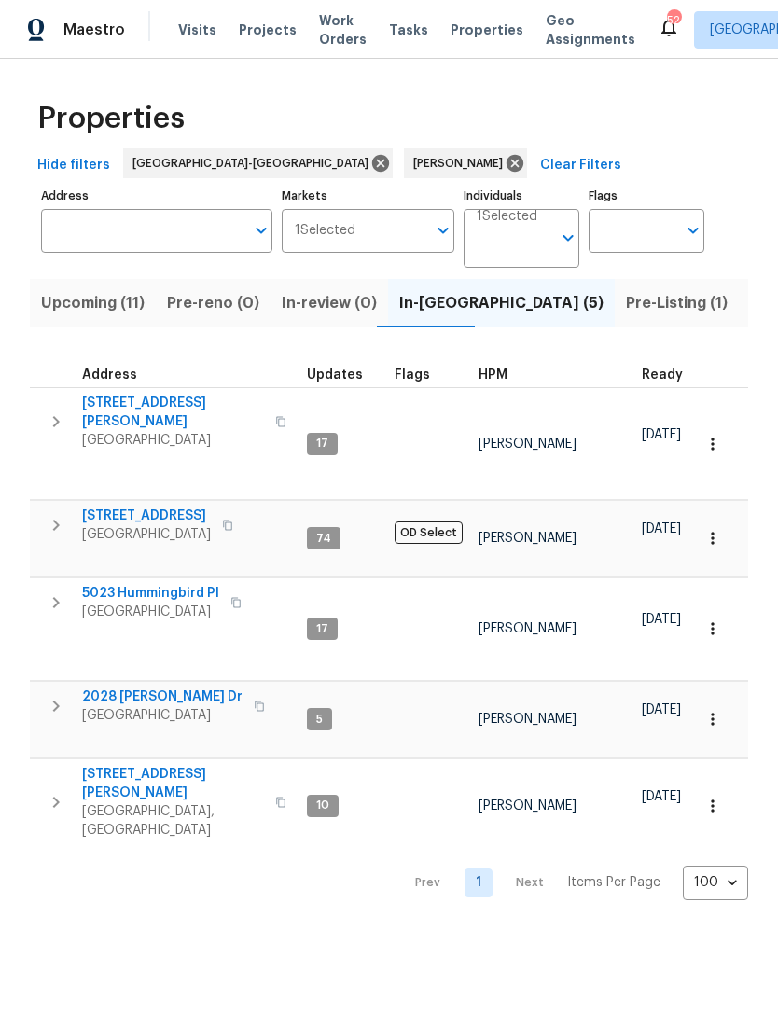
click at [180, 584] on span "5023 Hummingbird Pl" at bounding box center [150, 593] width 137 height 19
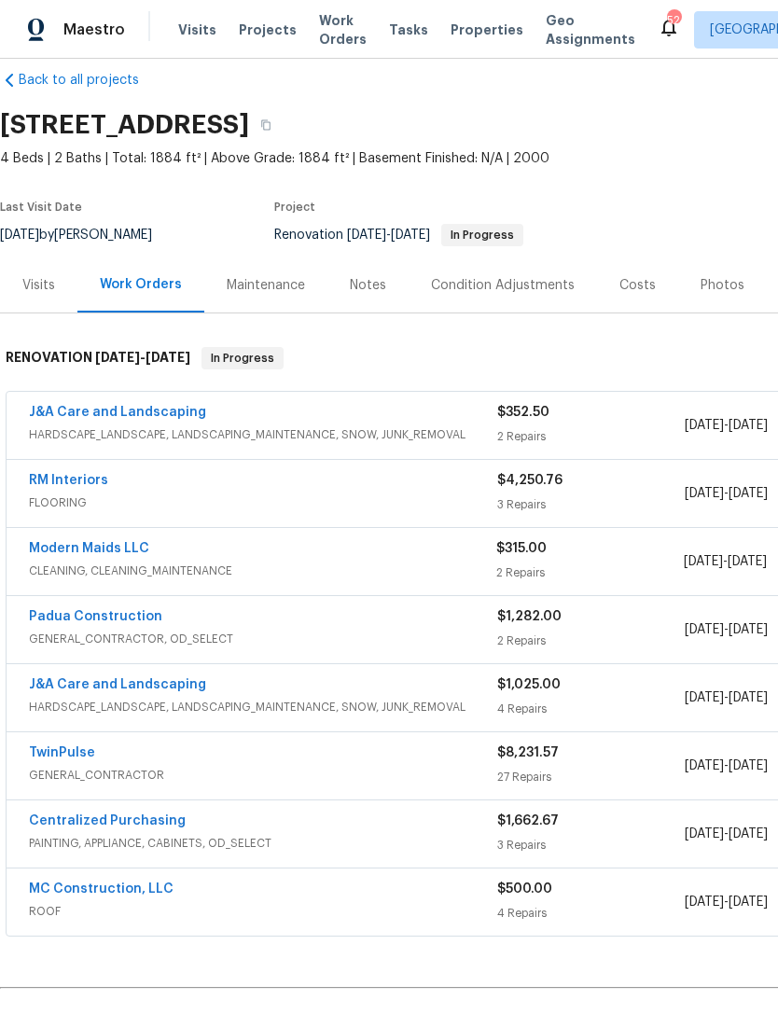
scroll to position [24, 0]
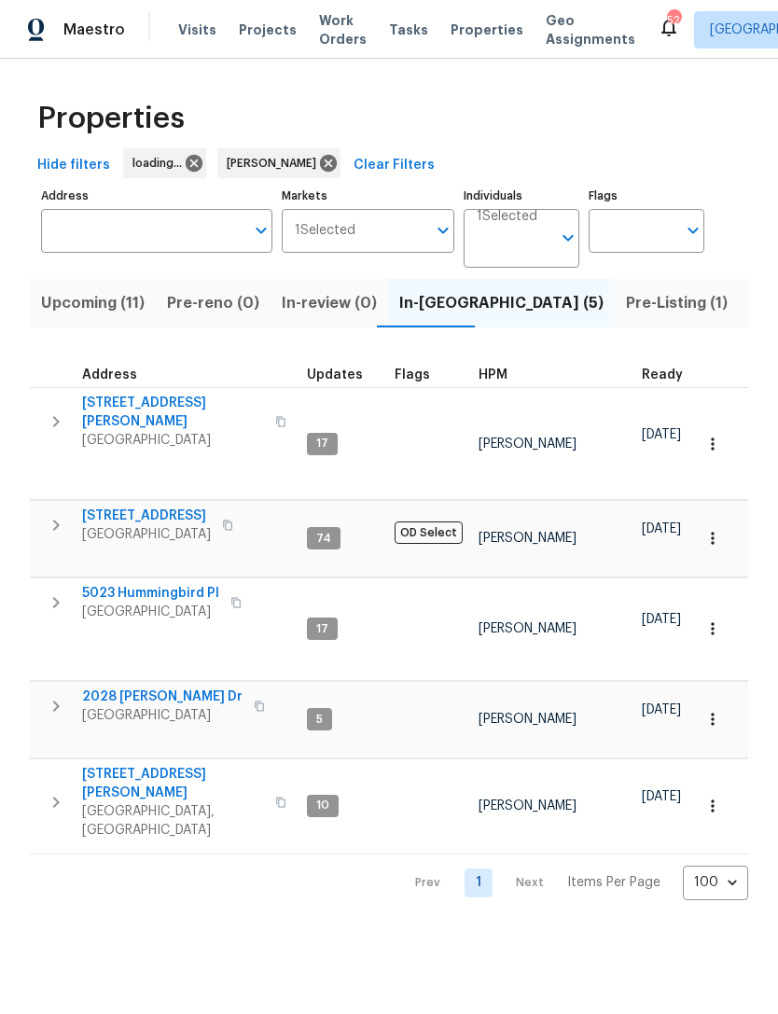
click at [96, 306] on span "Upcoming (11)" at bounding box center [93, 303] width 104 height 26
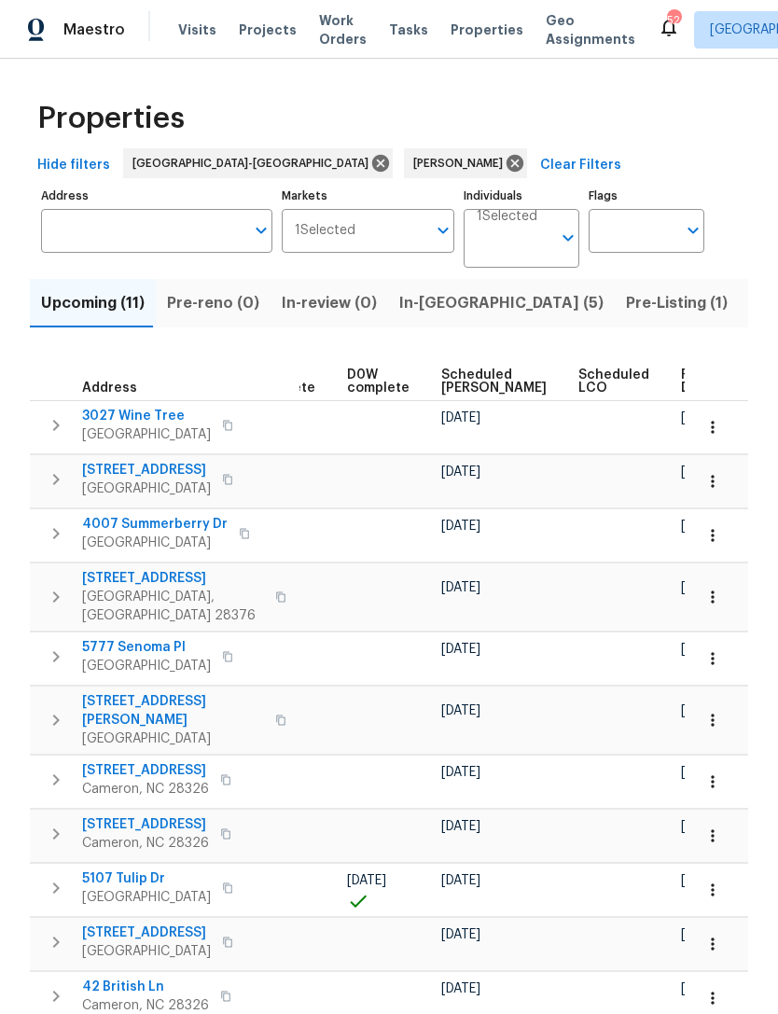
scroll to position [0, 468]
click at [462, 380] on span "Scheduled [PERSON_NAME]" at bounding box center [493, 381] width 105 height 26
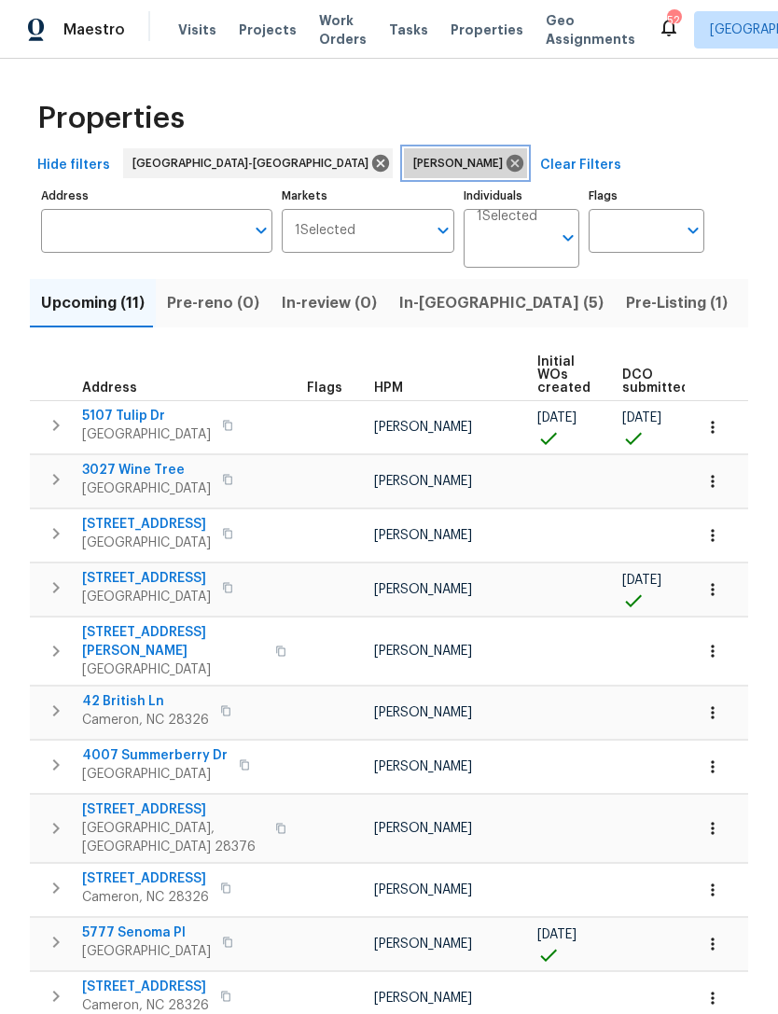
click at [506, 165] on icon at bounding box center [514, 163] width 17 height 17
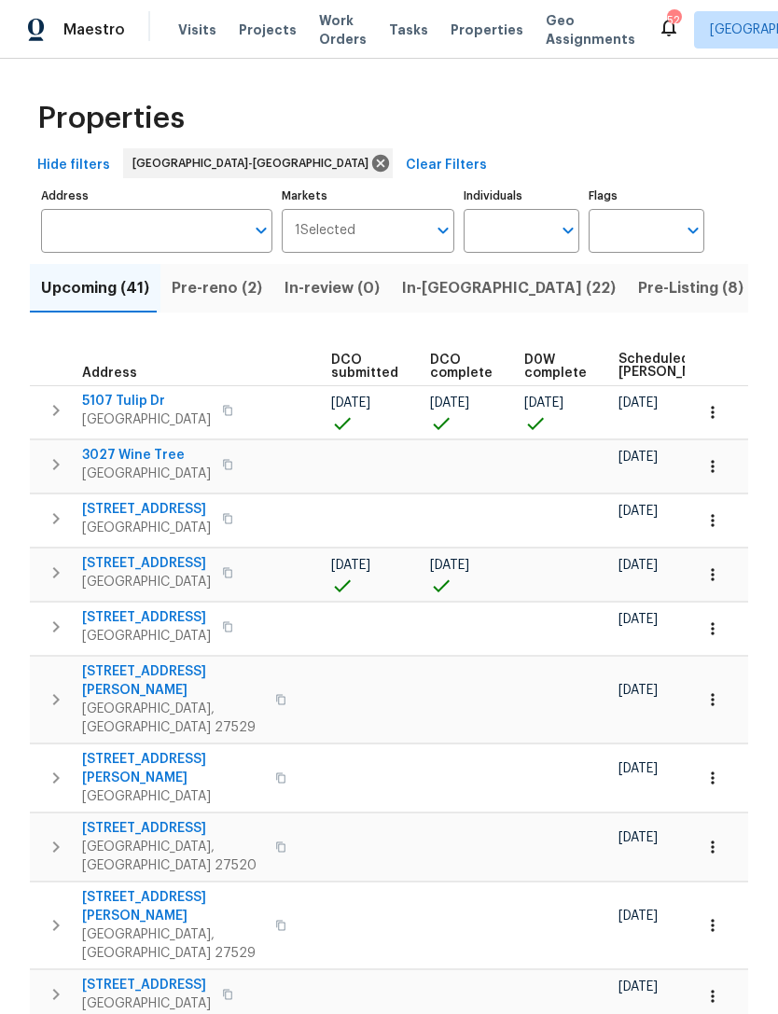
click at [500, 237] on input "Individuals" at bounding box center [507, 231] width 88 height 44
type input "[PERSON_NAME]"
click at [512, 288] on input "checkbox" at bounding box center [497, 289] width 39 height 39
